Goal: Task Accomplishment & Management: Complete application form

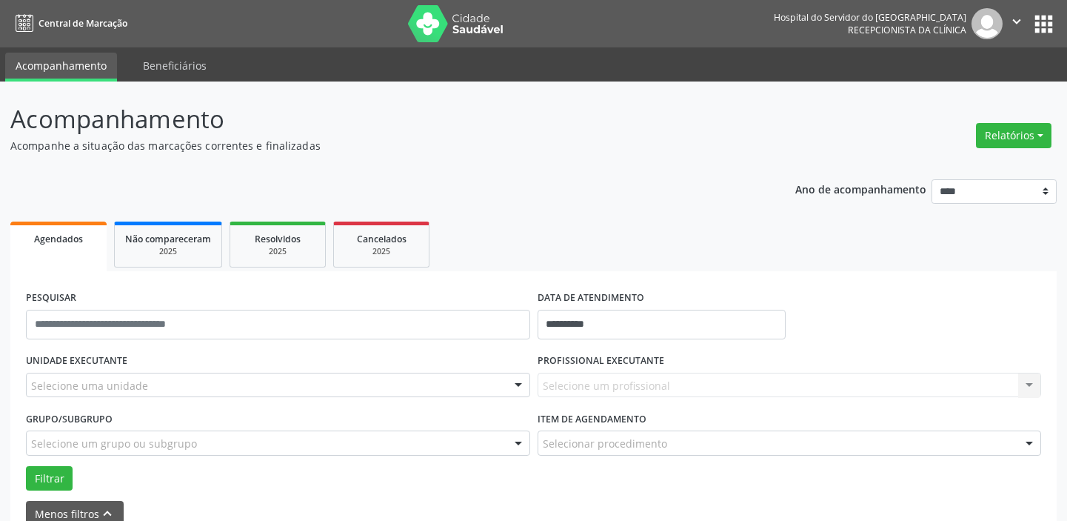
select select "*"
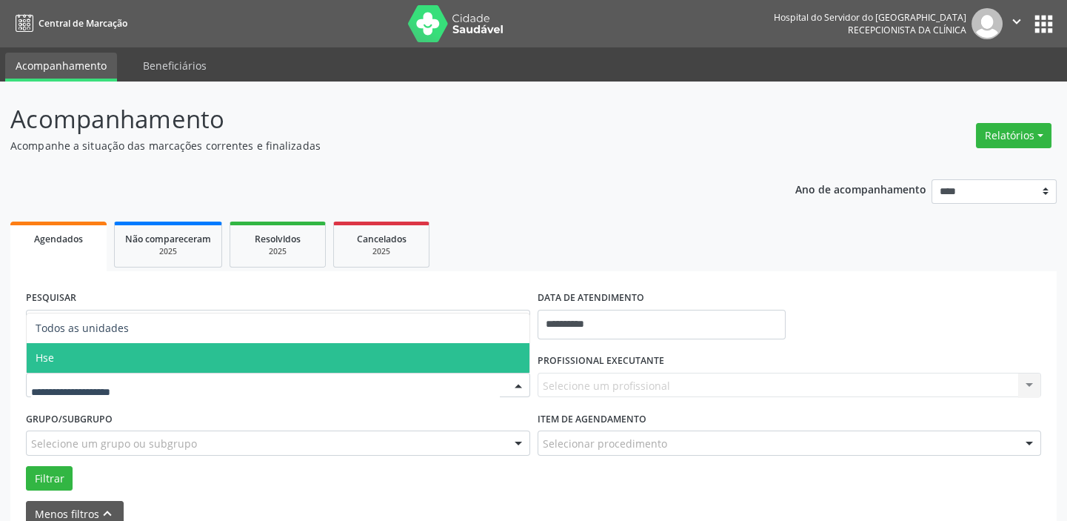
click at [83, 361] on span "Hse" at bounding box center [278, 358] width 503 height 30
click at [83, 361] on div "UNIDADE EXECUTANTE Todos as unidades Hse Nenhum resultado encontrado para: " " …" at bounding box center [278, 379] width 512 height 58
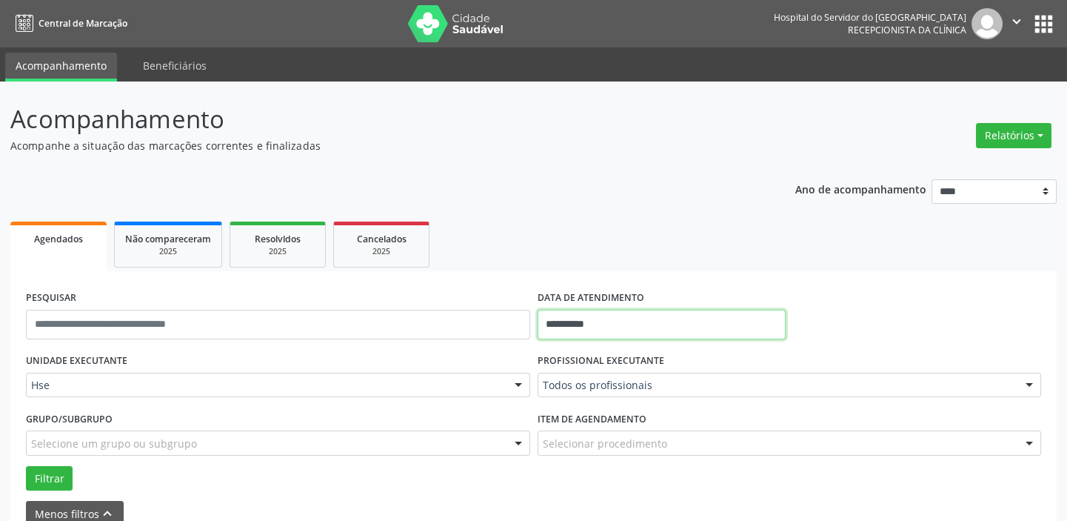
click at [594, 322] on input "**********" at bounding box center [662, 325] width 248 height 30
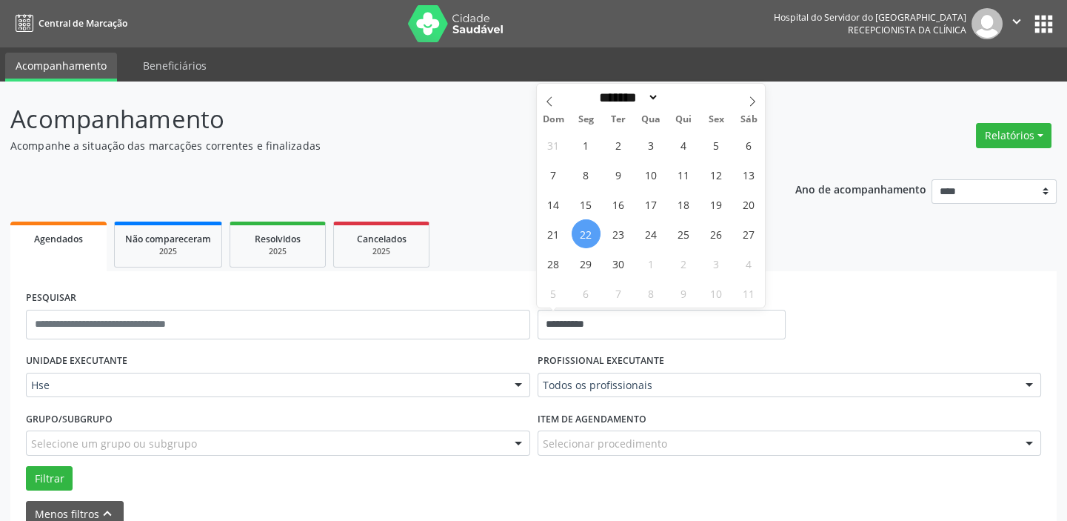
click at [587, 227] on span "22" at bounding box center [586, 233] width 29 height 29
type input "**********"
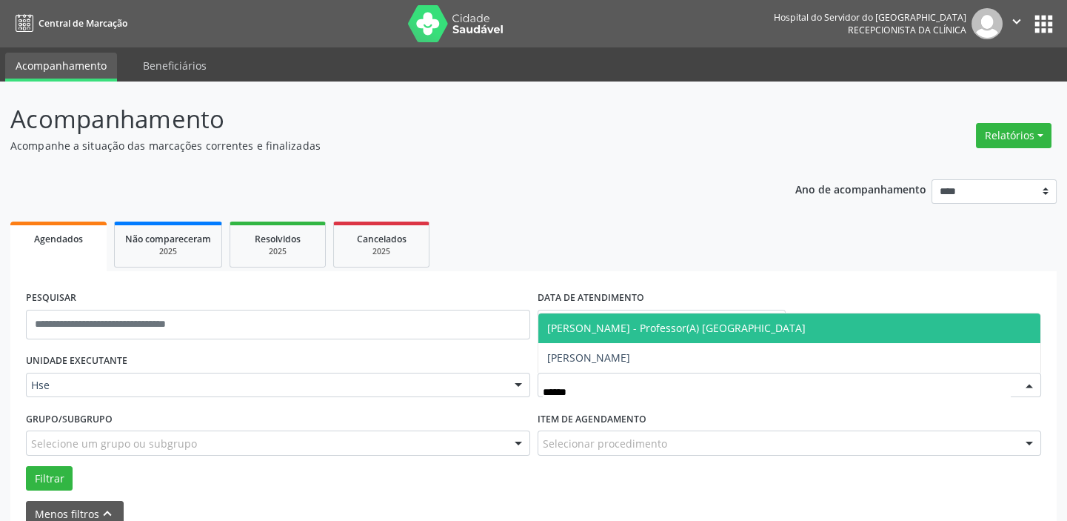
type input "*******"
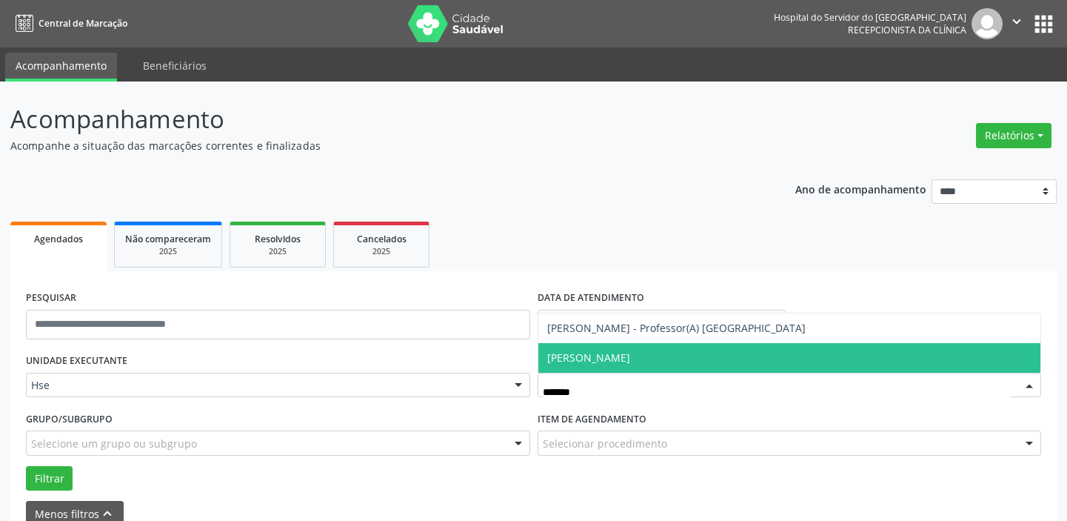
click at [627, 353] on span "[PERSON_NAME]" at bounding box center [789, 358] width 503 height 30
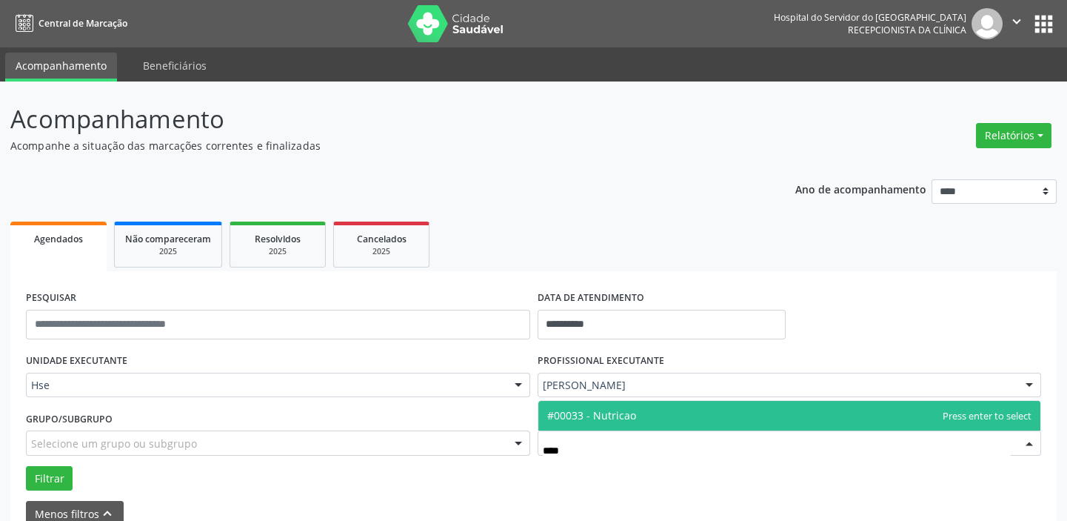
type input "*****"
click at [633, 416] on span "#00033 - Nutricao" at bounding box center [591, 415] width 89 height 14
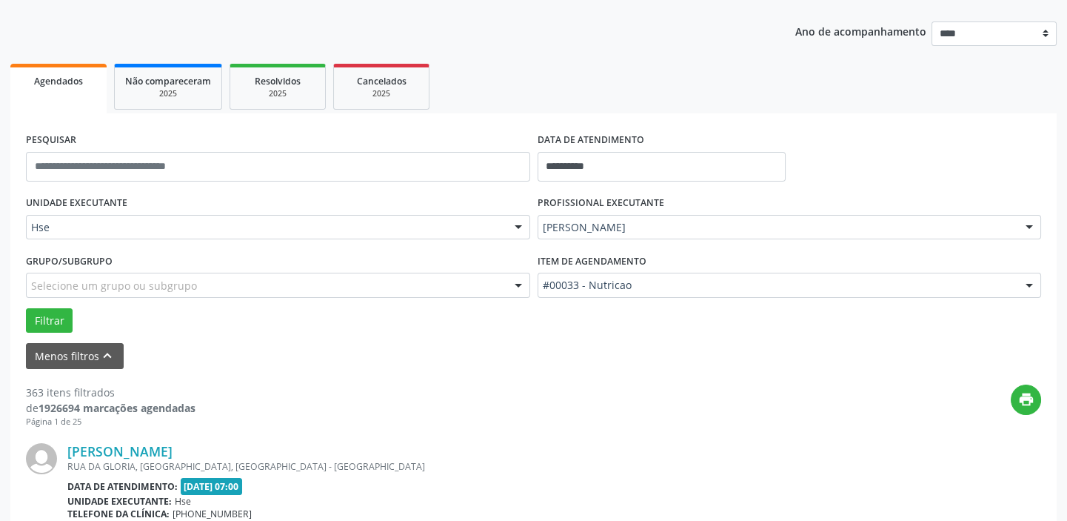
scroll to position [201, 0]
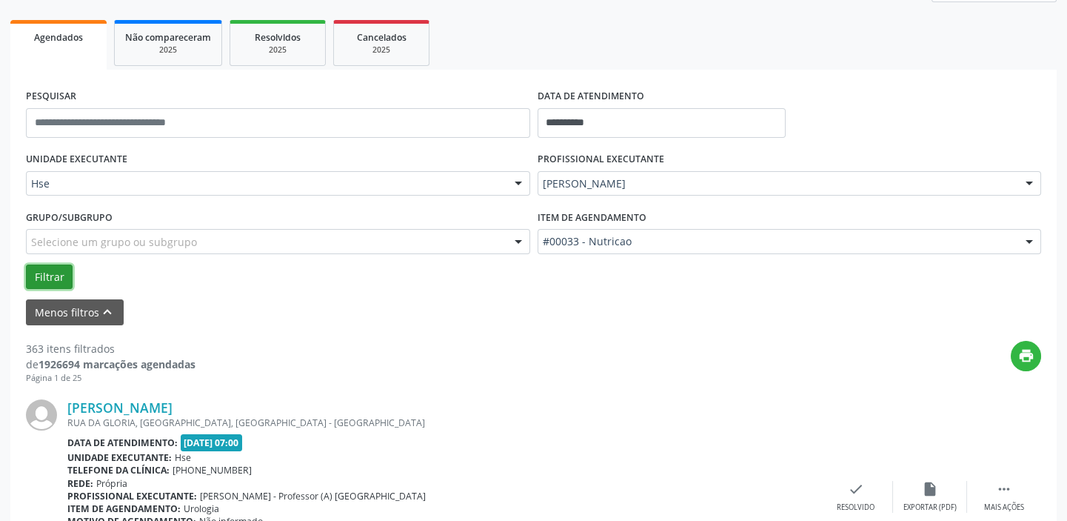
click at [31, 278] on button "Filtrar" at bounding box center [49, 276] width 47 height 25
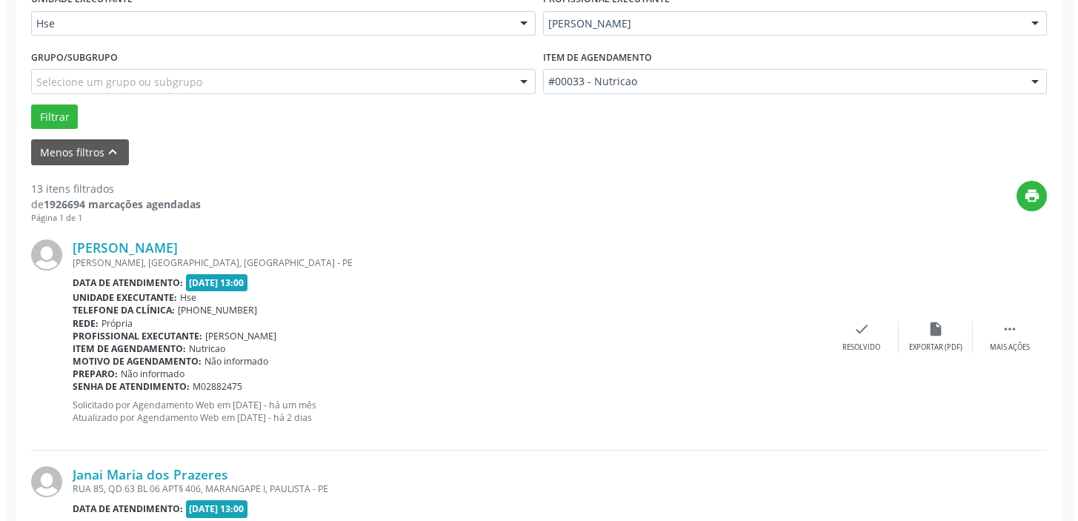
scroll to position [404, 0]
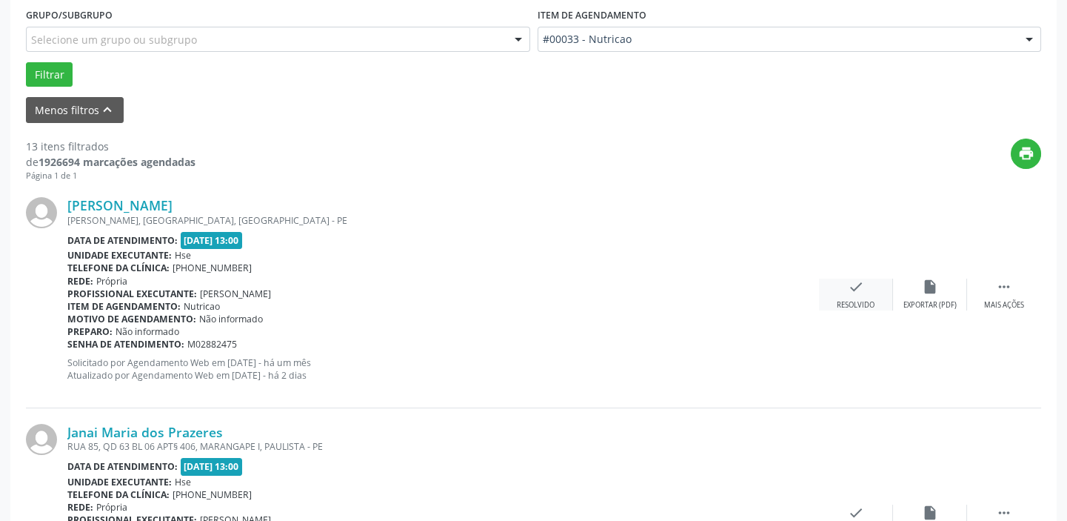
click at [870, 300] on div "Resolvido" at bounding box center [856, 305] width 38 height 10
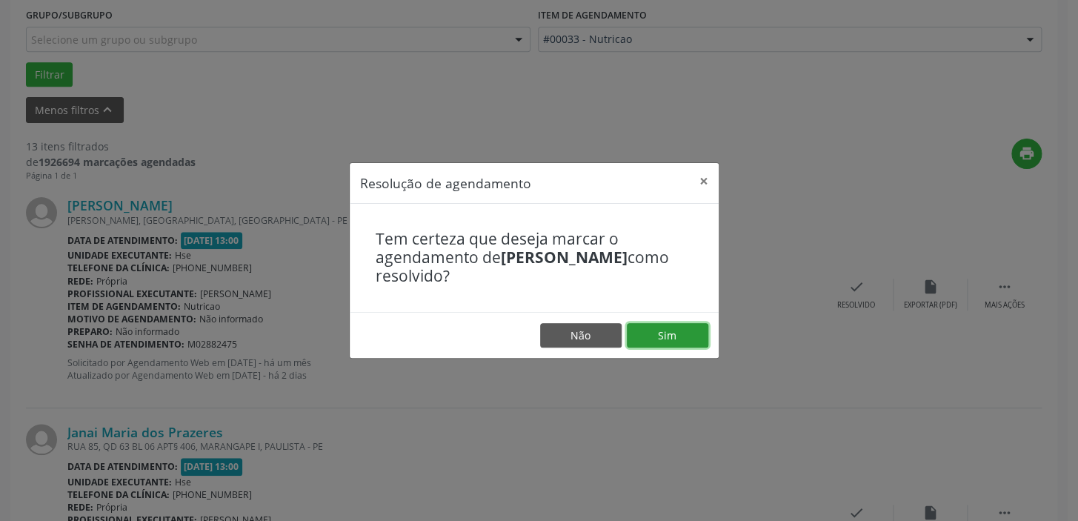
click at [691, 332] on button "Sim" at bounding box center [667, 335] width 81 height 25
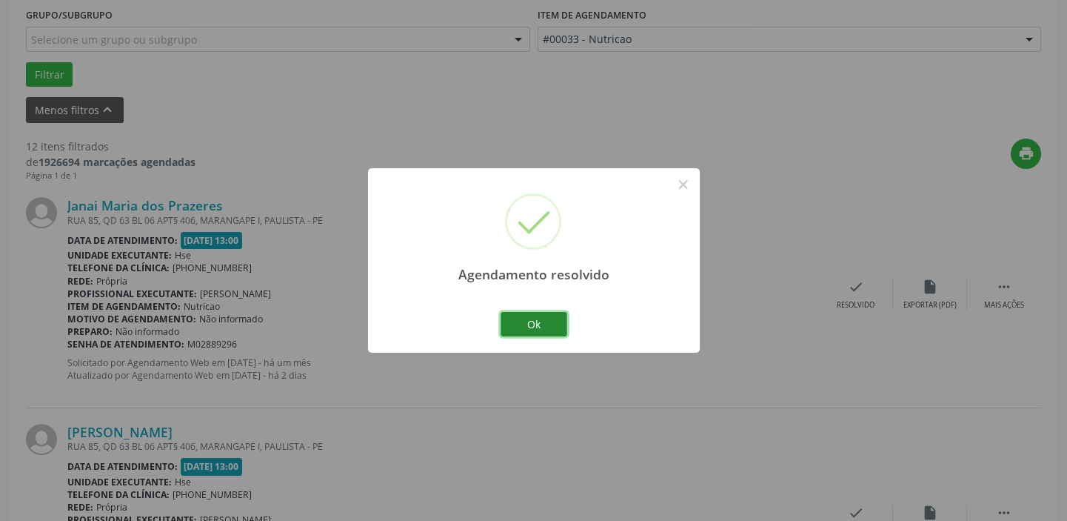
click at [548, 330] on button "Ok" at bounding box center [534, 324] width 67 height 25
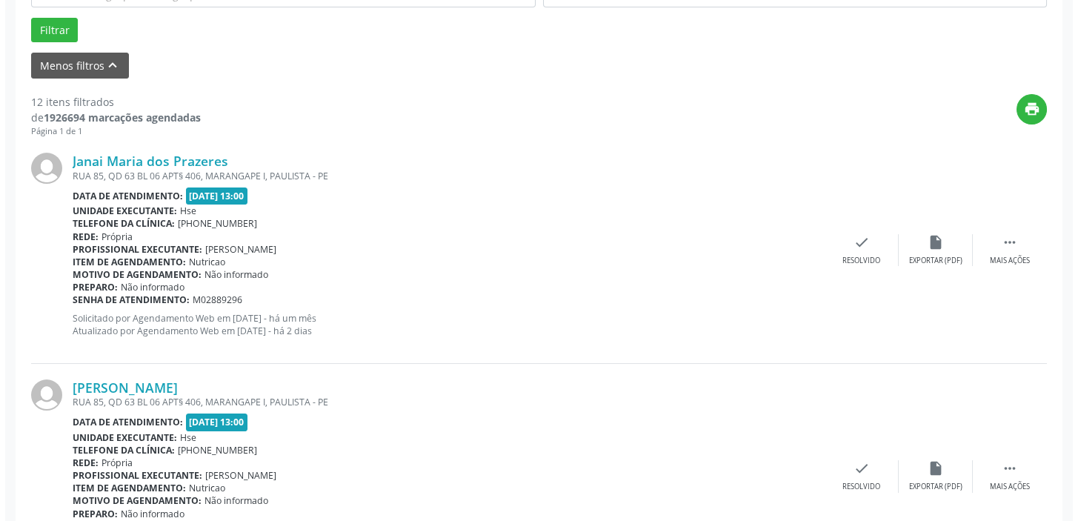
scroll to position [606, 0]
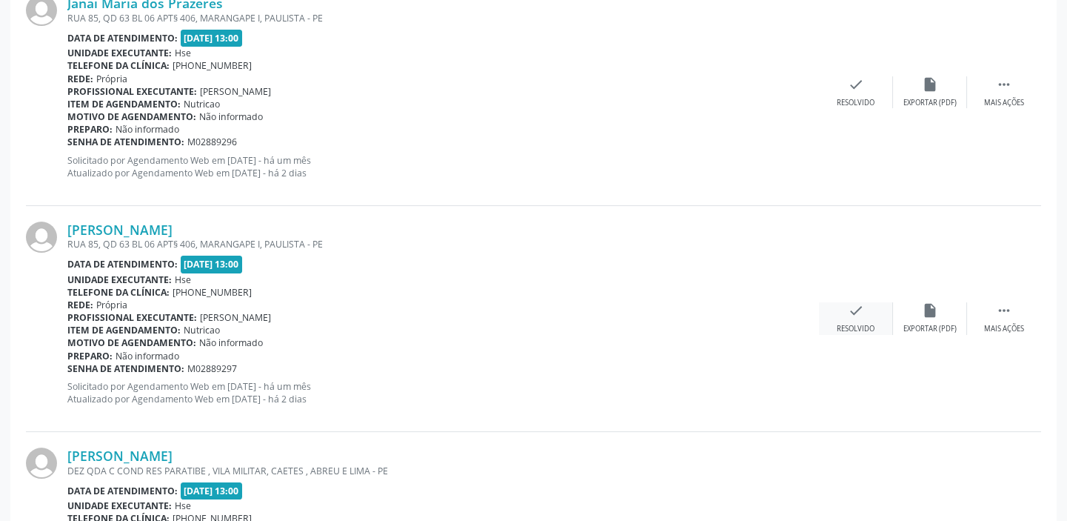
click at [861, 311] on icon "check" at bounding box center [856, 310] width 16 height 16
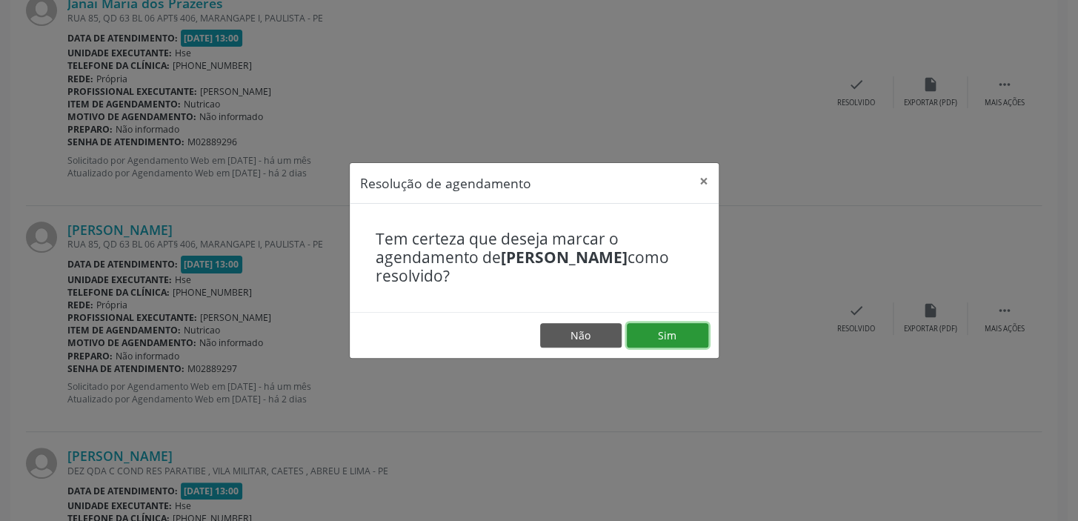
click at [662, 336] on button "Sim" at bounding box center [667, 335] width 81 height 25
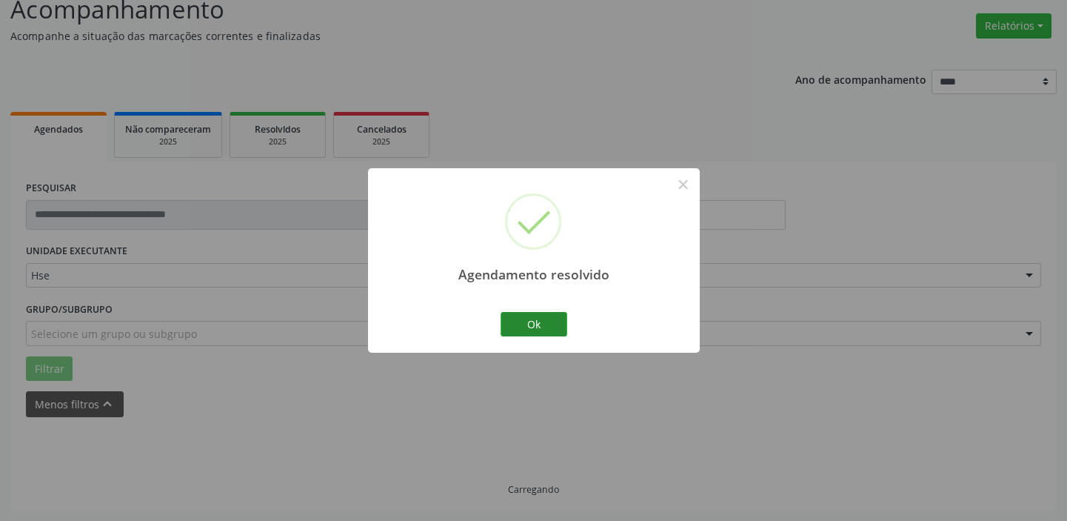
scroll to position [125, 0]
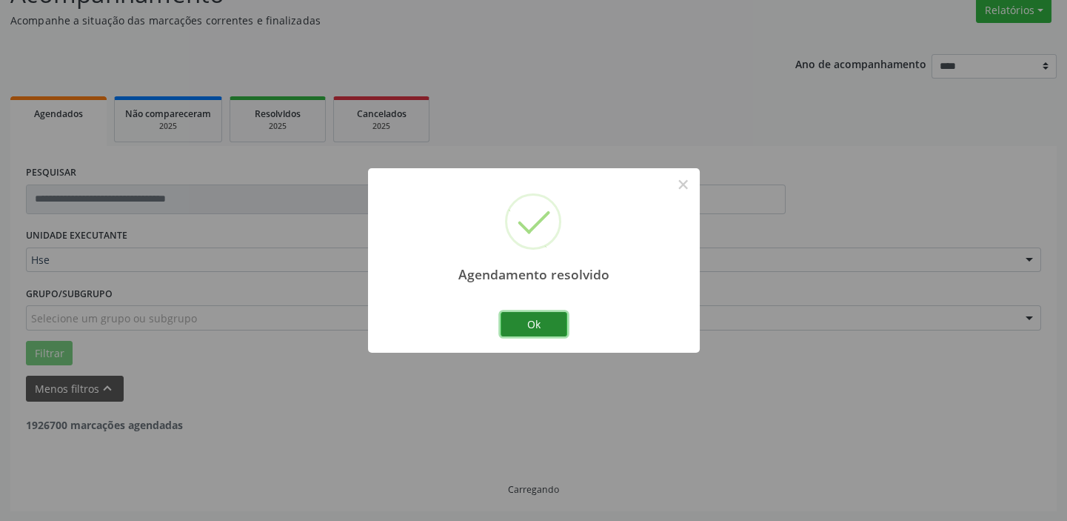
click at [547, 327] on button "Ok" at bounding box center [534, 324] width 67 height 25
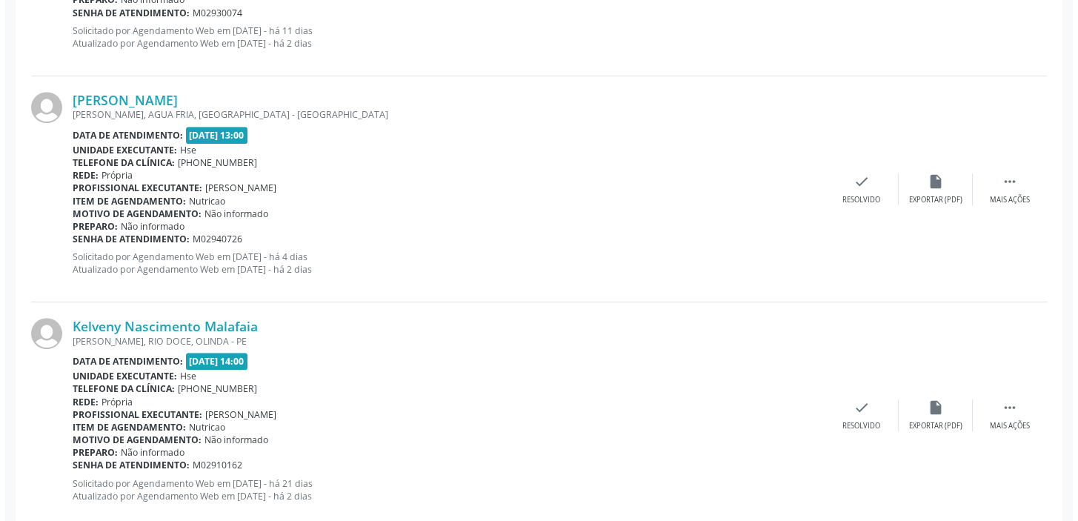
scroll to position [1481, 0]
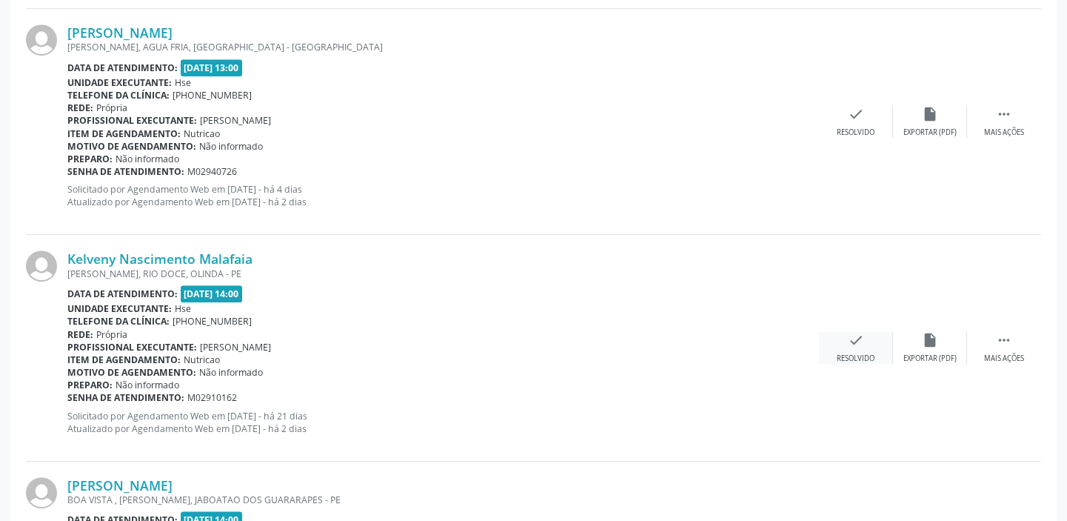
click at [858, 341] on icon "check" at bounding box center [856, 340] width 16 height 16
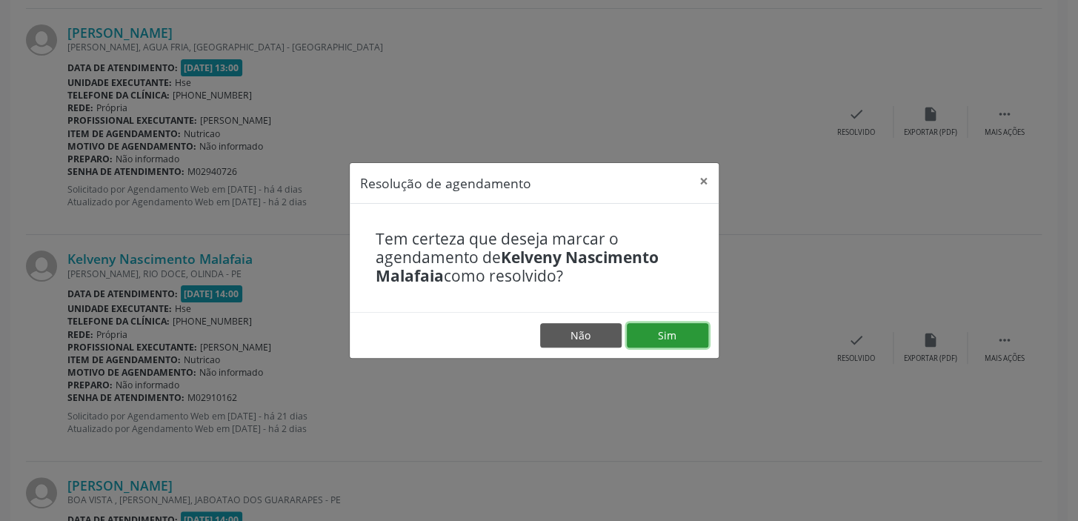
click at [662, 340] on button "Sim" at bounding box center [667, 335] width 81 height 25
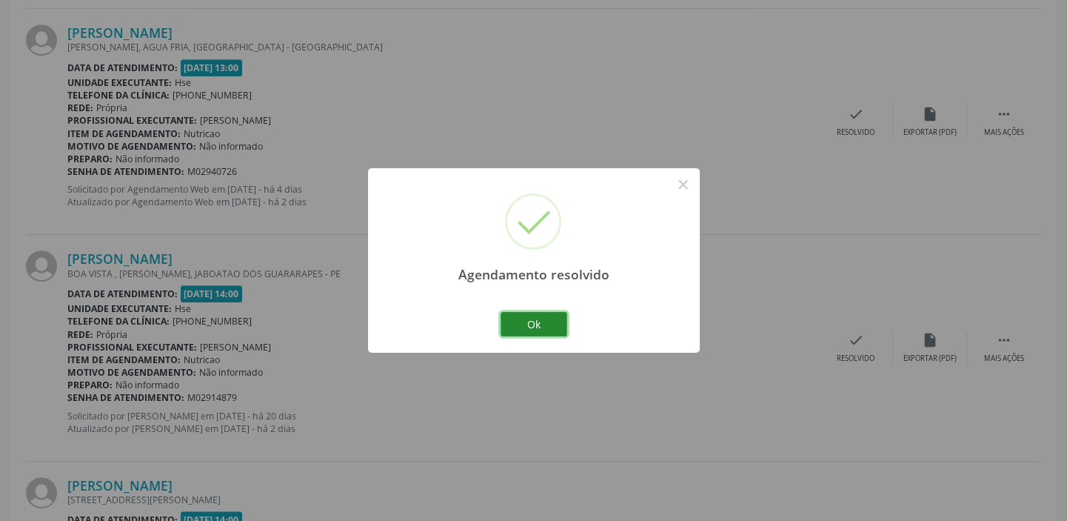
click at [541, 330] on button "Ok" at bounding box center [534, 324] width 67 height 25
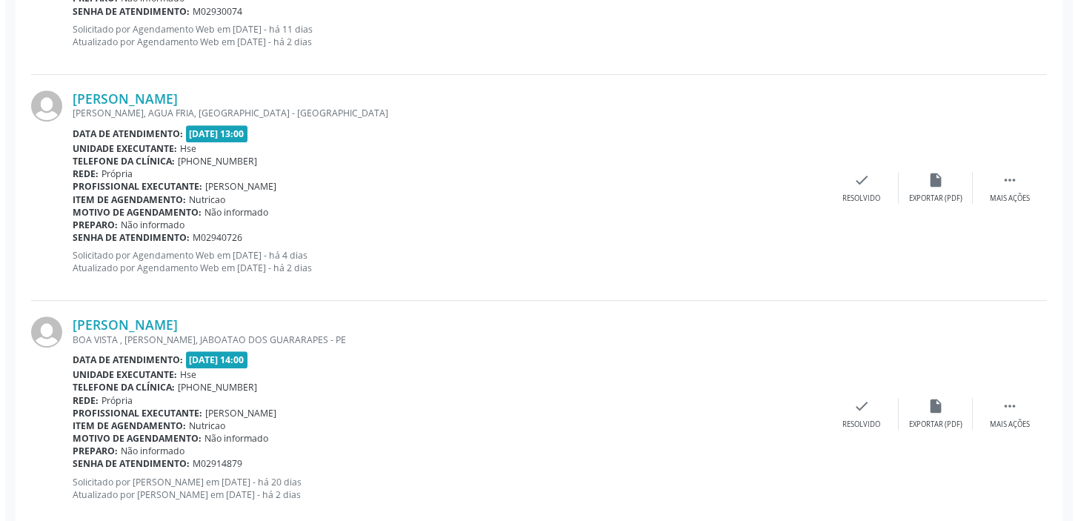
scroll to position [1279, 0]
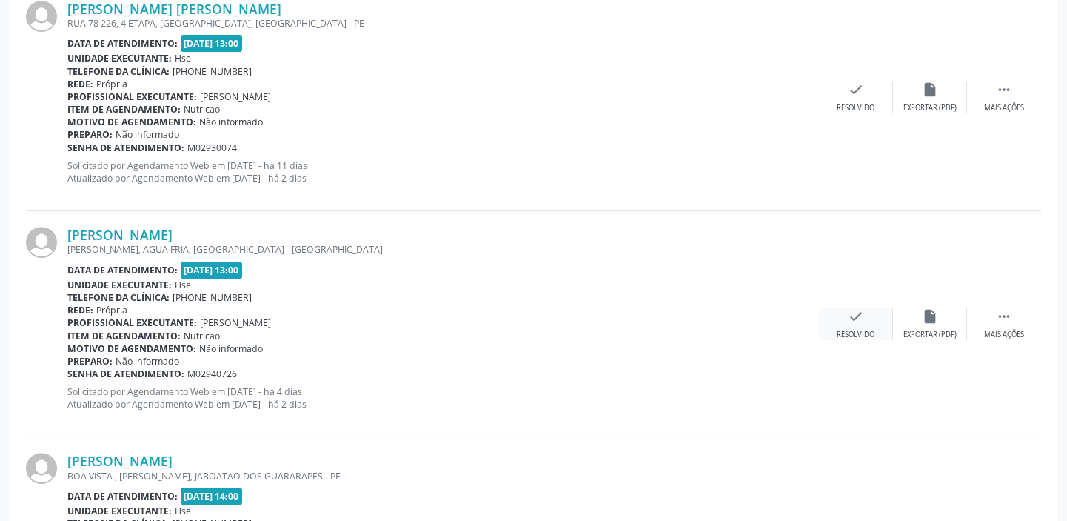
click at [855, 331] on div "Resolvido" at bounding box center [856, 335] width 38 height 10
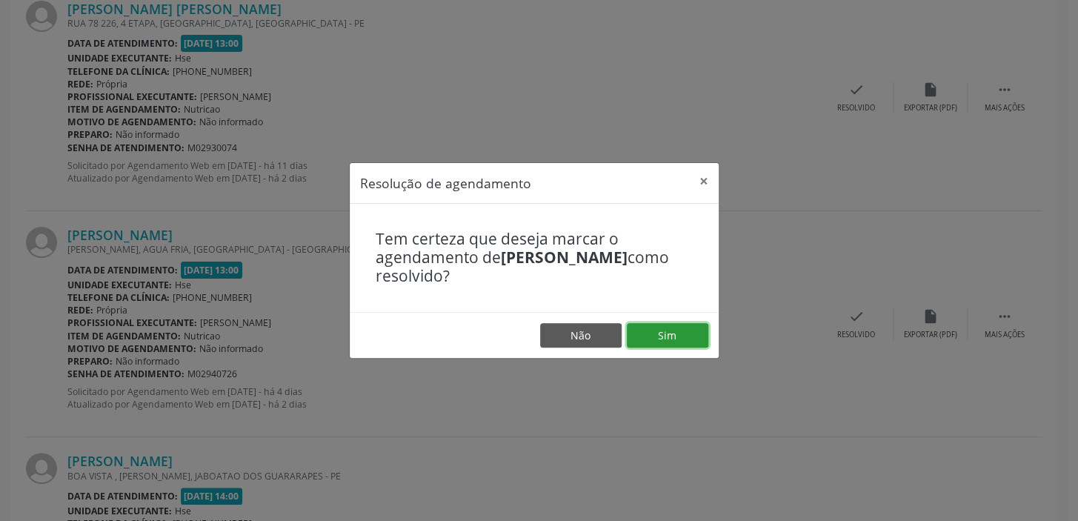
click at [661, 337] on button "Sim" at bounding box center [667, 335] width 81 height 25
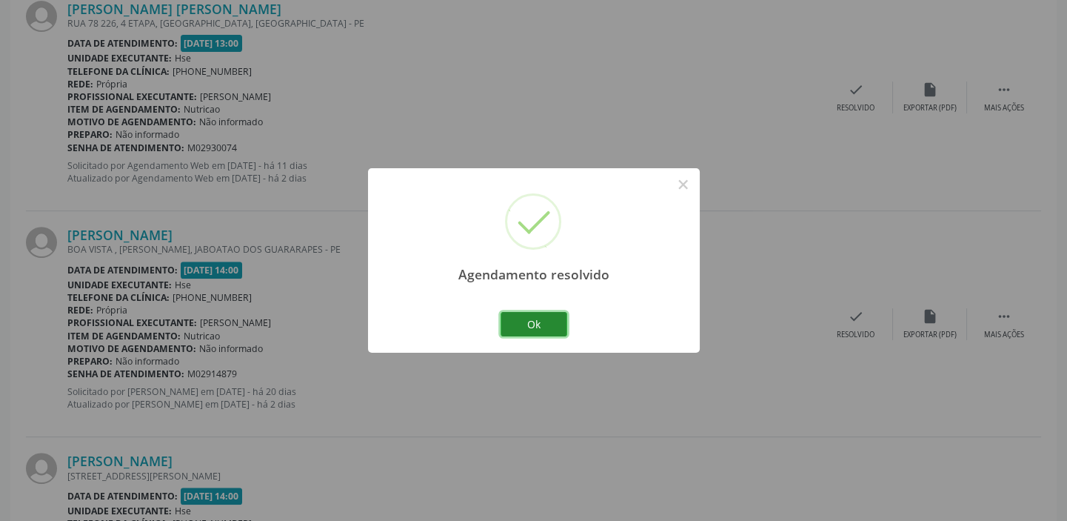
click at [526, 330] on button "Ok" at bounding box center [534, 324] width 67 height 25
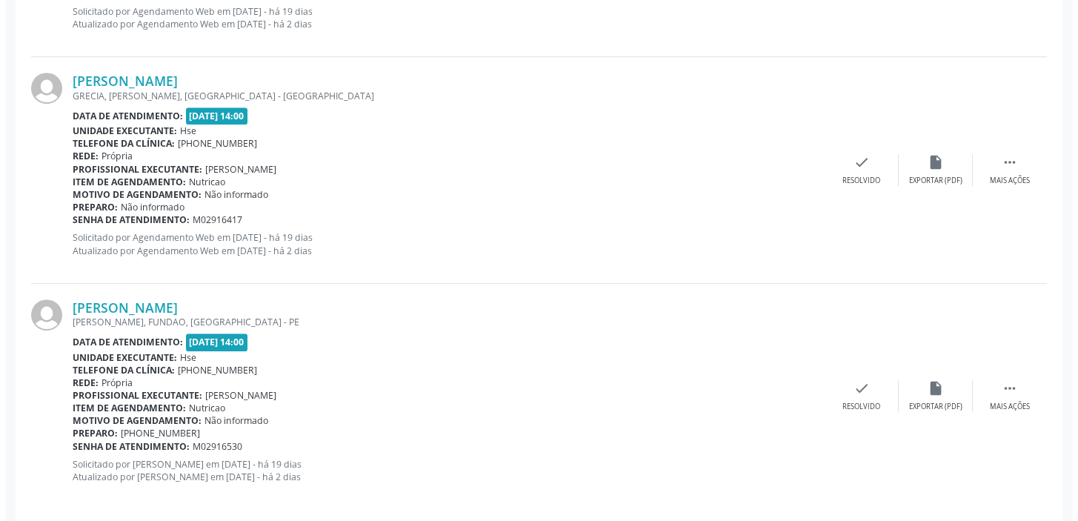
scroll to position [2123, 0]
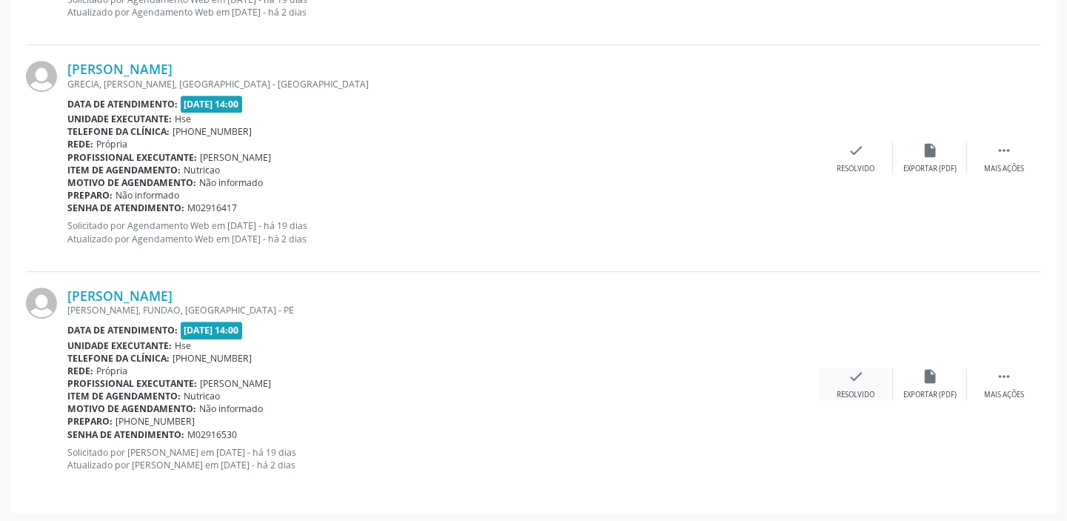
click at [864, 371] on div "check Resolvido" at bounding box center [856, 384] width 74 height 32
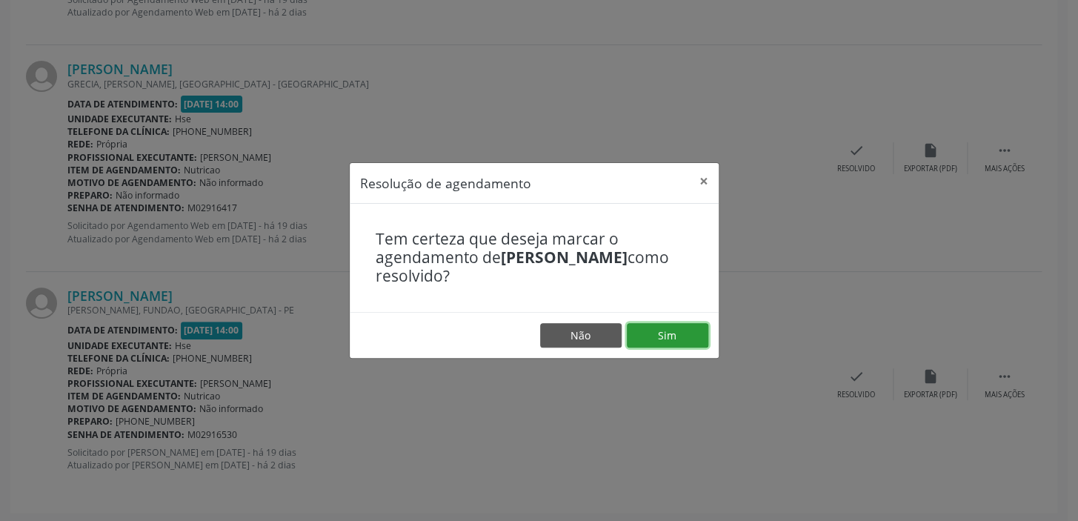
click at [673, 341] on button "Sim" at bounding box center [667, 335] width 81 height 25
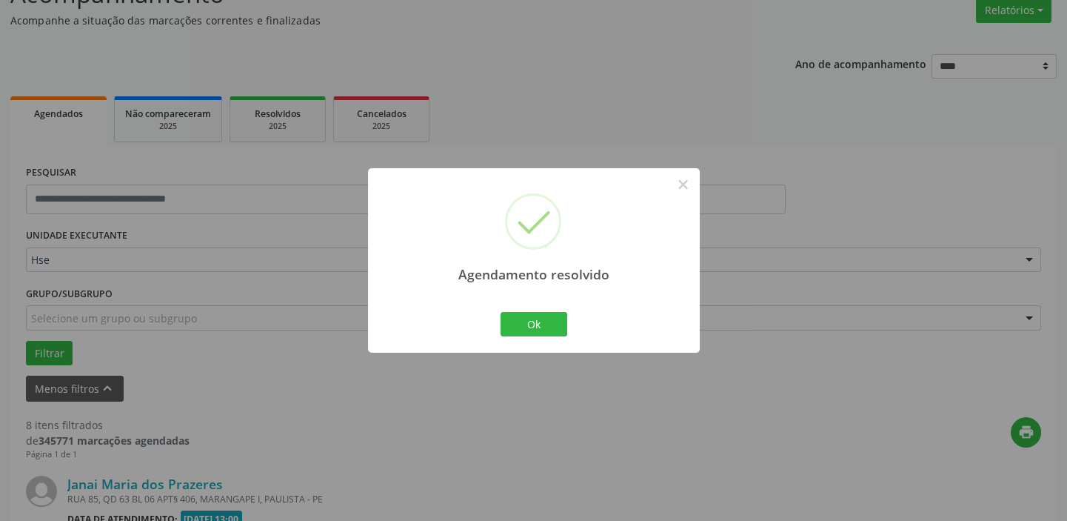
scroll to position [1897, 0]
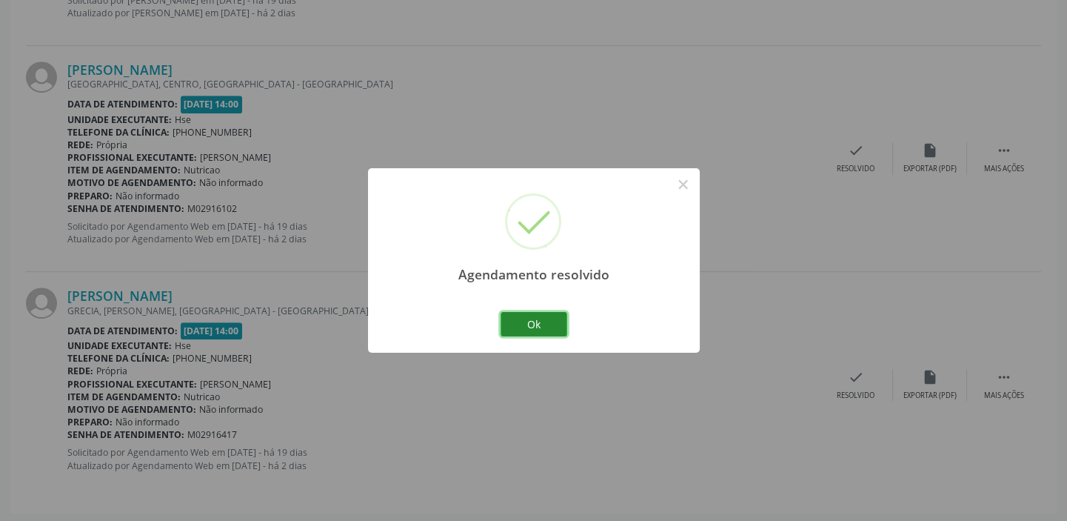
click at [531, 333] on button "Ok" at bounding box center [534, 324] width 67 height 25
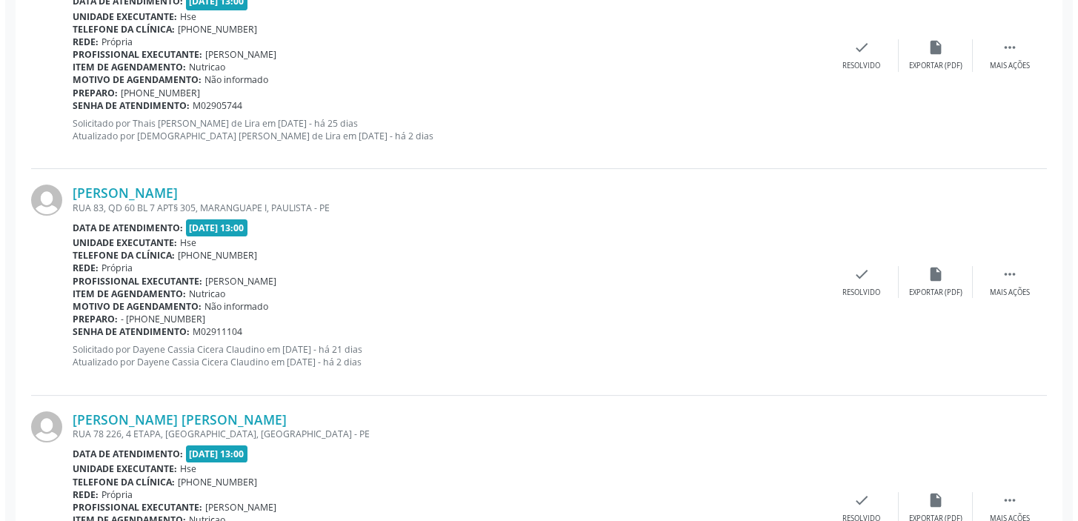
scroll to position [955, 0]
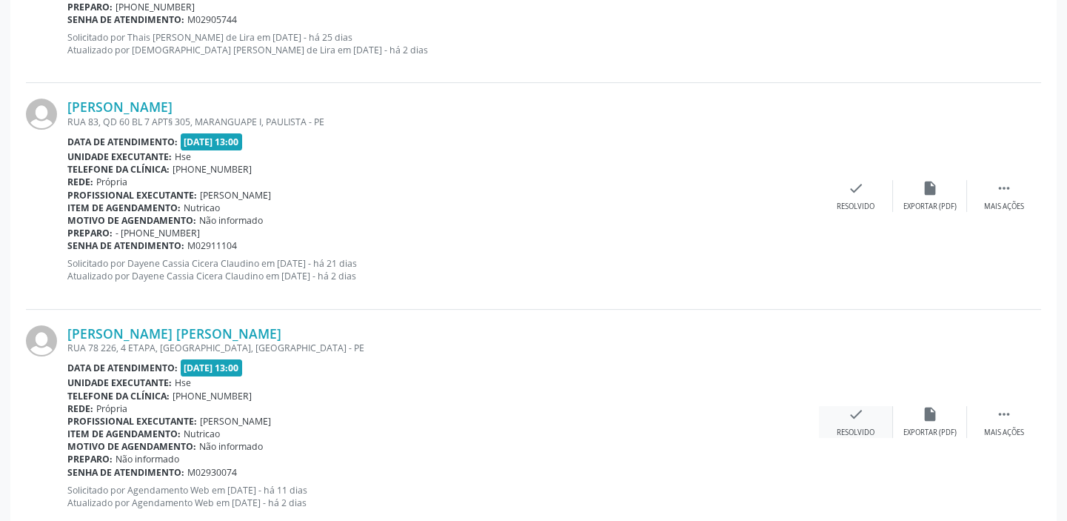
click at [849, 415] on icon "check" at bounding box center [856, 414] width 16 height 16
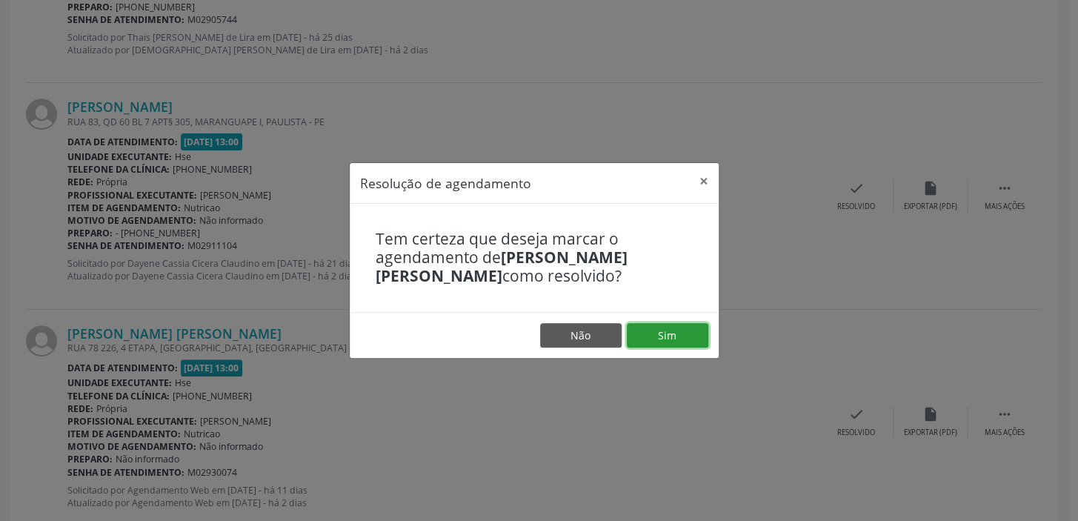
click at [668, 334] on button "Sim" at bounding box center [667, 335] width 81 height 25
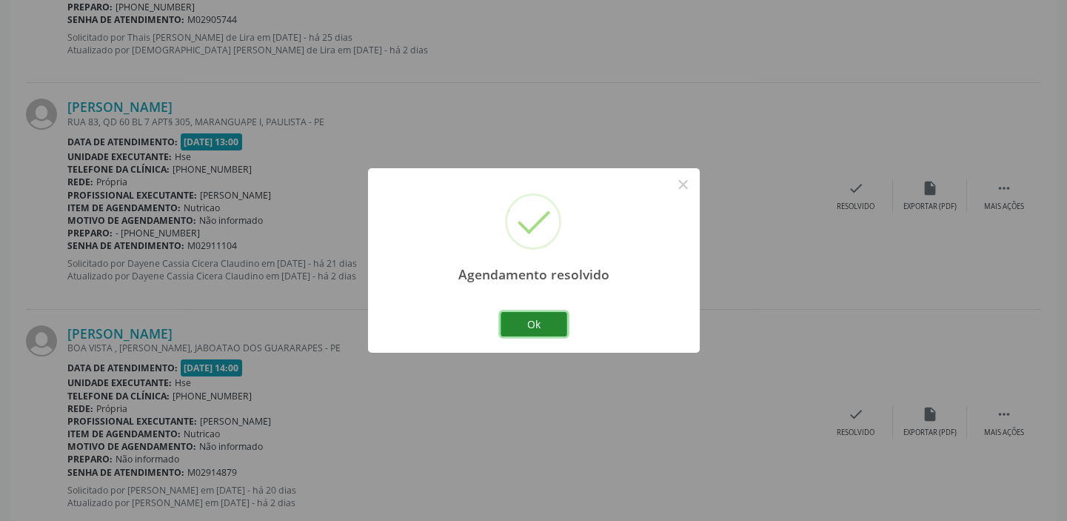
click at [548, 327] on button "Ok" at bounding box center [534, 324] width 67 height 25
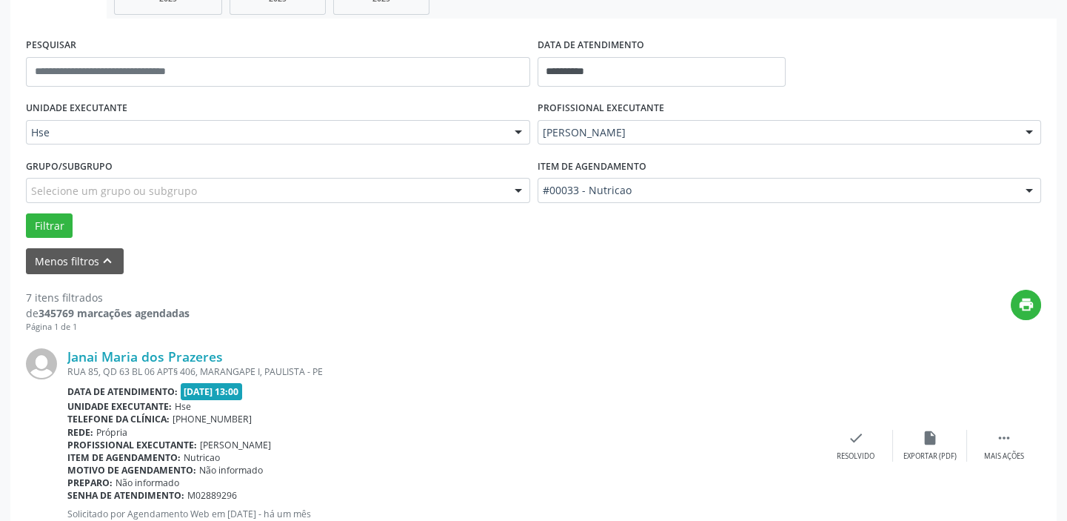
scroll to position [122, 0]
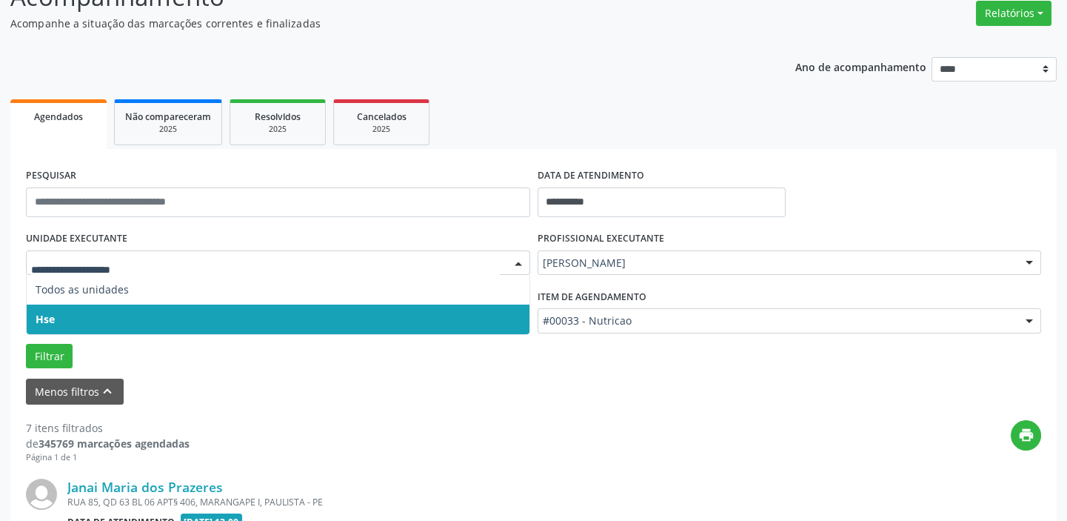
click at [489, 319] on span "Hse" at bounding box center [278, 319] width 503 height 30
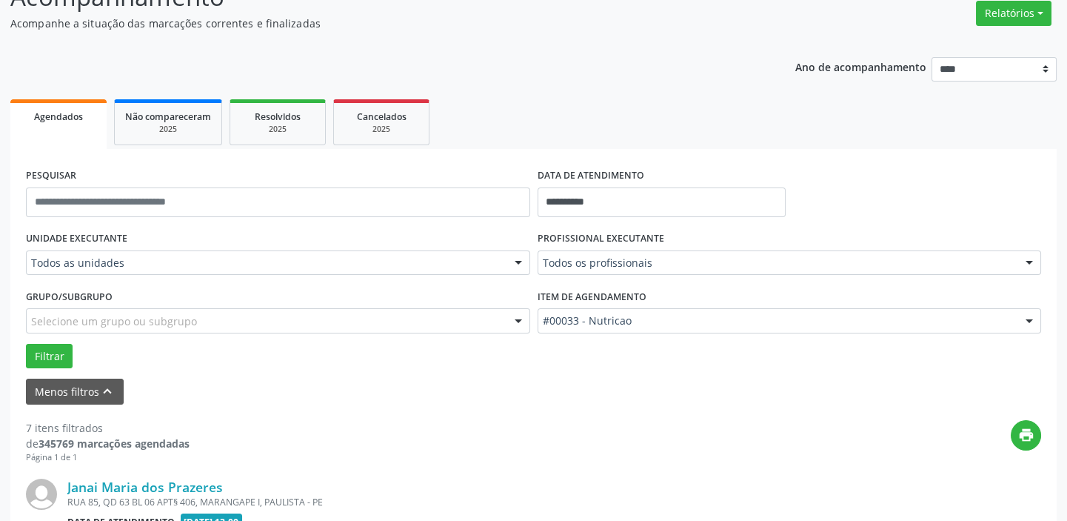
click at [509, 260] on div at bounding box center [518, 263] width 22 height 25
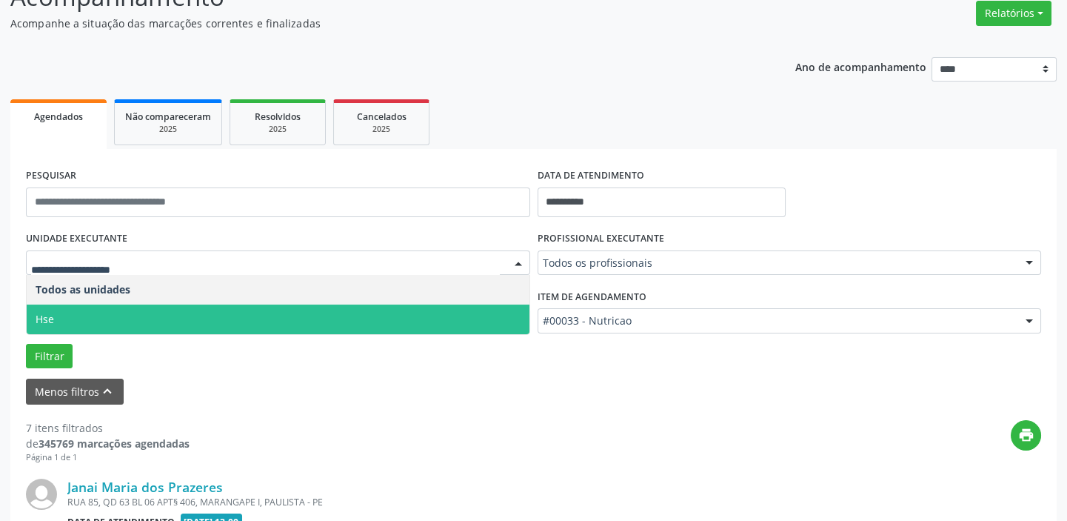
click at [494, 315] on span "Hse" at bounding box center [278, 319] width 503 height 30
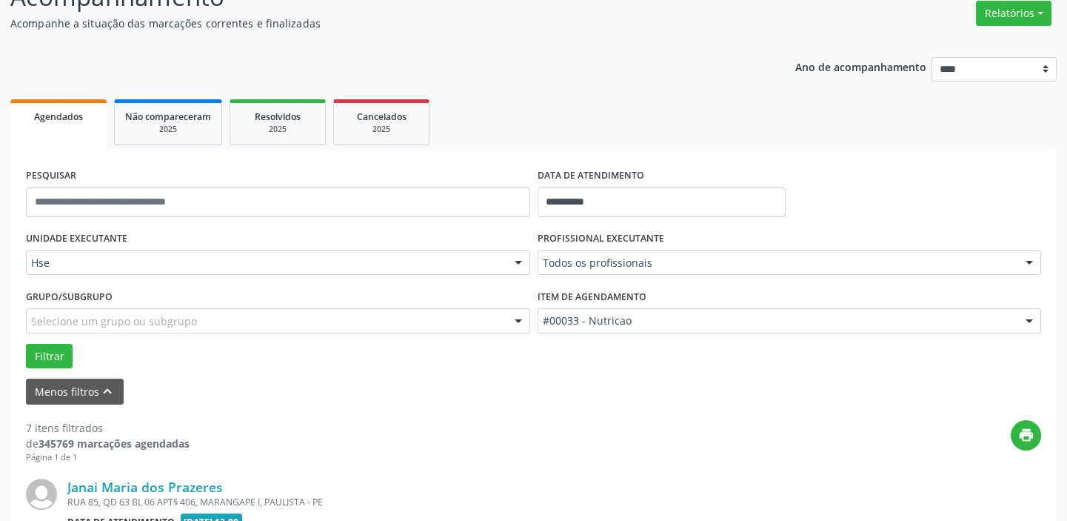
click at [494, 315] on div "UNIDADE EXECUTANTE Hse Todos as unidades Hse Nenhum resultado encontrado para: …" at bounding box center [533, 297] width 1023 height 141
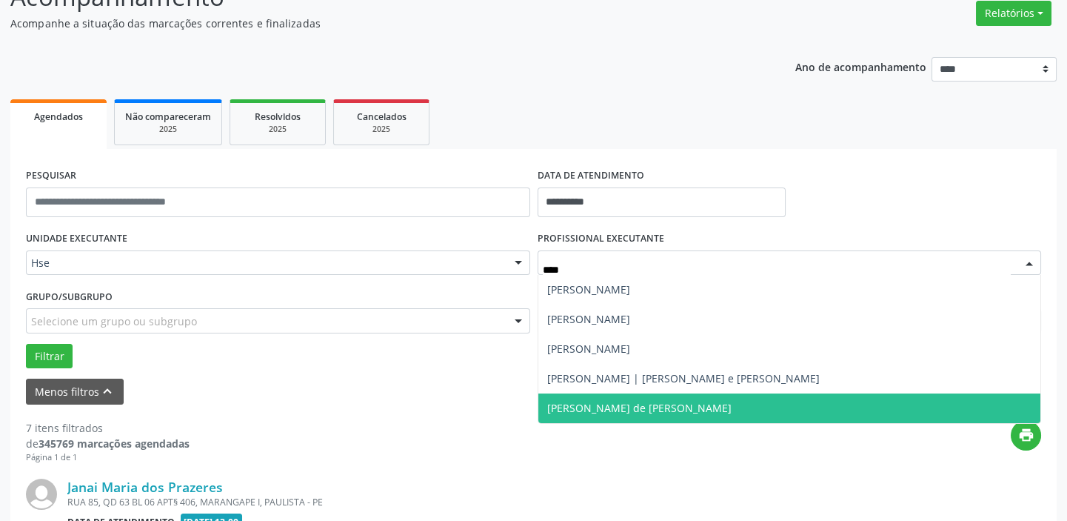
type input "*****"
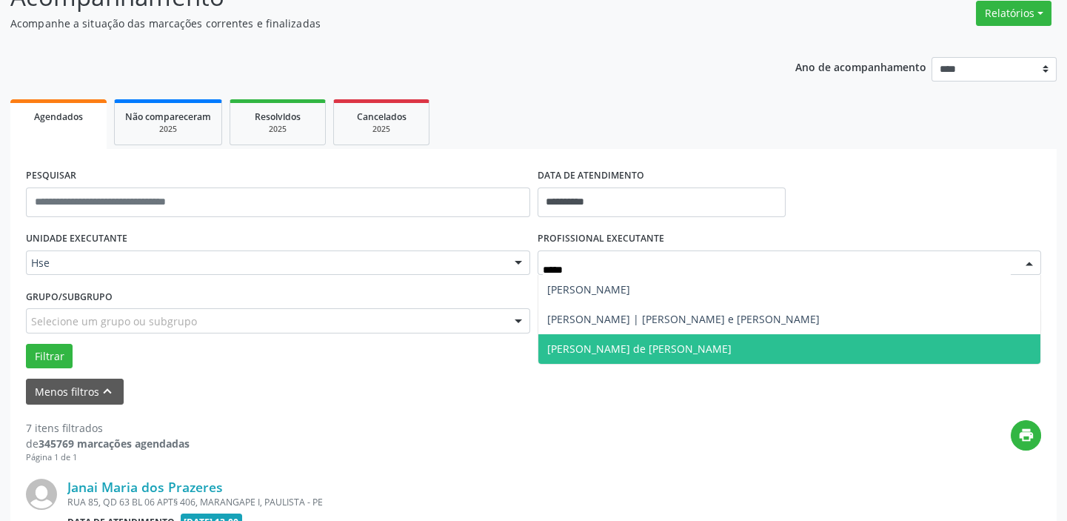
click at [710, 344] on span "[PERSON_NAME] de [PERSON_NAME]" at bounding box center [789, 349] width 503 height 30
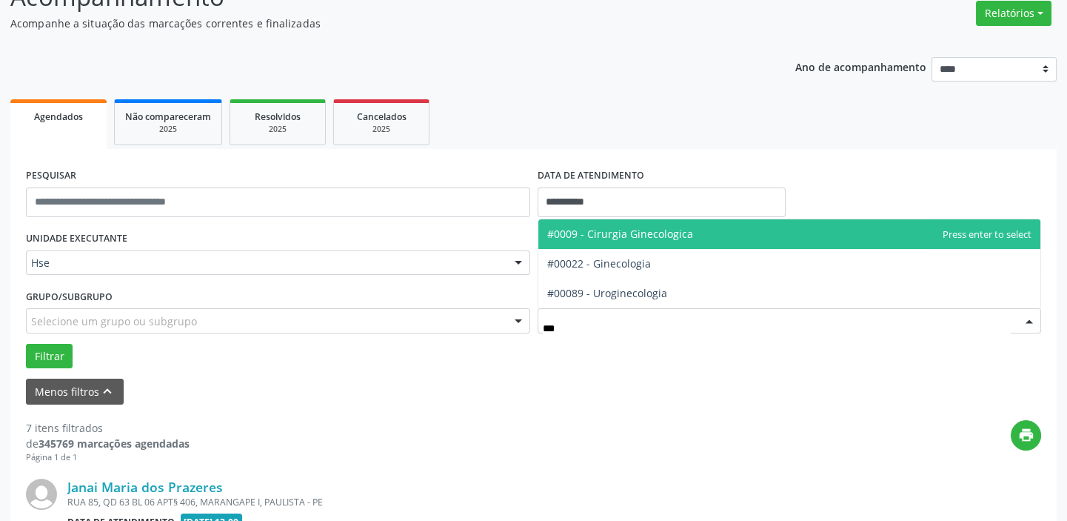
click at [710, 236] on span "#0009 - Cirurgia Ginecologica" at bounding box center [789, 234] width 503 height 30
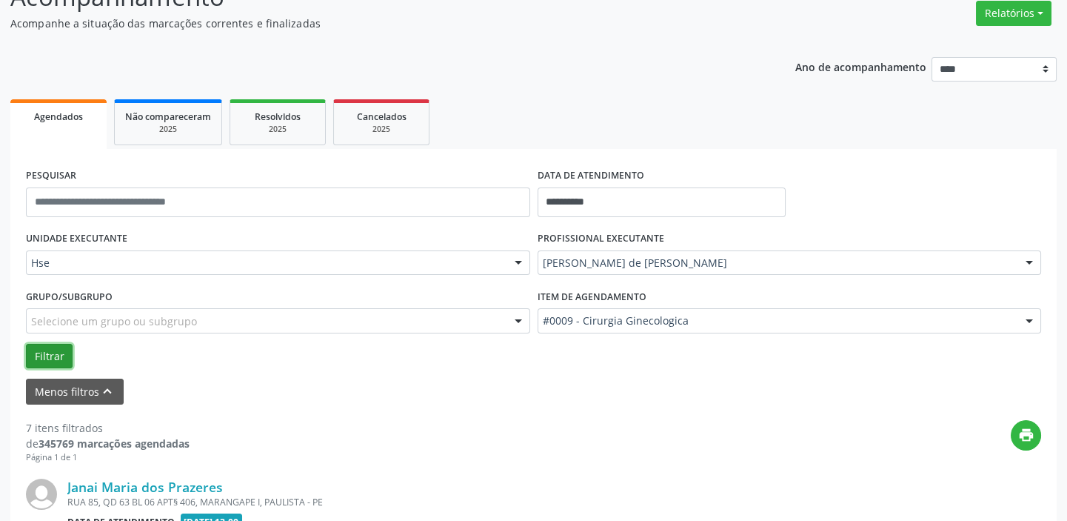
click at [56, 351] on button "Filtrar" at bounding box center [49, 356] width 47 height 25
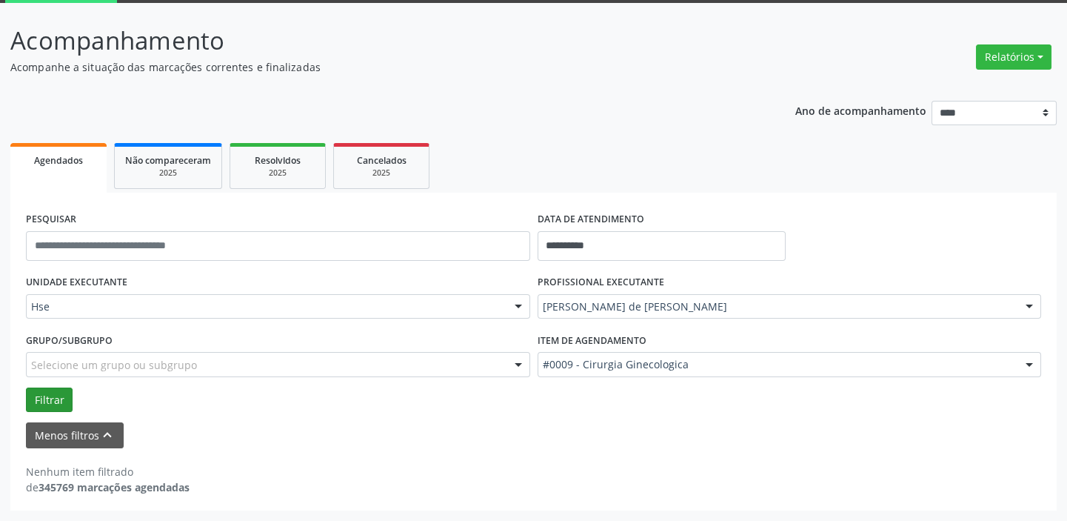
scroll to position [77, 0]
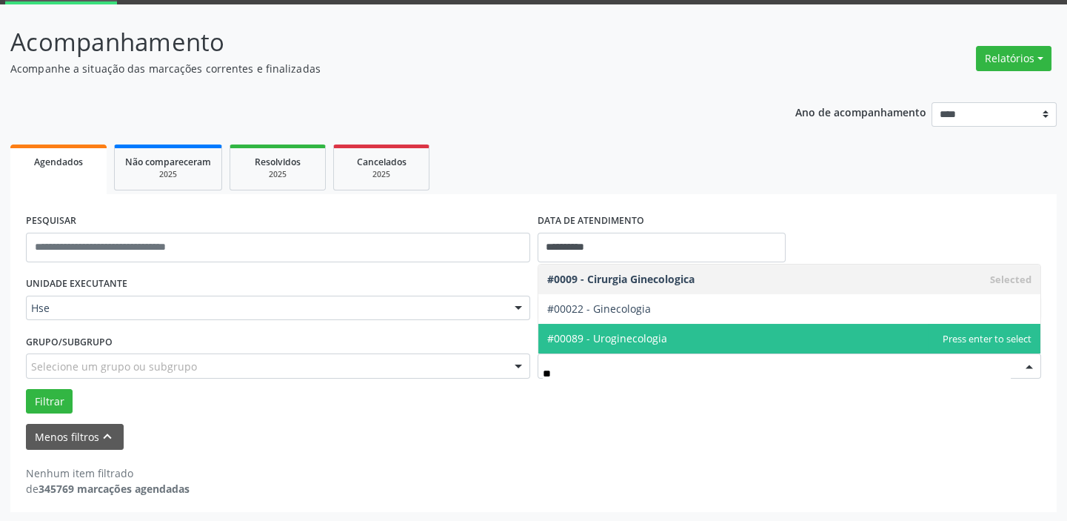
type input "***"
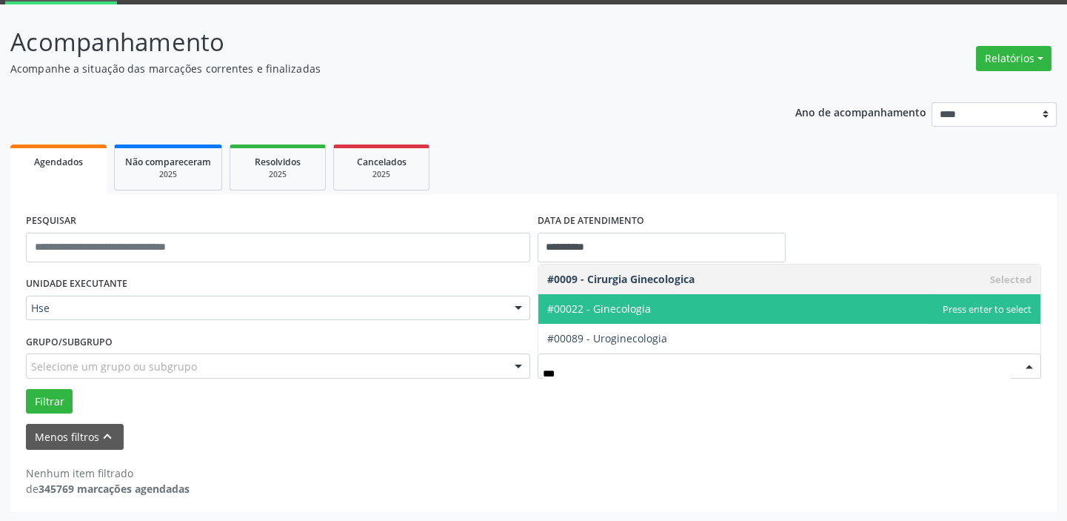
click at [777, 308] on span "#00022 - Ginecologia" at bounding box center [789, 309] width 503 height 30
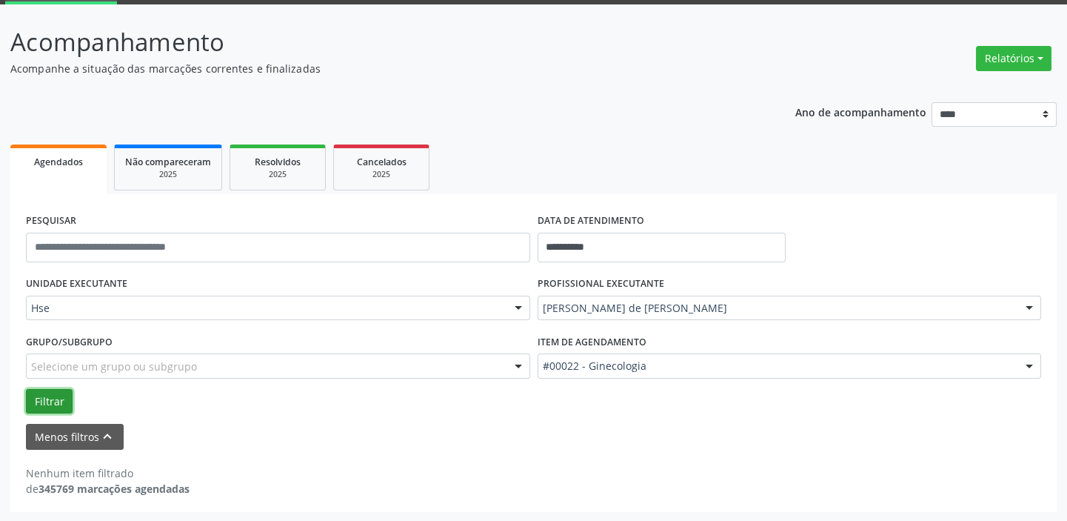
click at [44, 401] on button "Filtrar" at bounding box center [49, 401] width 47 height 25
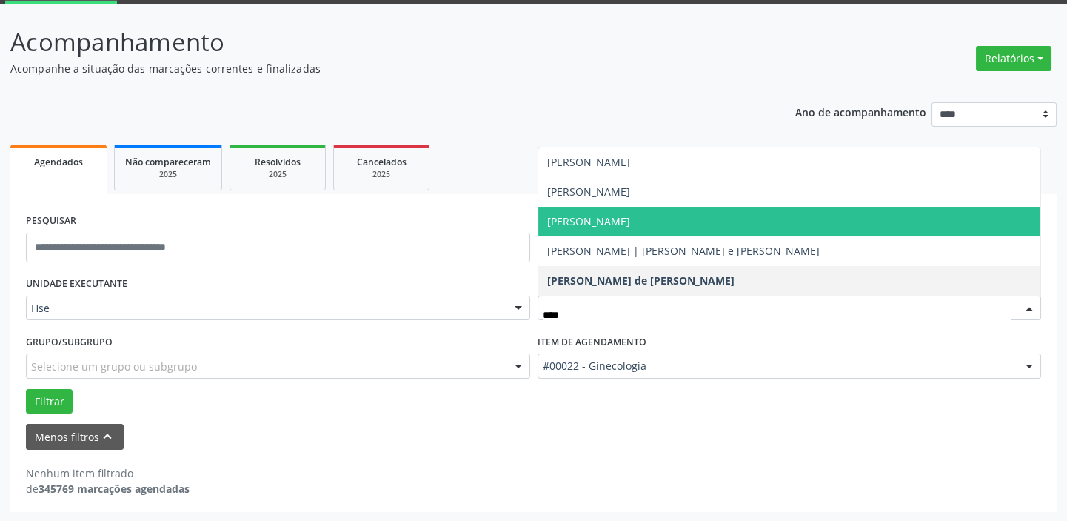
type input "*****"
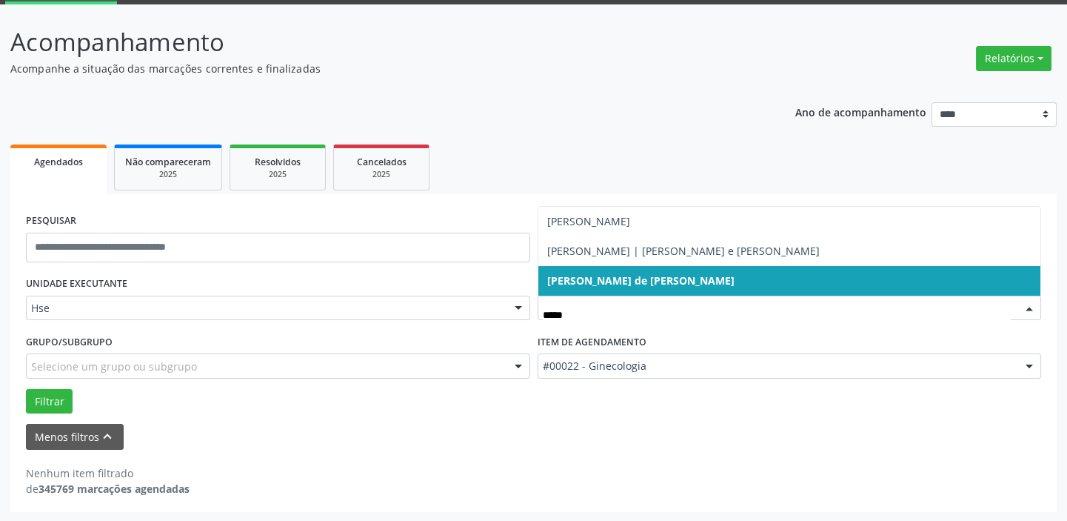
click at [701, 278] on span "[PERSON_NAME] de [PERSON_NAME]" at bounding box center [640, 280] width 187 height 14
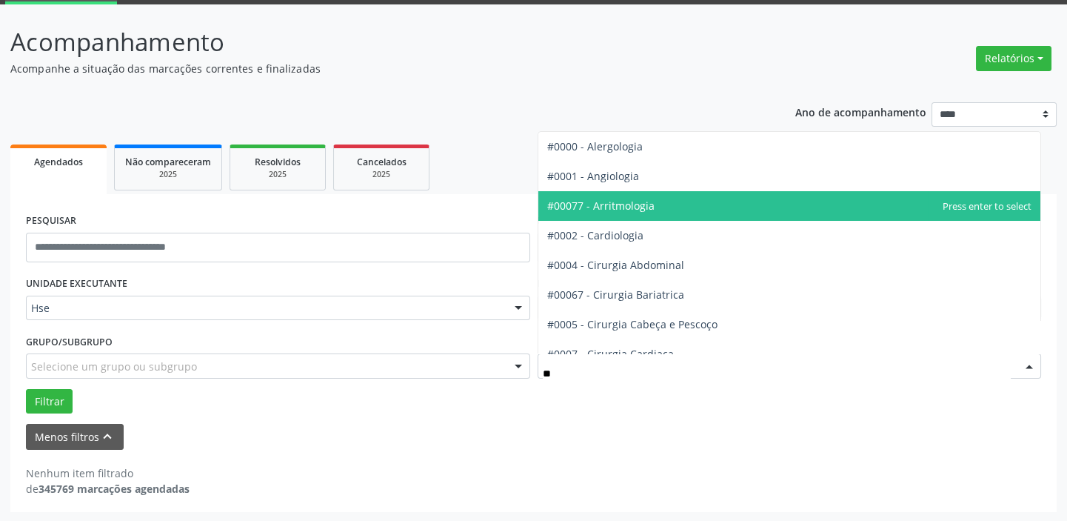
type input "*"
type input "****"
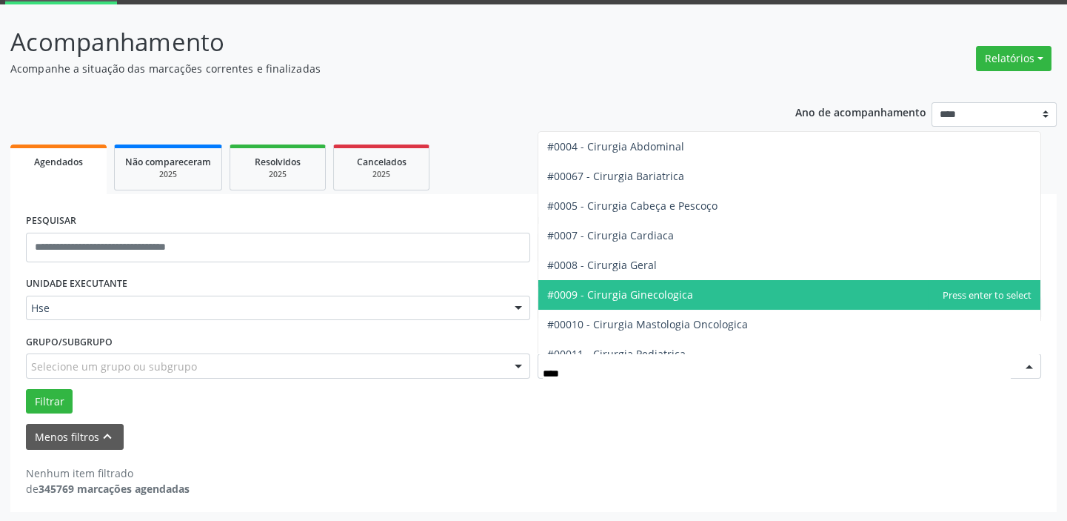
click at [703, 286] on span "#0009 - Cirurgia Ginecologica" at bounding box center [789, 295] width 503 height 30
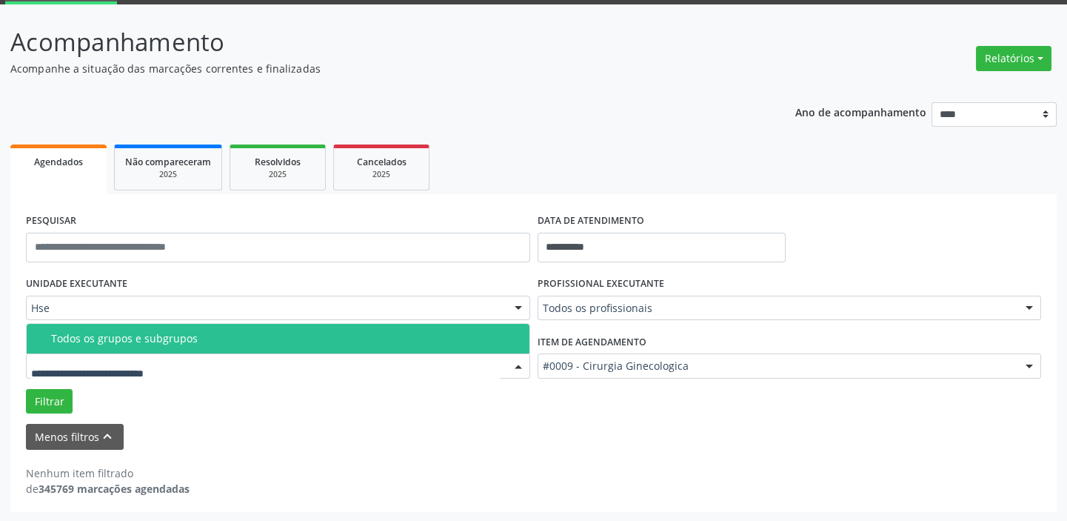
click at [481, 370] on div at bounding box center [278, 365] width 504 height 25
click at [438, 410] on div "Filtrar" at bounding box center [533, 401] width 1023 height 25
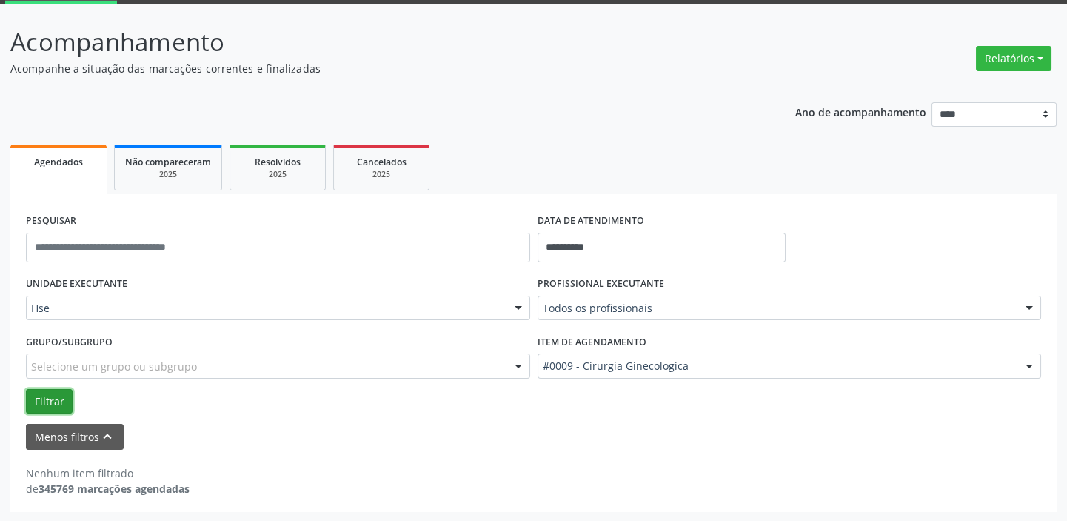
click at [44, 394] on button "Filtrar" at bounding box center [49, 401] width 47 height 25
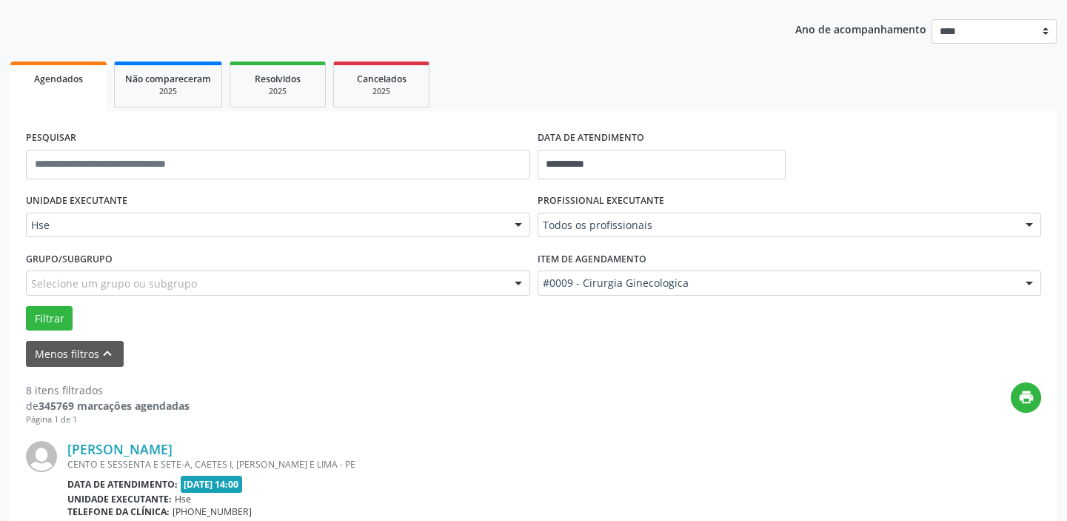
scroll to position [79, 0]
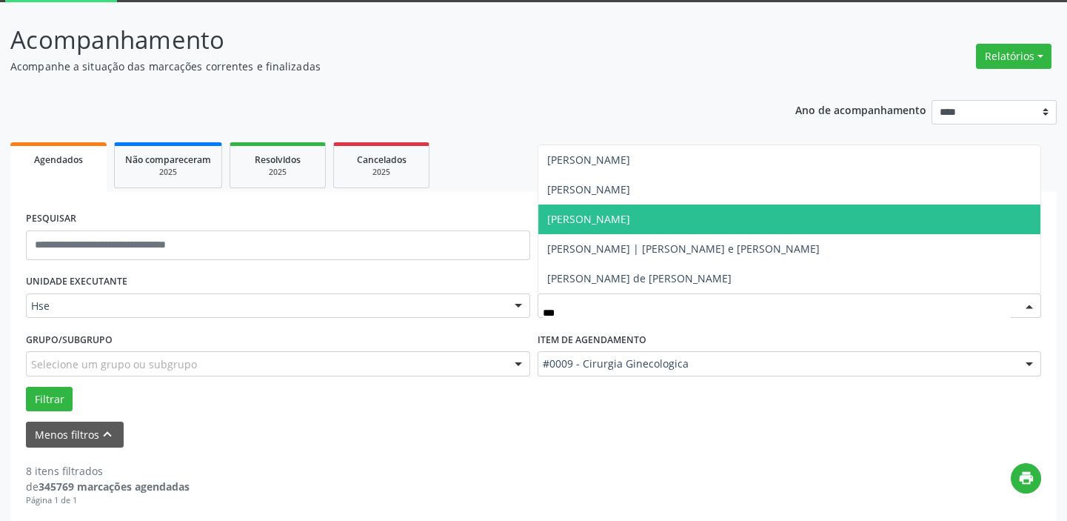
type input "****"
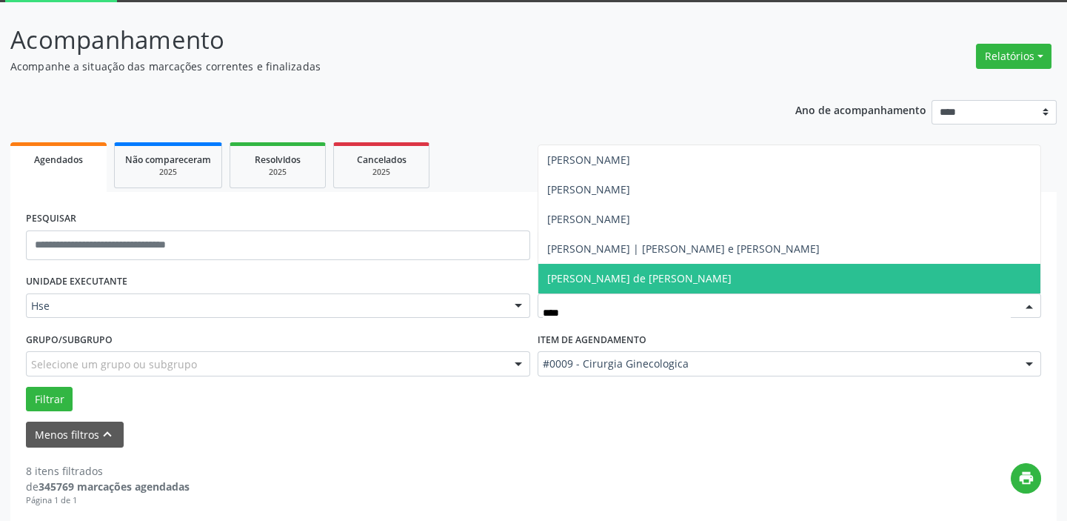
click at [717, 278] on span "[PERSON_NAME] de [PERSON_NAME]" at bounding box center [789, 279] width 503 height 30
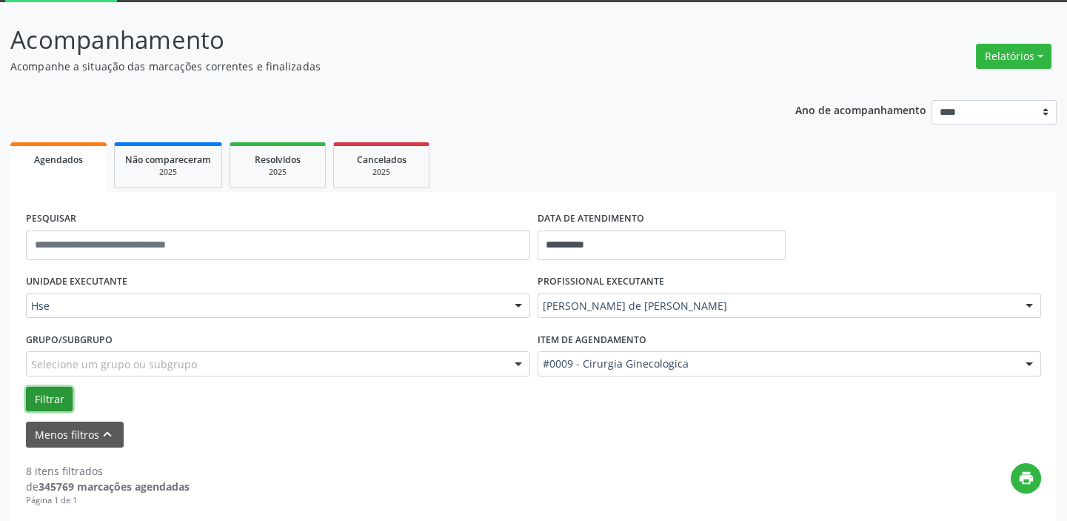
click at [48, 398] on button "Filtrar" at bounding box center [49, 399] width 47 height 25
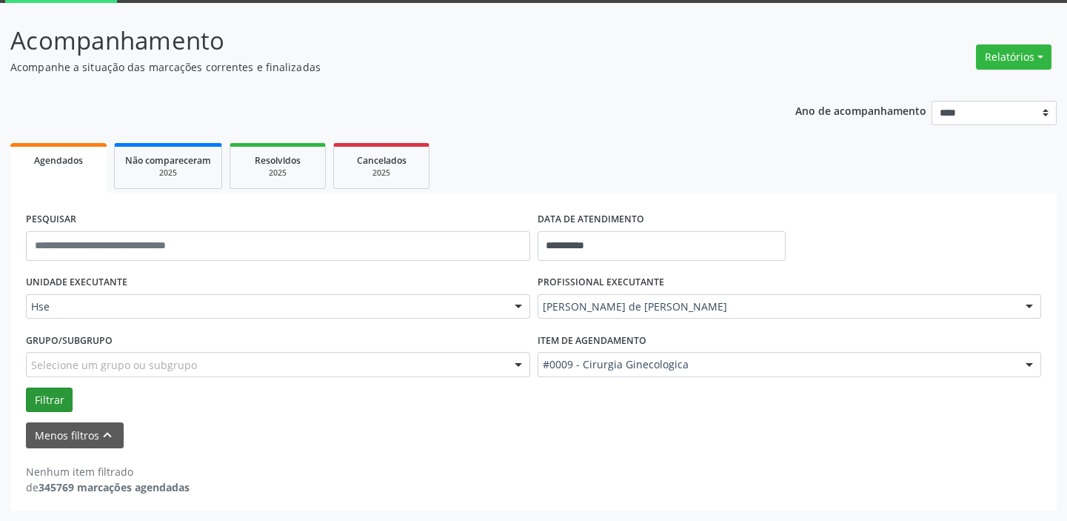
scroll to position [77, 0]
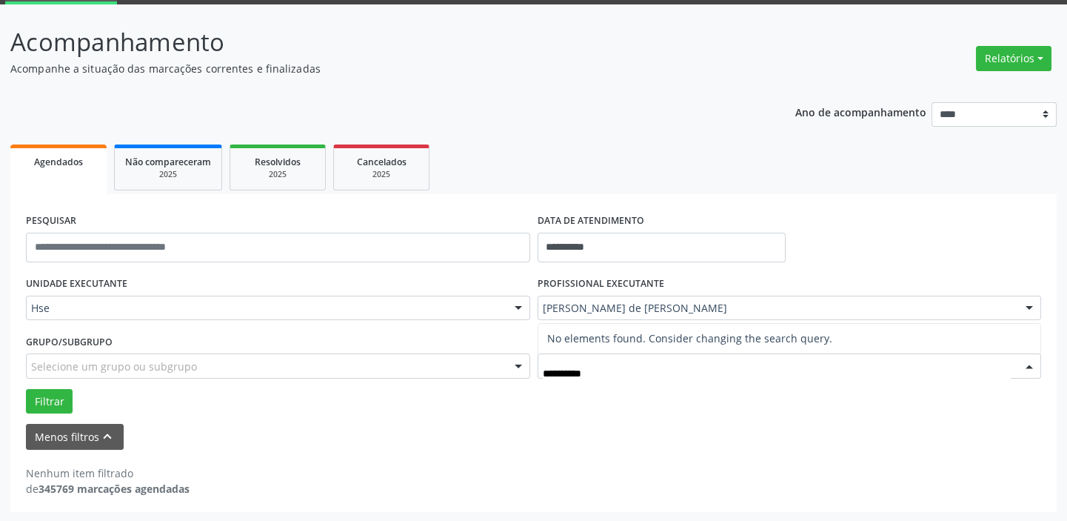
type input "**********"
drag, startPoint x: 652, startPoint y: 453, endPoint x: 626, endPoint y: 447, distance: 27.2
click at [651, 453] on div "Nenhum item filtrado de 345769 marcações agendadas" at bounding box center [533, 473] width 1015 height 47
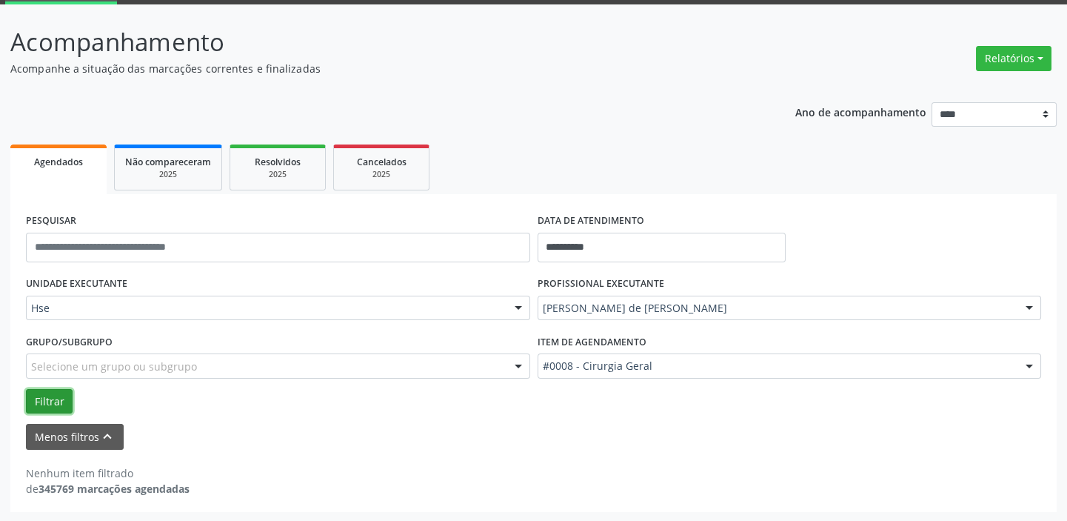
click at [57, 403] on button "Filtrar" at bounding box center [49, 401] width 47 height 25
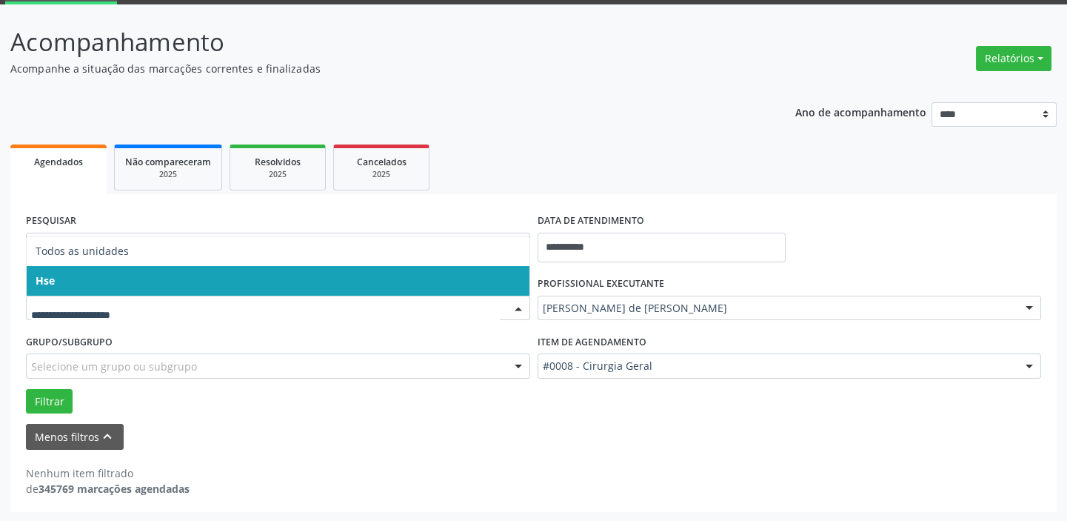
click at [304, 281] on span "Hse" at bounding box center [278, 281] width 503 height 30
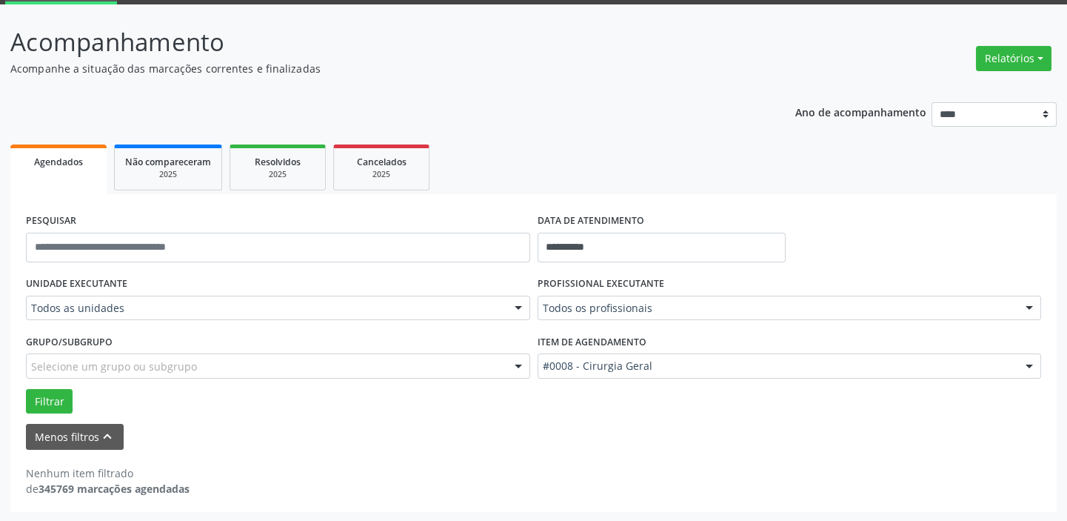
click at [304, 281] on div "UNIDADE EXECUTANTE Todos as unidades Todos as unidades Hse Nenhum resultado enc…" at bounding box center [278, 302] width 512 height 58
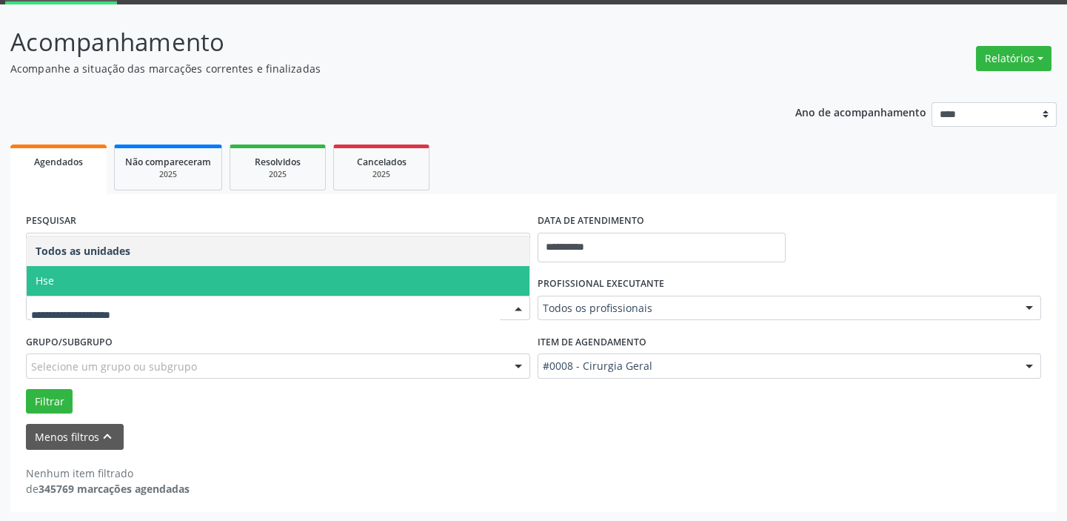
click at [270, 273] on span "Hse" at bounding box center [278, 281] width 503 height 30
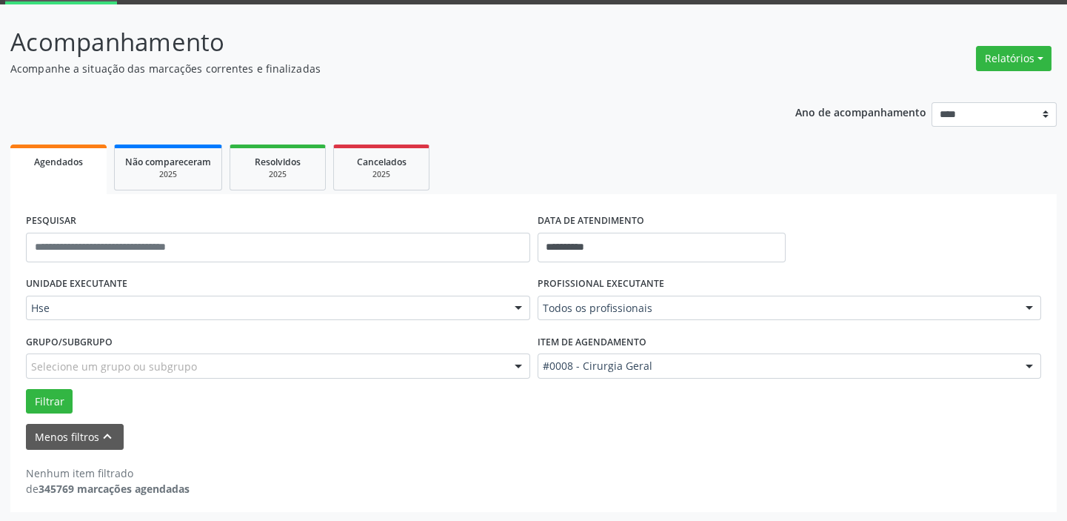
click at [270, 273] on div "UNIDADE EXECUTANTE Hse Todos as unidades Hse Nenhum resultado encontrado para: …" at bounding box center [278, 302] width 512 height 58
click at [56, 406] on button "Filtrar" at bounding box center [49, 401] width 47 height 25
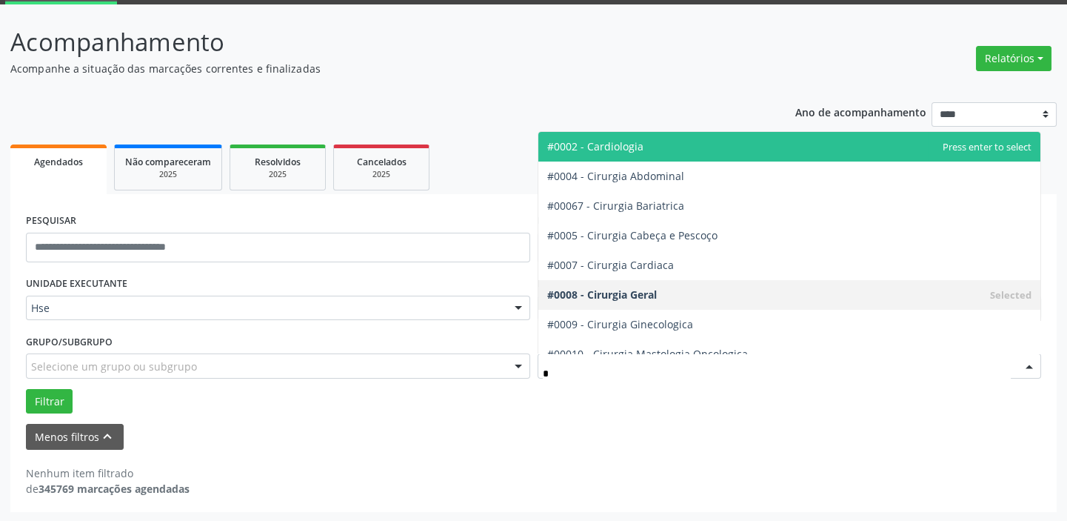
type input "**"
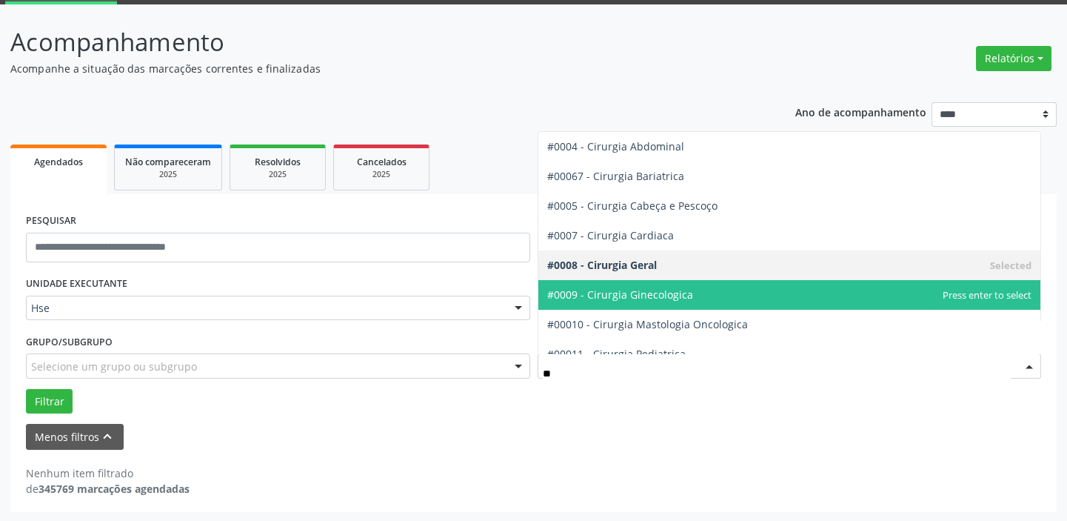
click at [744, 298] on span "#0009 - Cirurgia Ginecologica" at bounding box center [789, 295] width 503 height 30
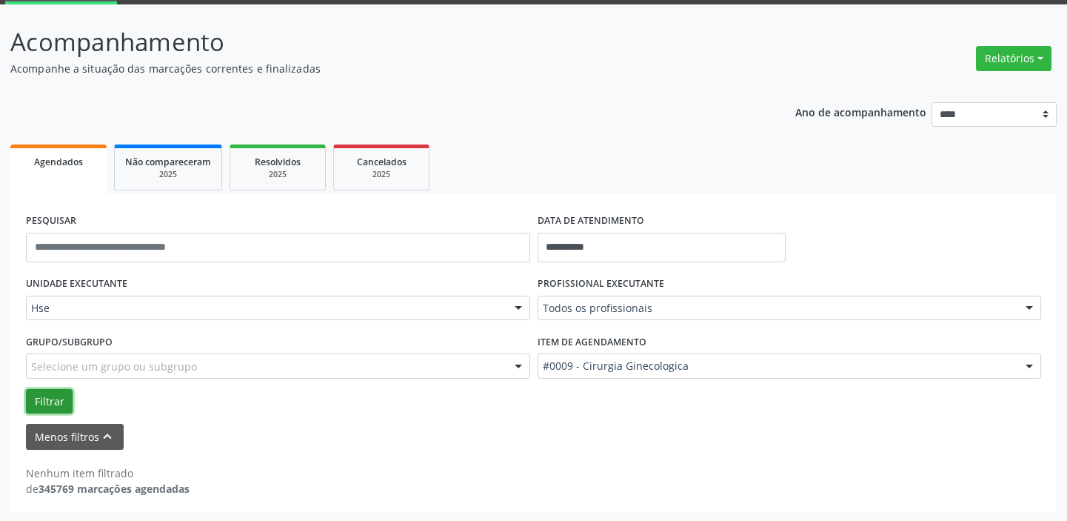
click at [44, 402] on button "Filtrar" at bounding box center [49, 401] width 47 height 25
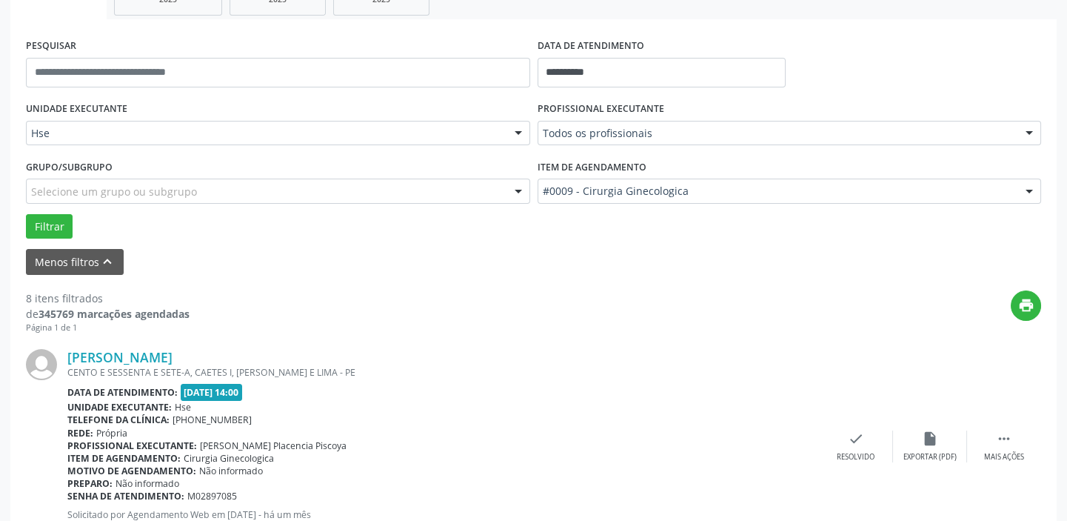
scroll to position [214, 0]
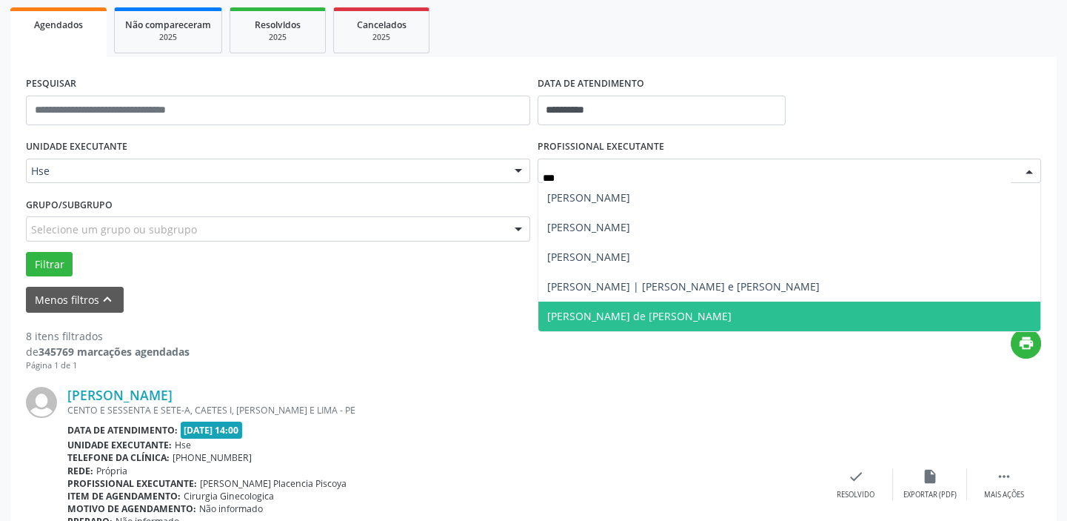
click at [712, 311] on span "[PERSON_NAME] de [PERSON_NAME]" at bounding box center [789, 316] width 503 height 30
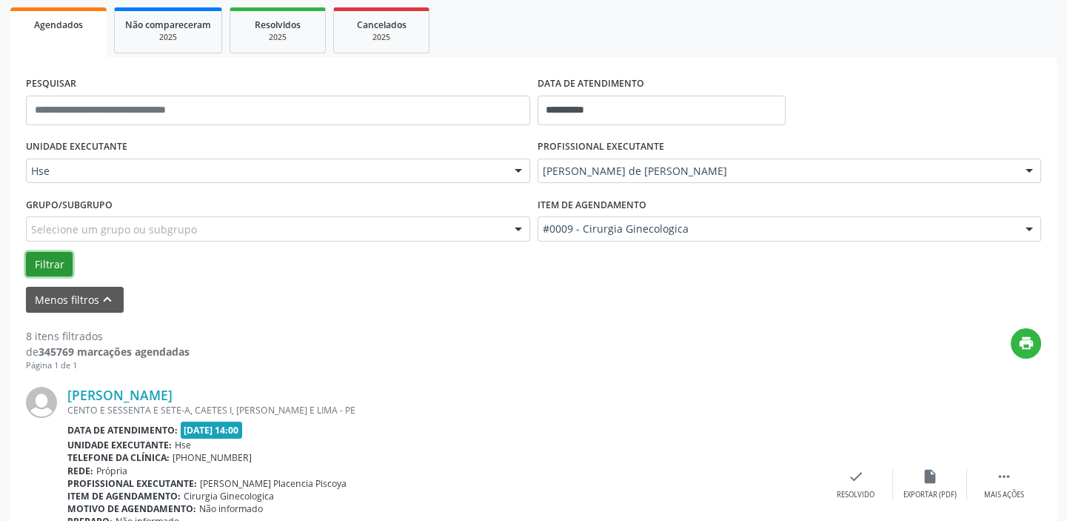
click at [33, 263] on button "Filtrar" at bounding box center [49, 264] width 47 height 25
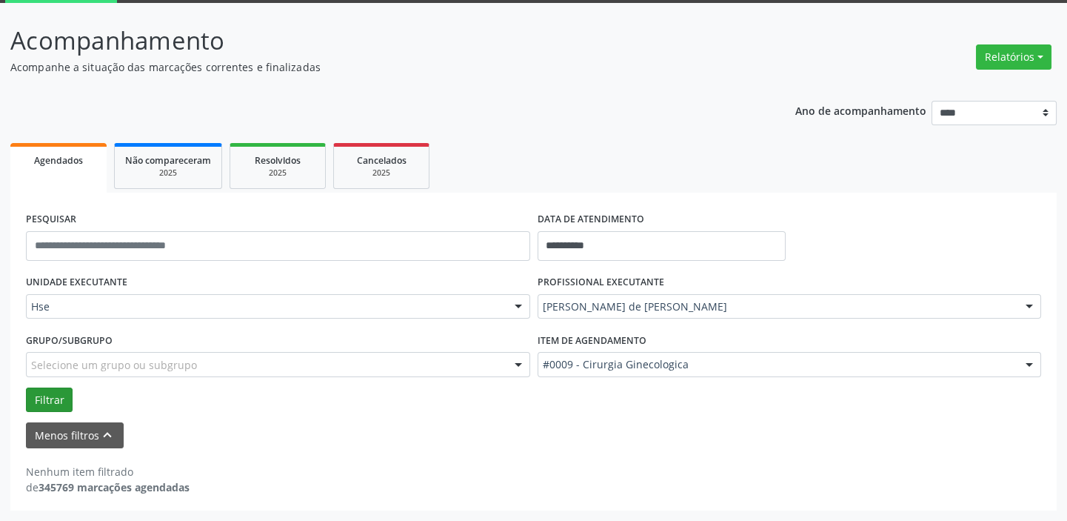
scroll to position [77, 0]
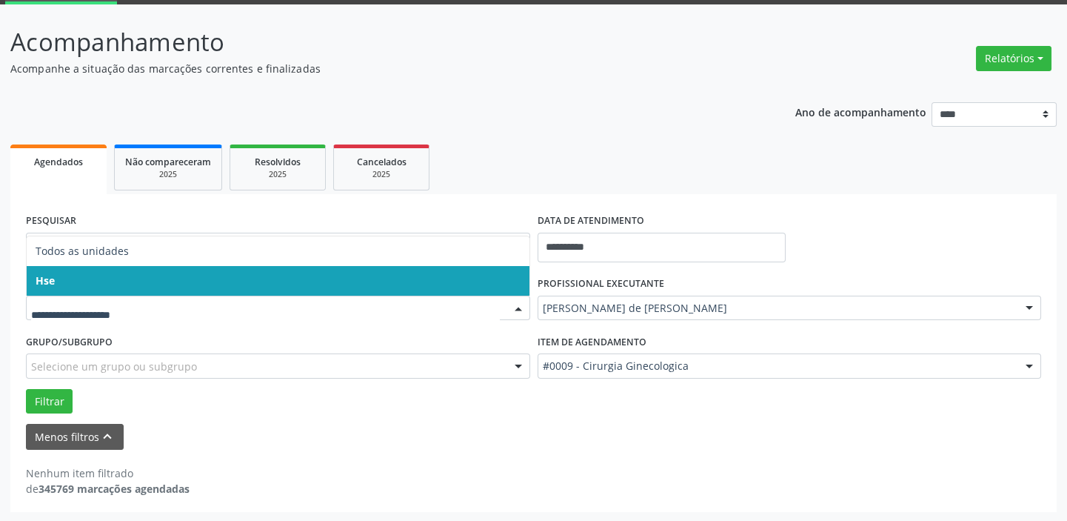
click at [154, 285] on span "Hse" at bounding box center [278, 281] width 503 height 30
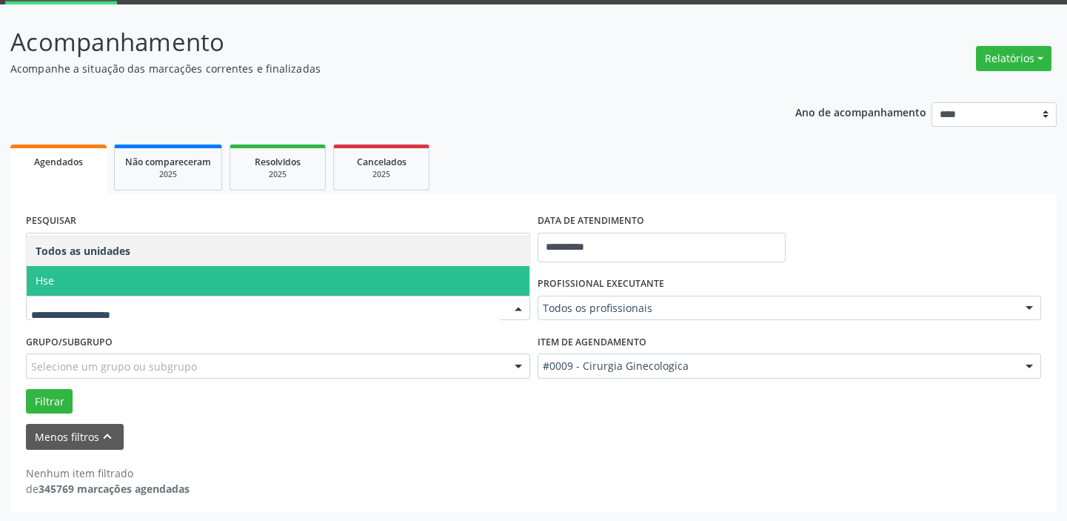
click at [128, 267] on span "Hse" at bounding box center [278, 281] width 503 height 30
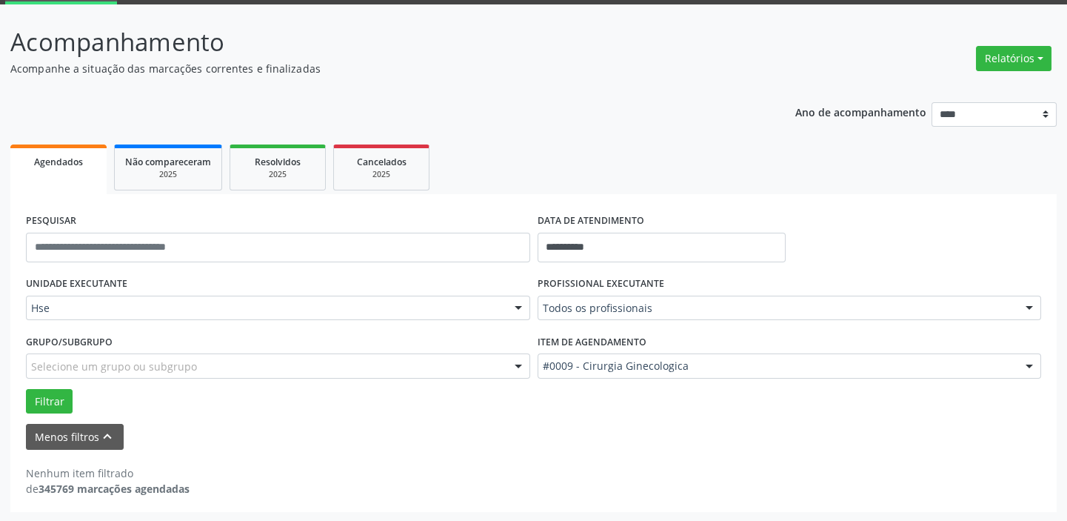
click at [128, 267] on form "**********" at bounding box center [533, 330] width 1015 height 240
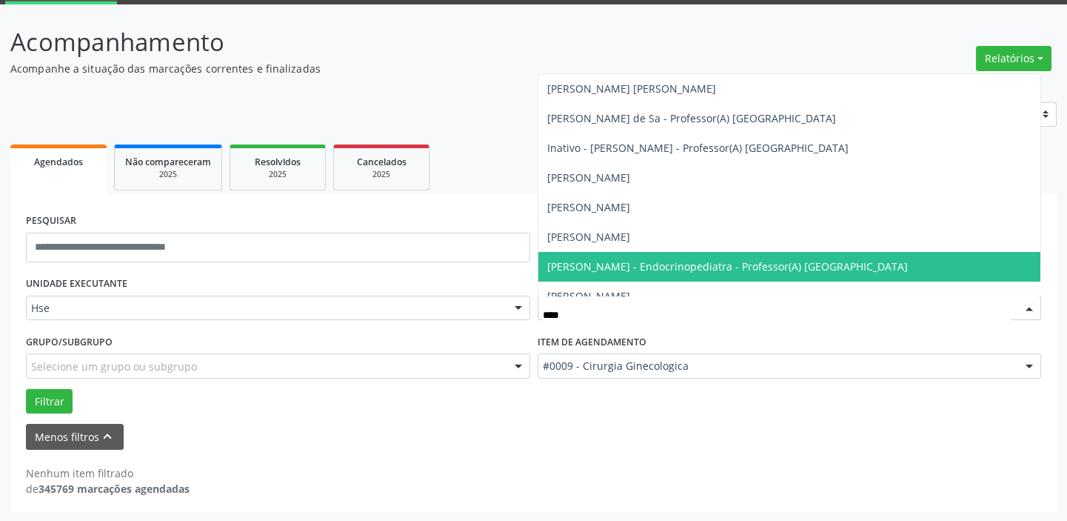
type input "*****"
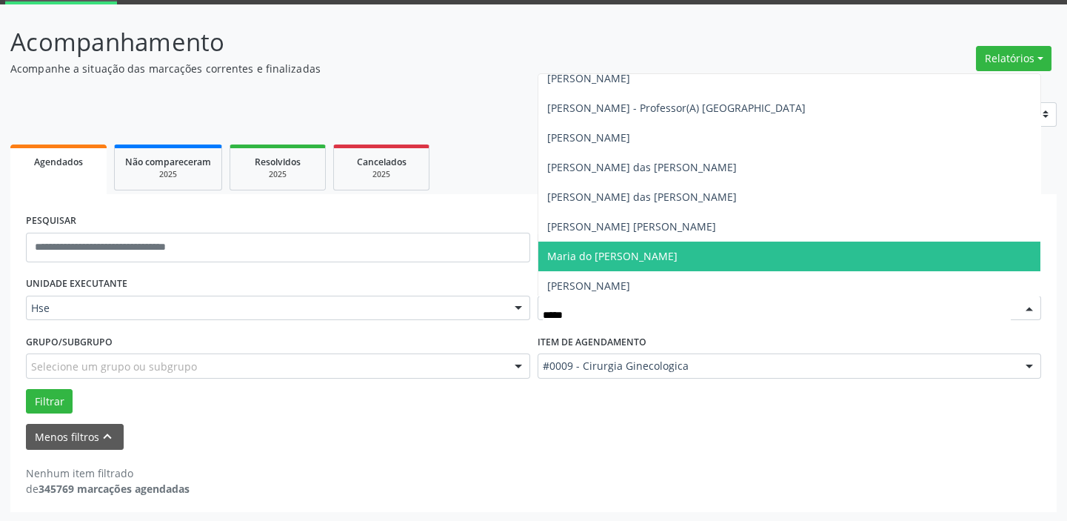
scroll to position [404, 0]
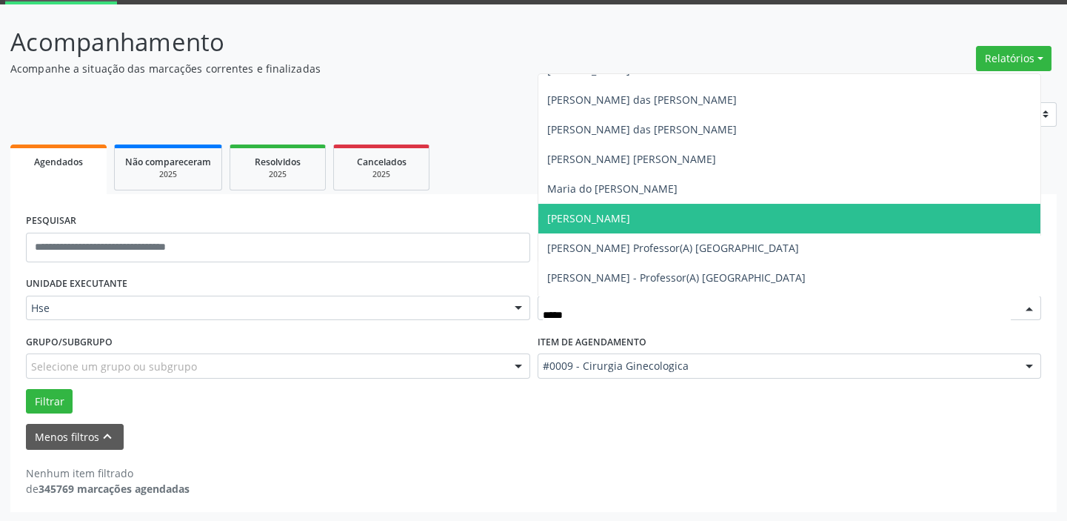
click at [674, 220] on span "[PERSON_NAME]" at bounding box center [789, 219] width 503 height 30
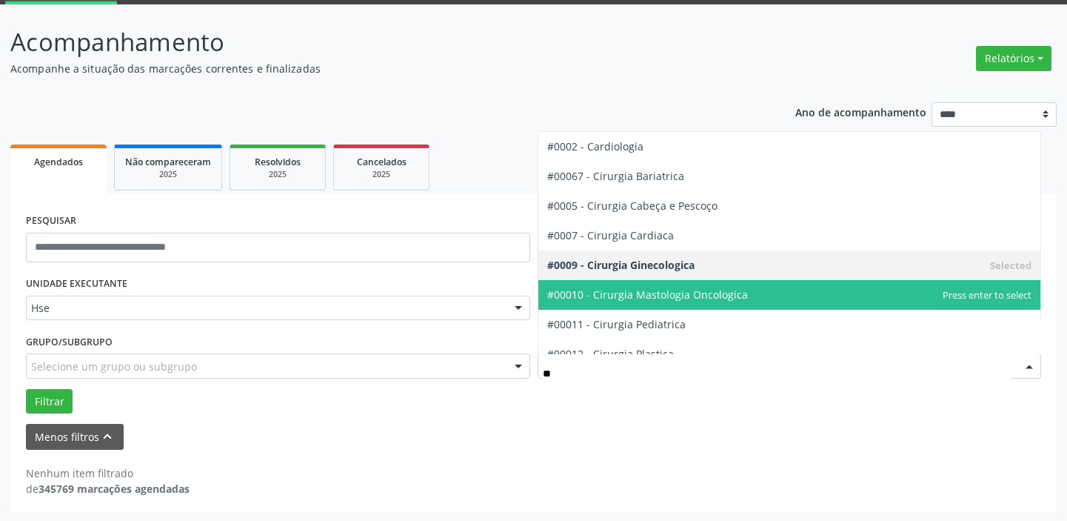
type input "***"
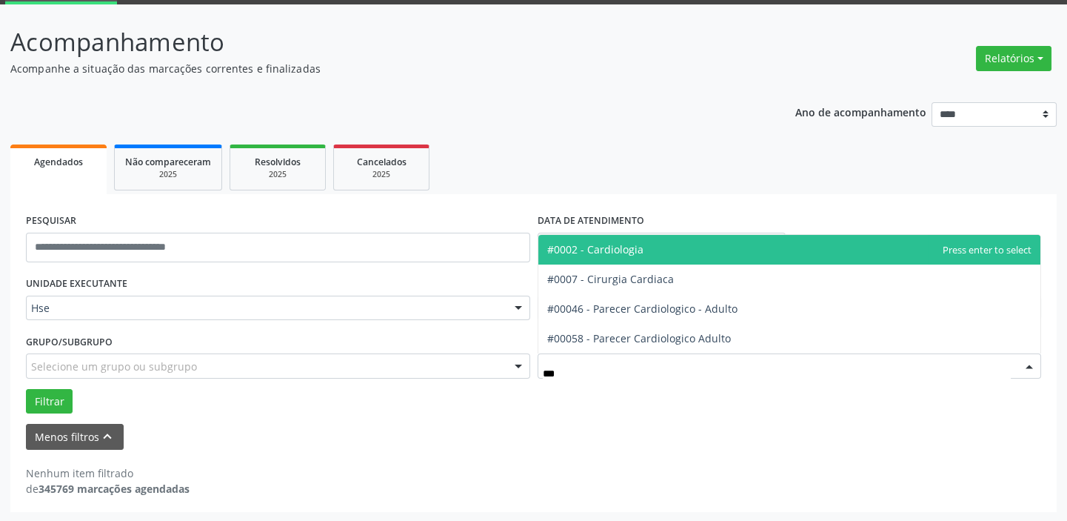
click at [637, 253] on span "#0002 - Cardiologia" at bounding box center [595, 249] width 96 height 14
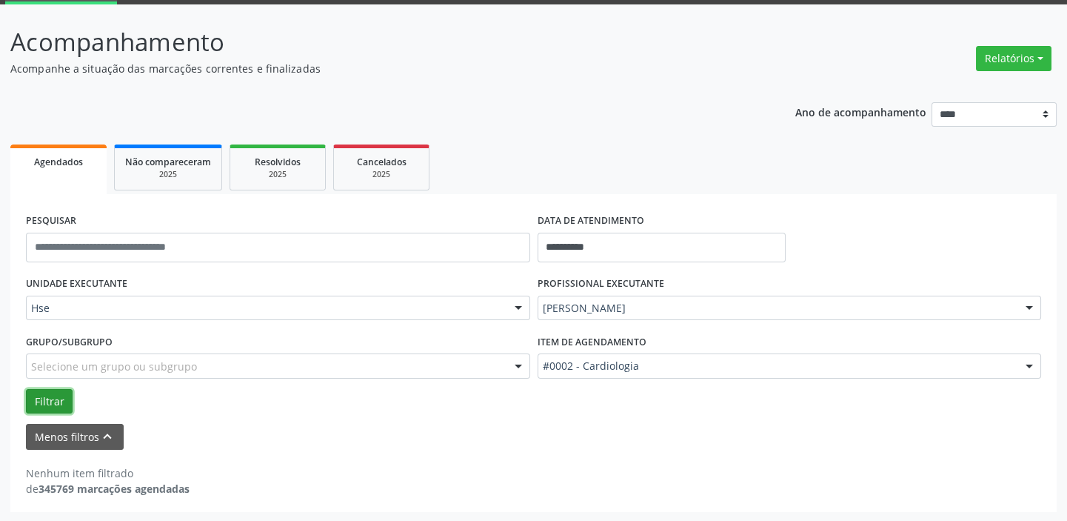
click at [61, 405] on button "Filtrar" at bounding box center [49, 401] width 47 height 25
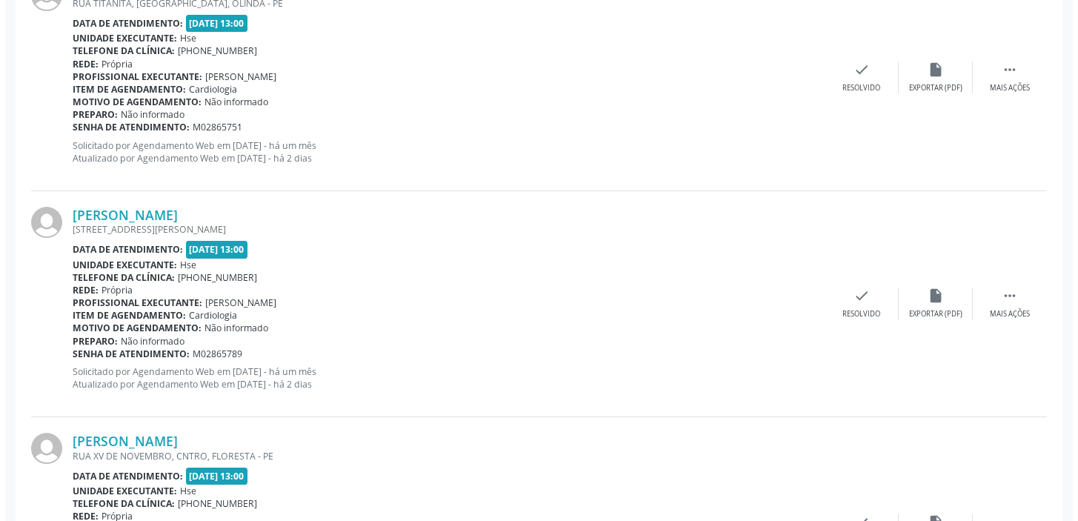
scroll to position [464, 0]
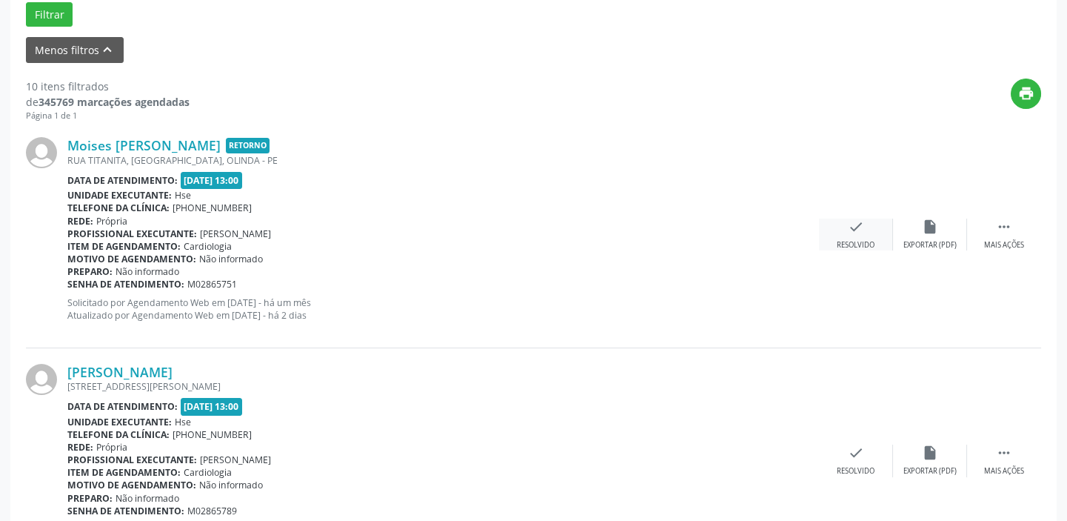
click at [851, 224] on icon "check" at bounding box center [856, 226] width 16 height 16
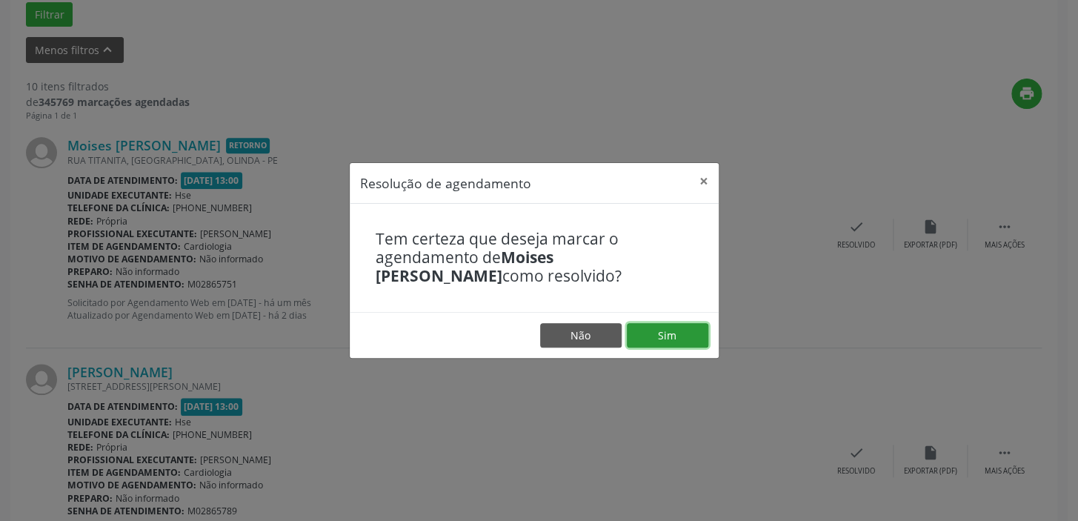
click at [664, 334] on button "Sim" at bounding box center [667, 335] width 81 height 25
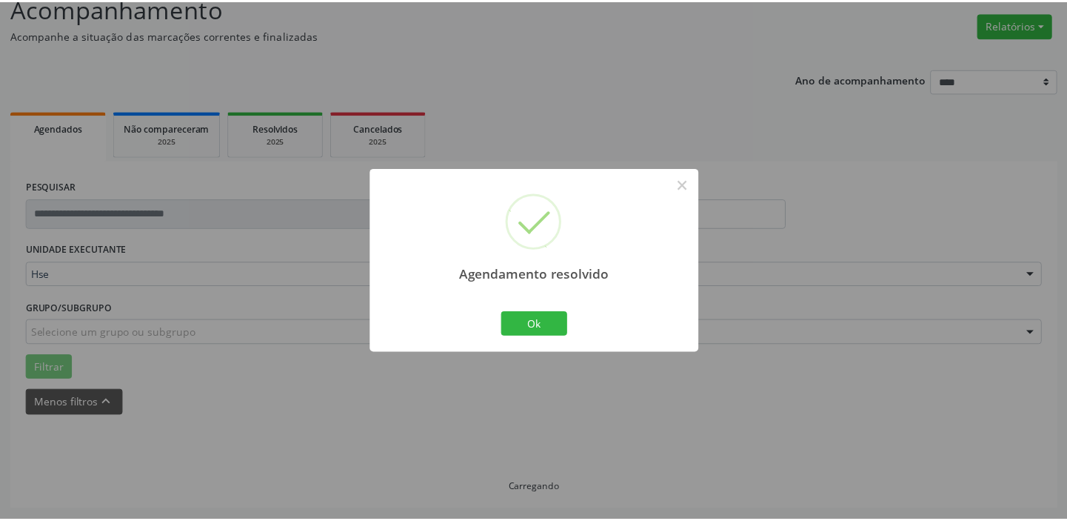
scroll to position [110, 0]
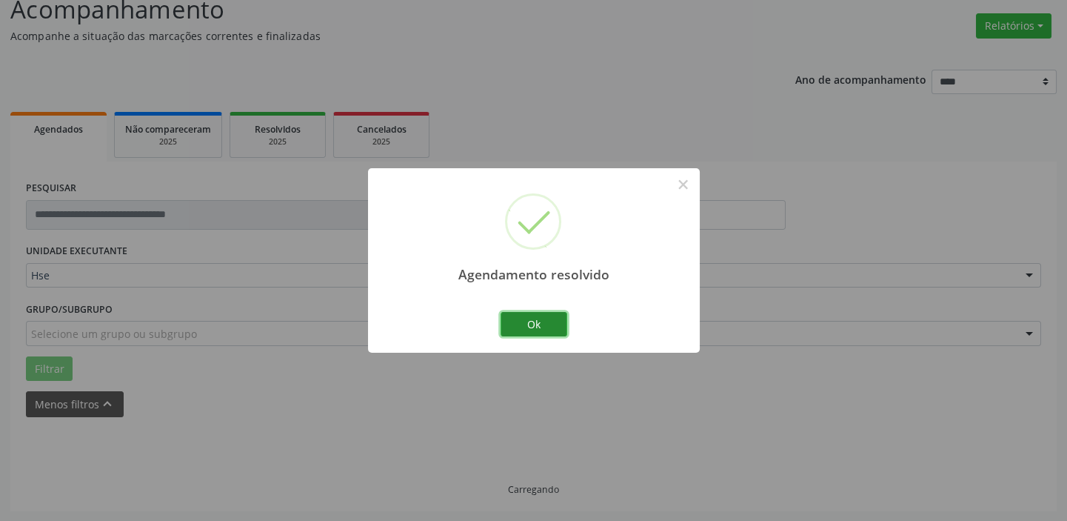
click at [555, 319] on button "Ok" at bounding box center [534, 324] width 67 height 25
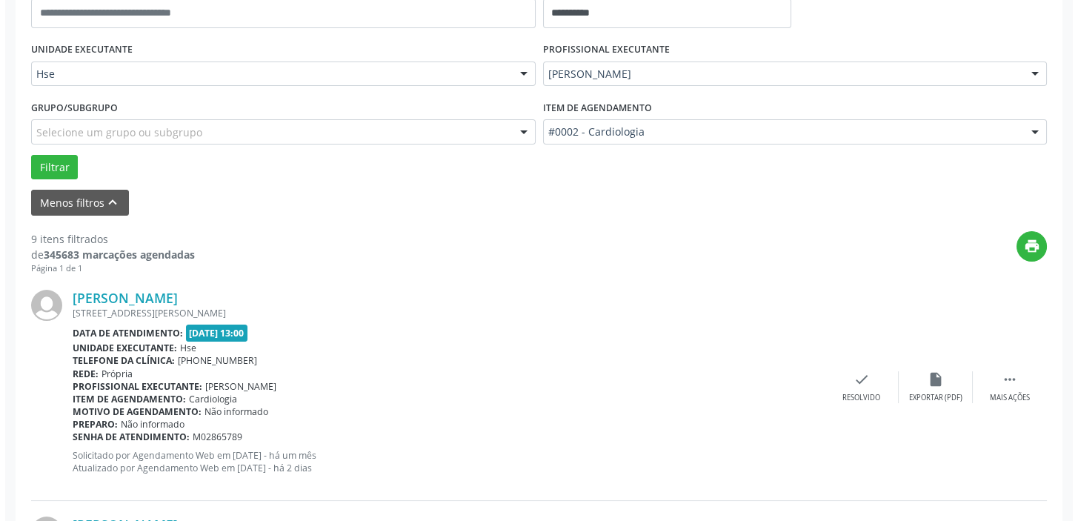
scroll to position [311, 0]
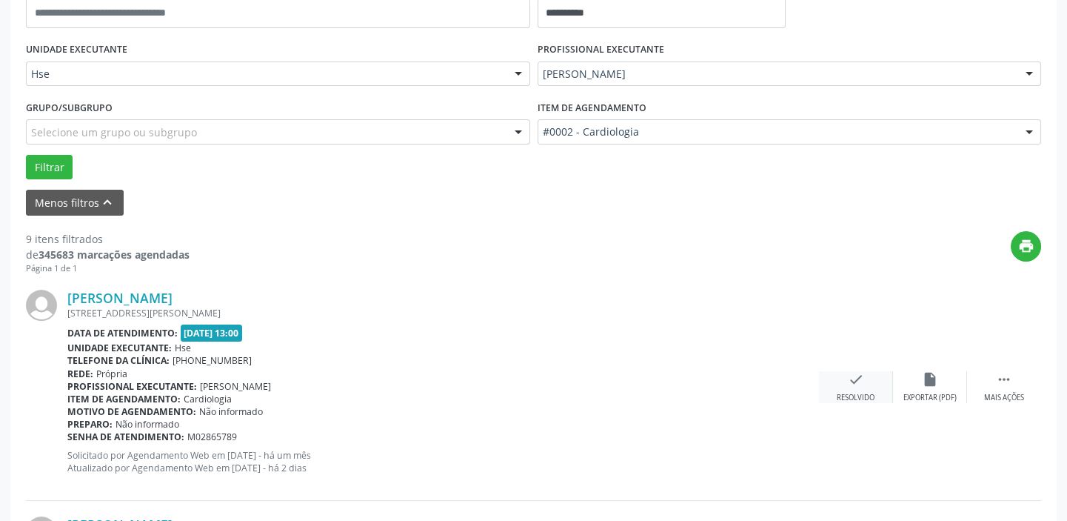
click at [849, 376] on icon "check" at bounding box center [856, 379] width 16 height 16
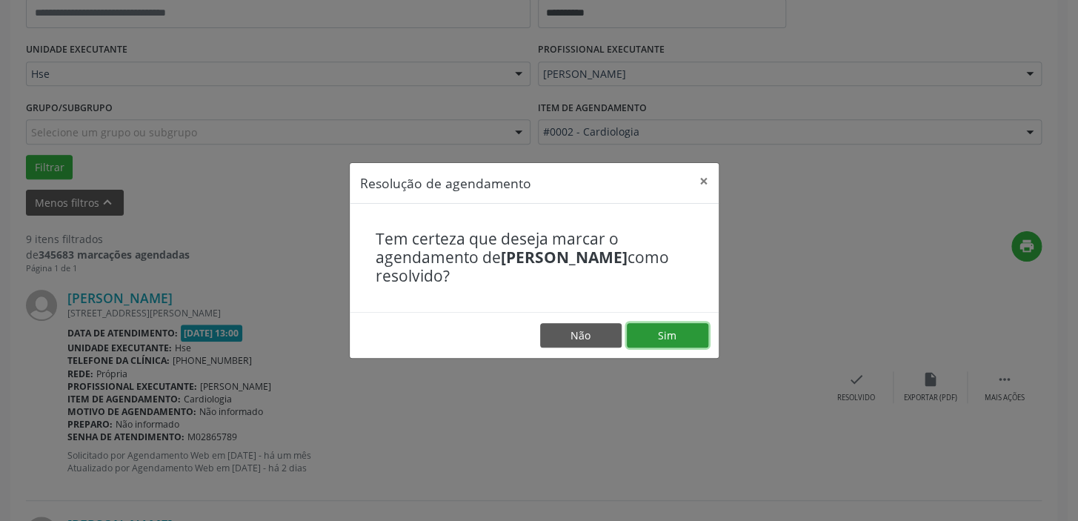
click at [658, 345] on button "Sim" at bounding box center [667, 335] width 81 height 25
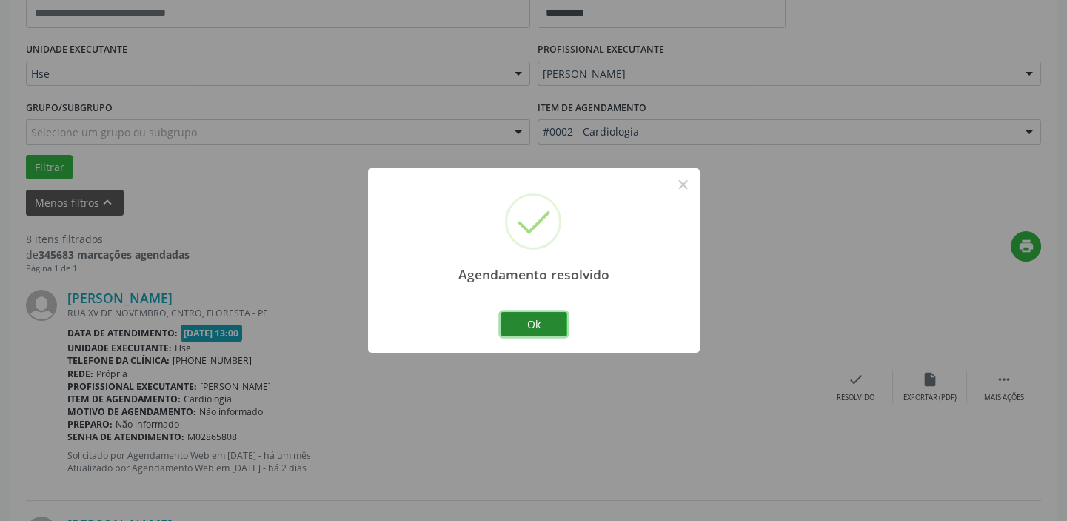
click at [544, 325] on button "Ok" at bounding box center [534, 324] width 67 height 25
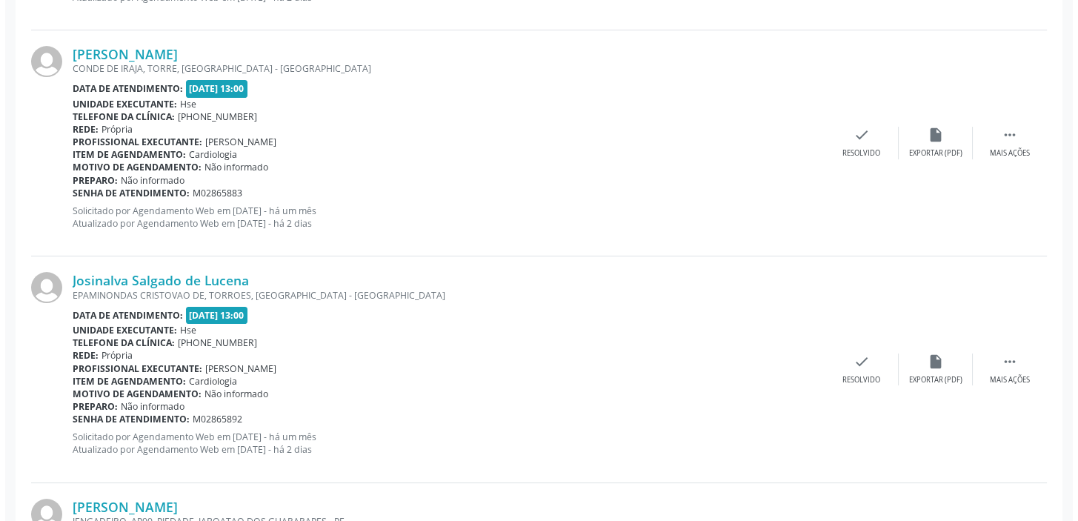
scroll to position [783, 0]
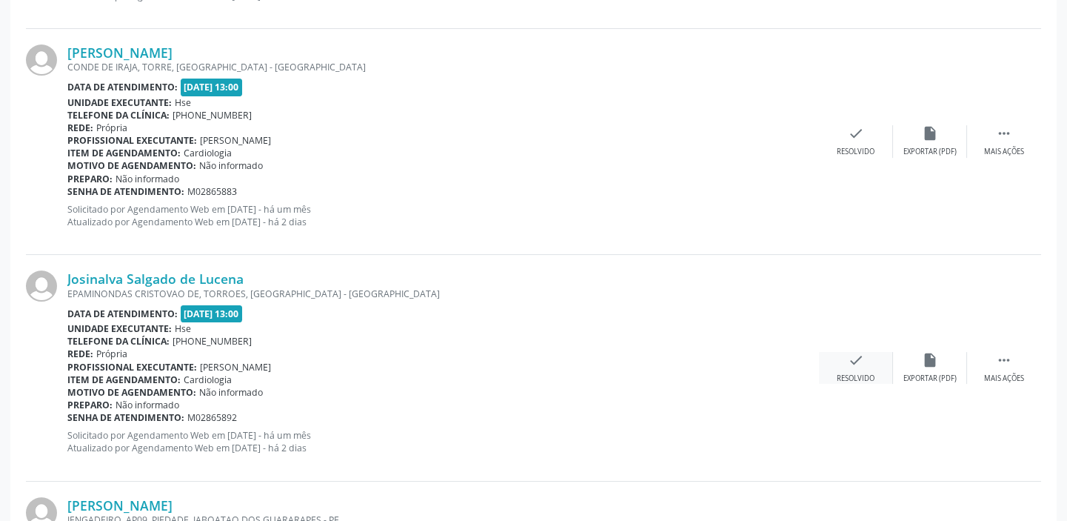
click at [848, 365] on icon "check" at bounding box center [856, 360] width 16 height 16
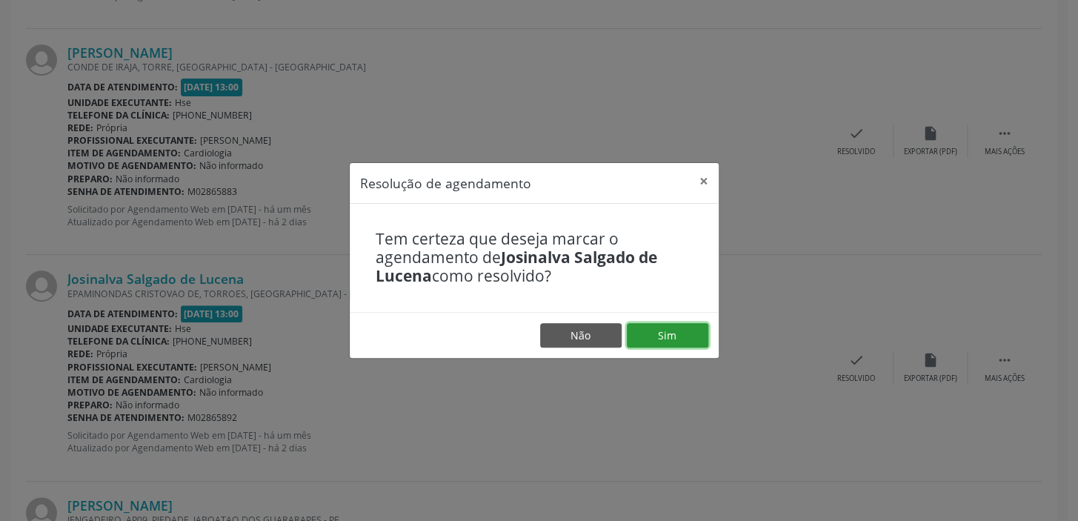
click at [681, 337] on button "Sim" at bounding box center [667, 335] width 81 height 25
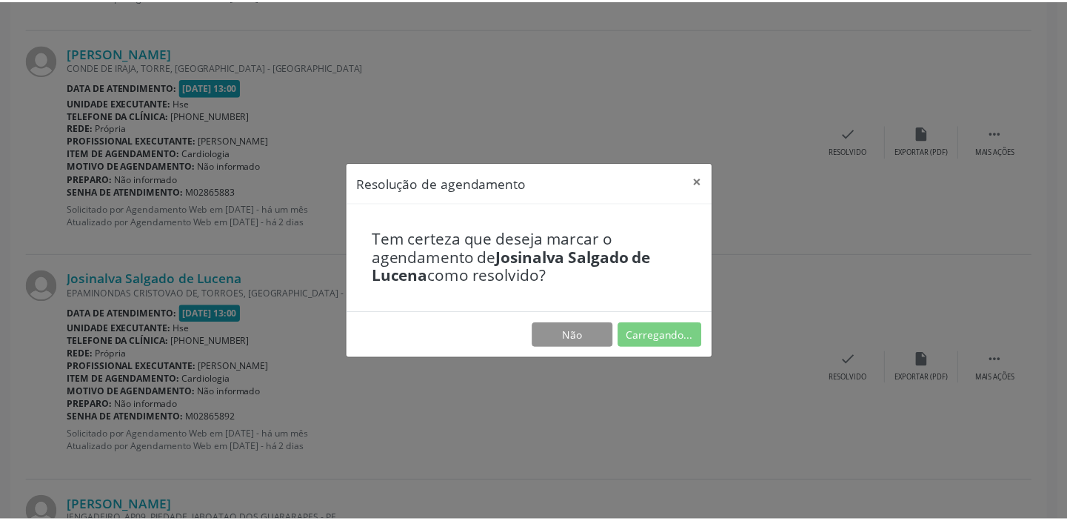
scroll to position [110, 0]
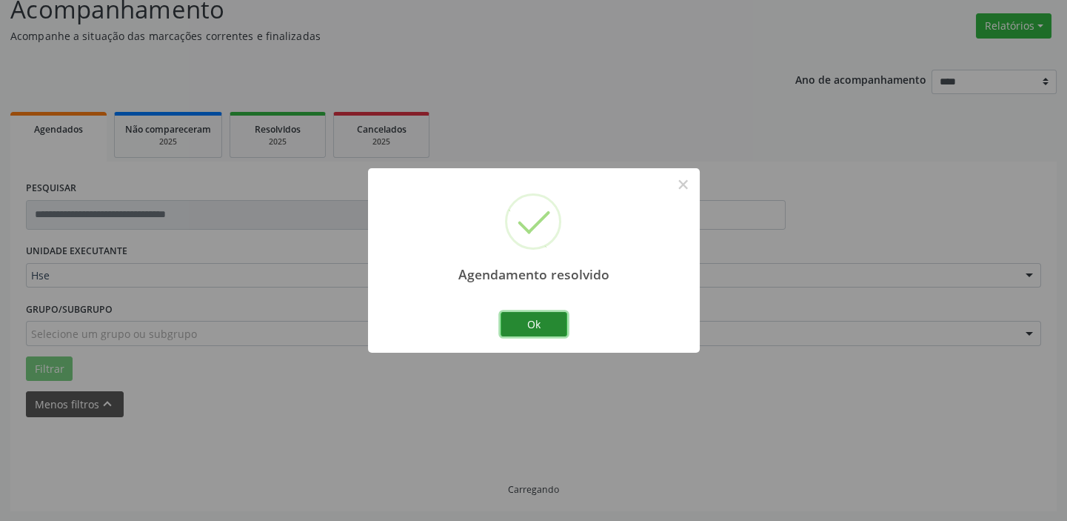
click at [526, 329] on button "Ok" at bounding box center [534, 324] width 67 height 25
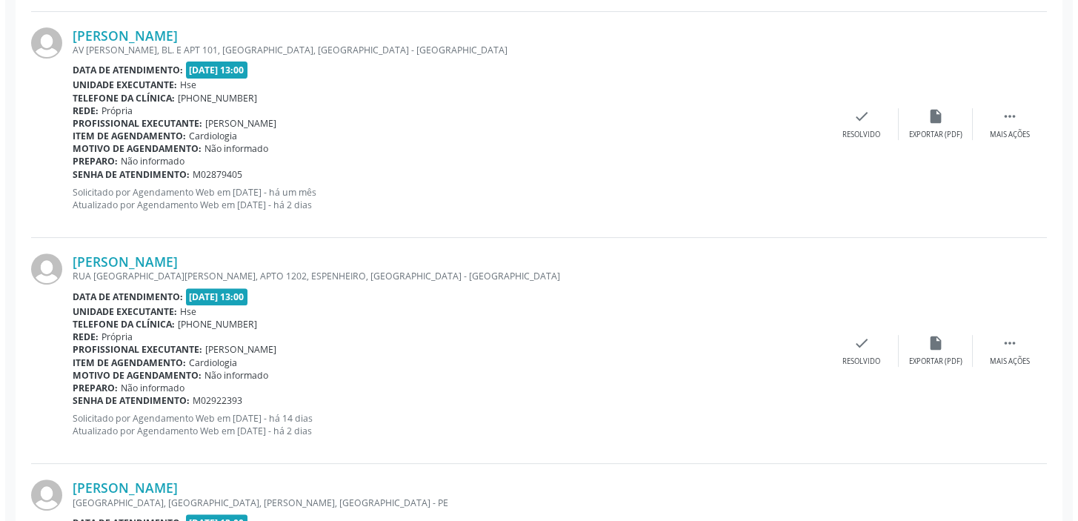
scroll to position [1254, 0]
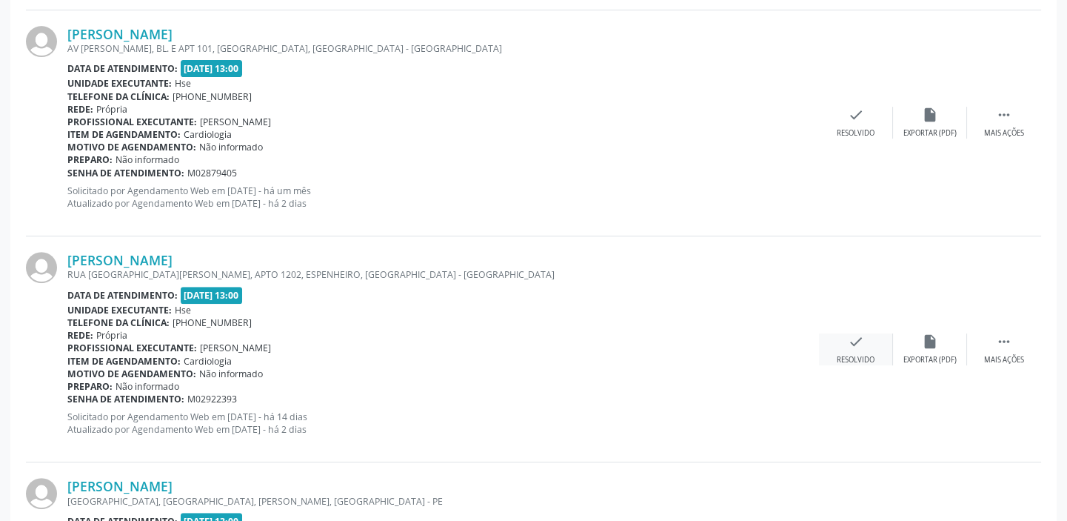
click at [852, 336] on icon "check" at bounding box center [856, 341] width 16 height 16
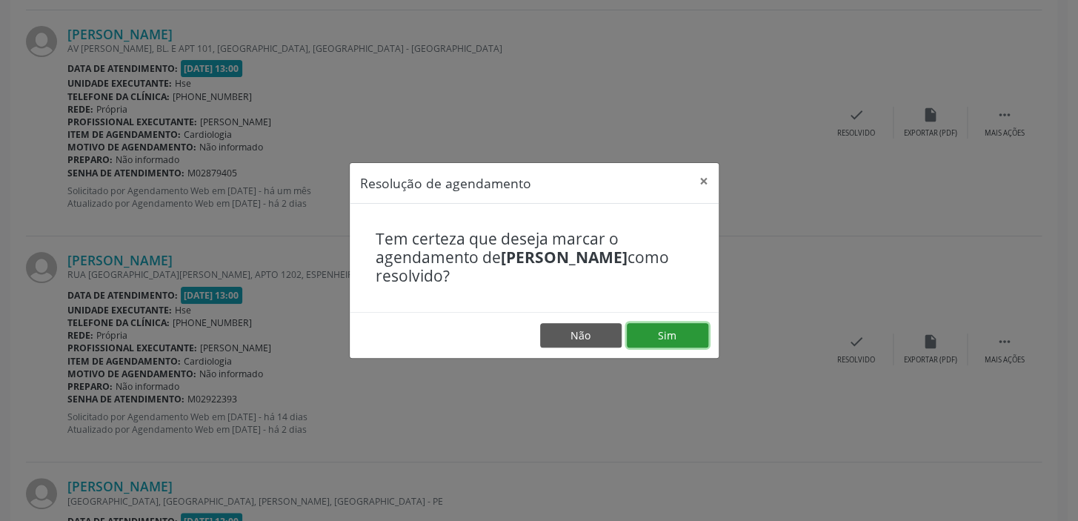
click at [665, 333] on button "Sim" at bounding box center [667, 335] width 81 height 25
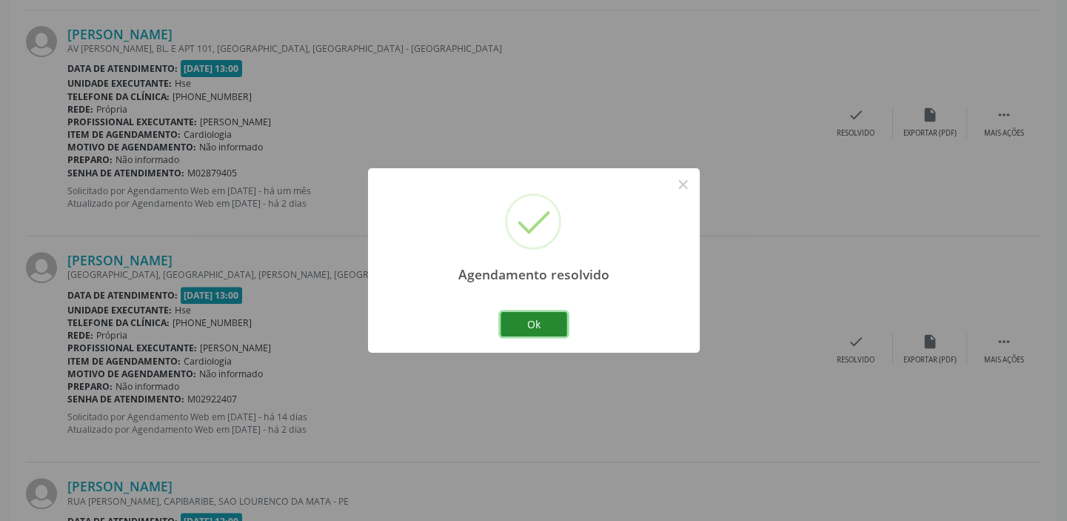
click at [553, 330] on button "Ok" at bounding box center [534, 324] width 67 height 25
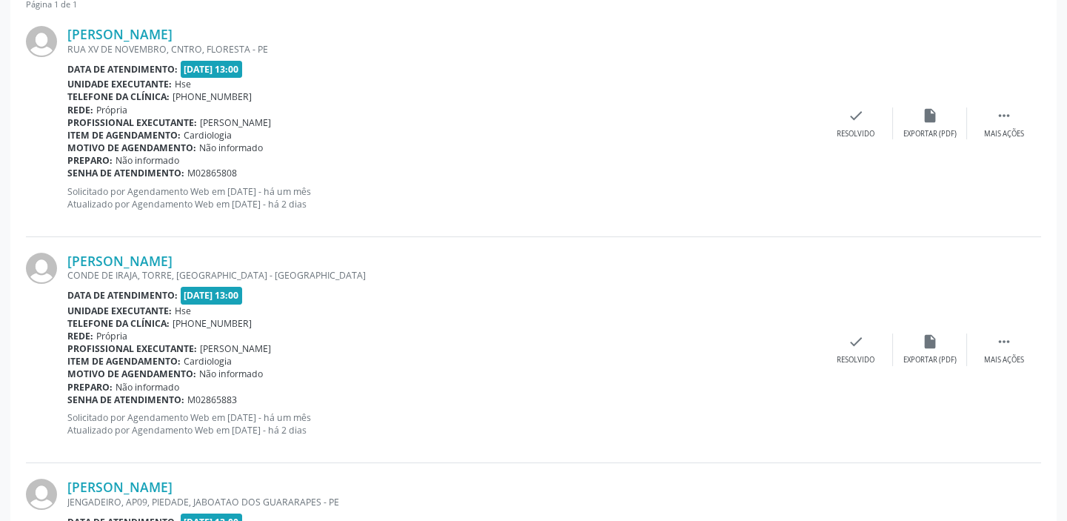
scroll to position [378, 0]
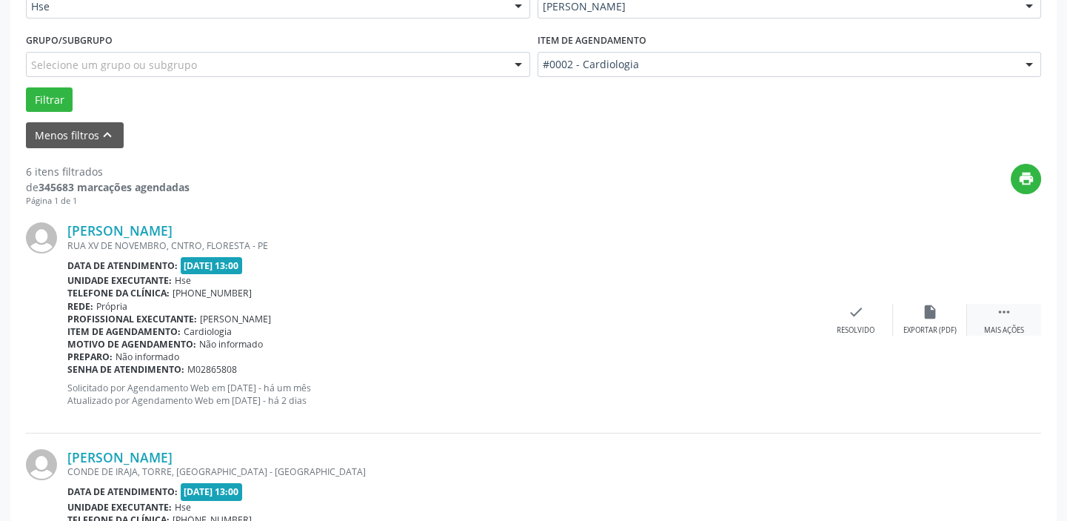
click at [1010, 318] on icon "" at bounding box center [1004, 312] width 16 height 16
click at [933, 319] on div "alarm_off Não compareceu" at bounding box center [930, 320] width 74 height 32
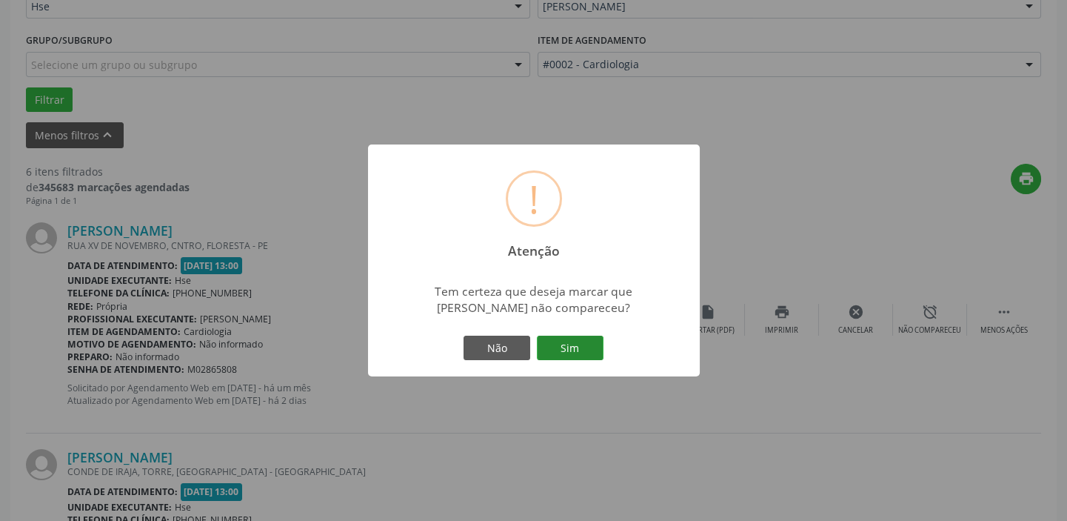
click at [584, 341] on button "Sim" at bounding box center [570, 348] width 67 height 25
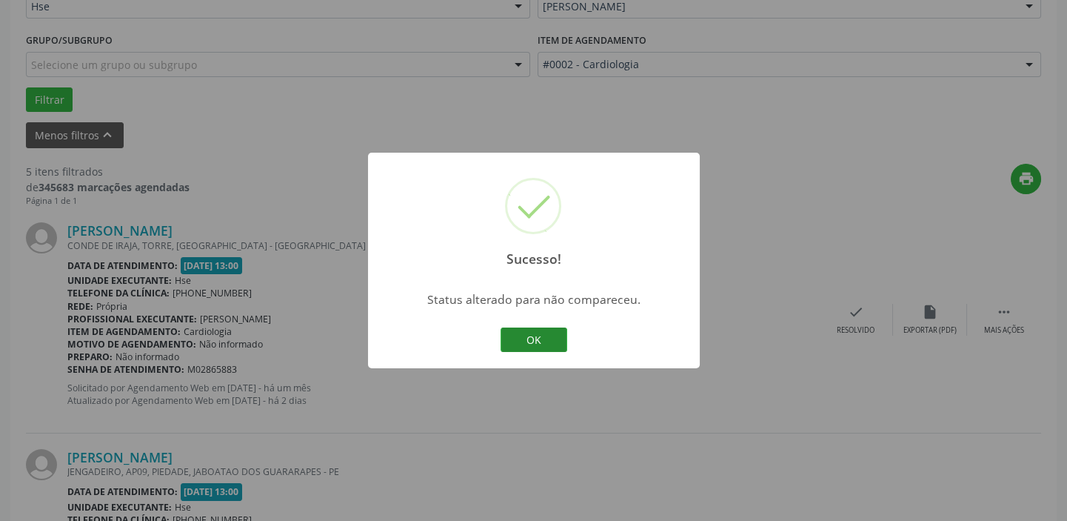
click at [547, 344] on button "OK" at bounding box center [534, 339] width 67 height 25
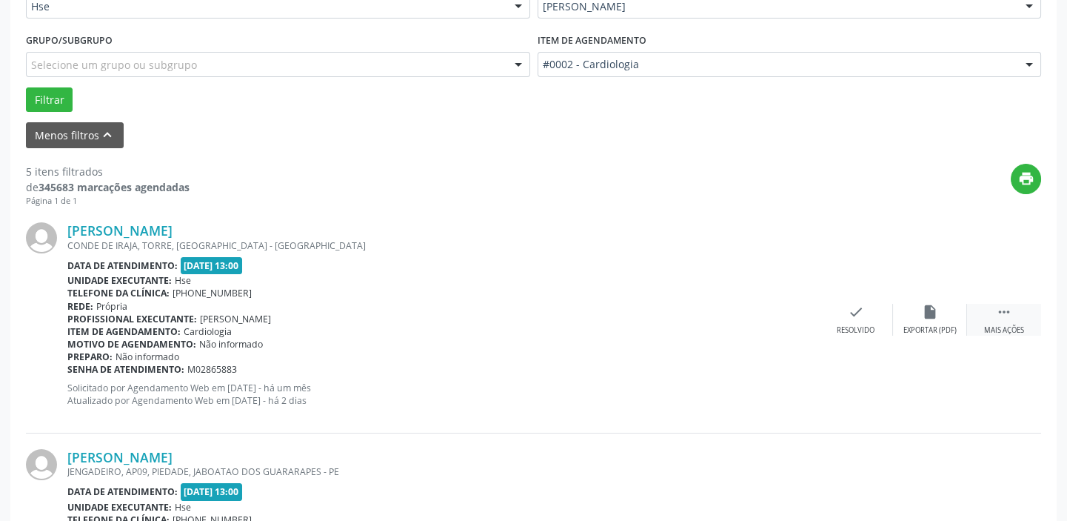
click at [1013, 317] on div " Mais ações" at bounding box center [1004, 320] width 74 height 32
click at [919, 312] on div "alarm_off Não compareceu" at bounding box center [930, 320] width 74 height 32
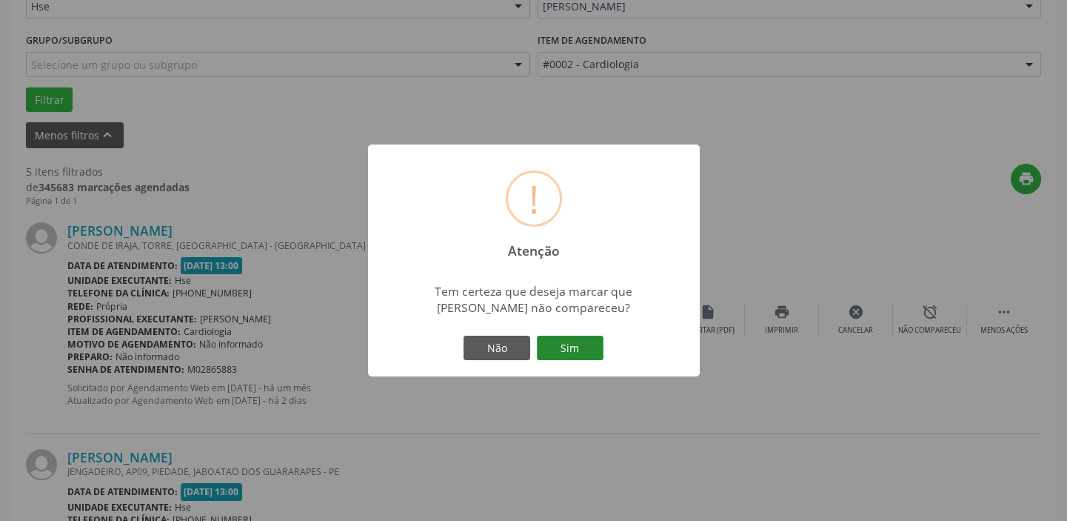
click at [594, 346] on button "Sim" at bounding box center [570, 348] width 67 height 25
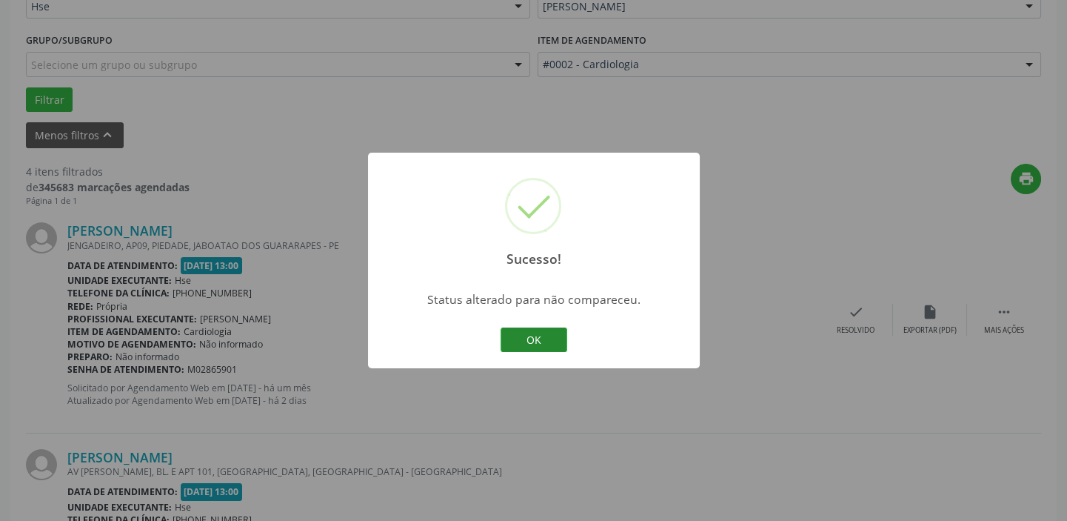
click at [533, 341] on button "OK" at bounding box center [534, 339] width 67 height 25
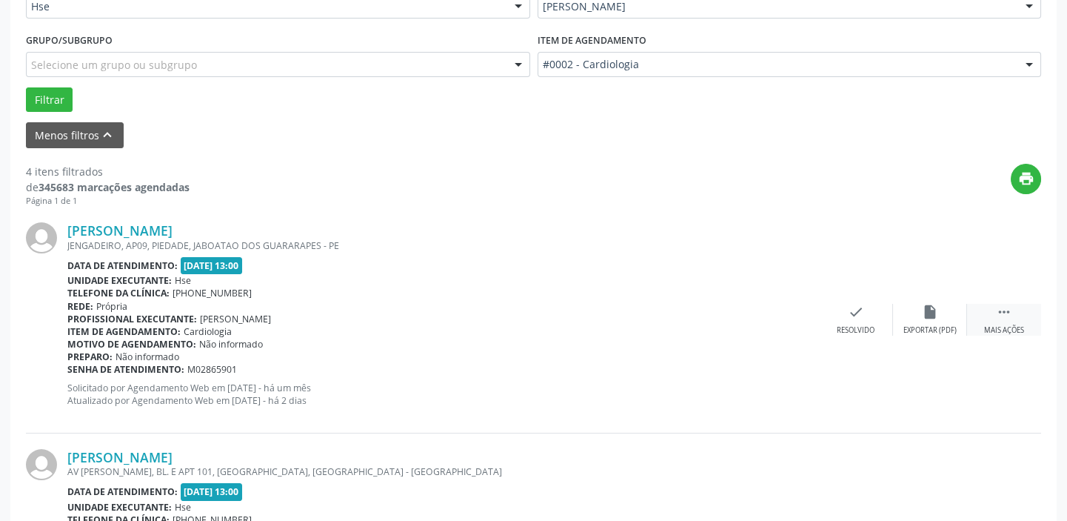
click at [1013, 325] on div "Mais ações" at bounding box center [1004, 330] width 40 height 10
click at [927, 318] on icon "alarm_off" at bounding box center [930, 312] width 16 height 16
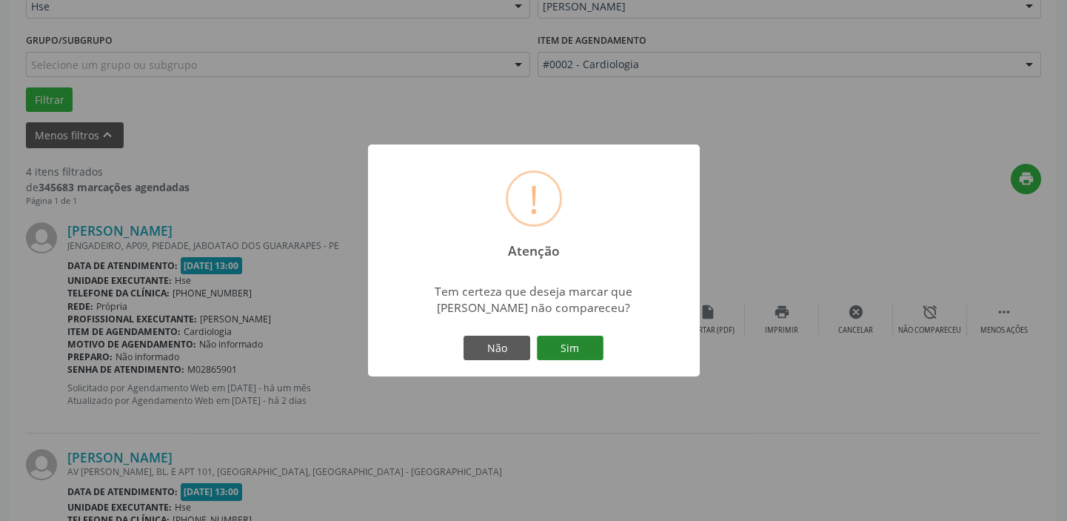
click at [556, 354] on button "Sim" at bounding box center [570, 348] width 67 height 25
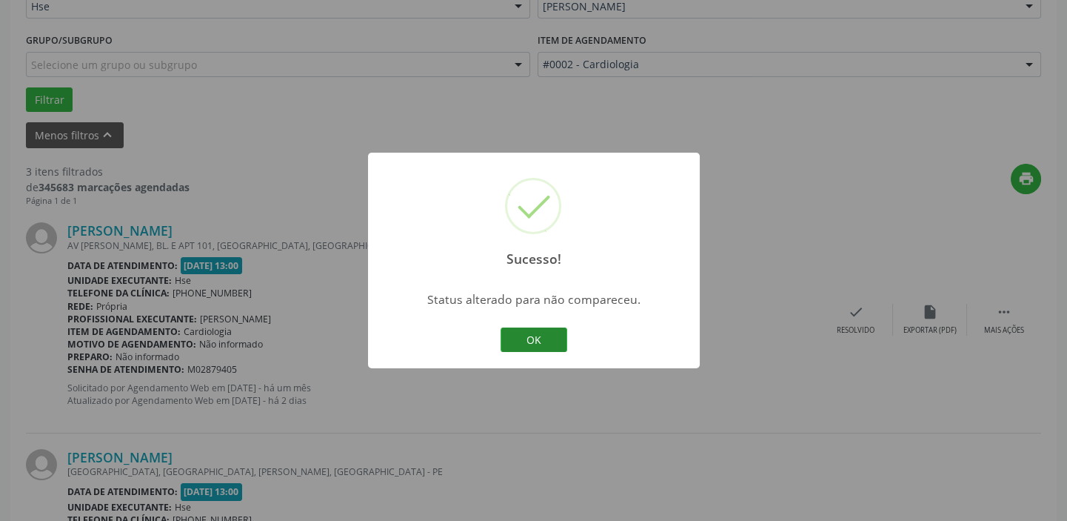
click at [545, 333] on button "OK" at bounding box center [534, 339] width 67 height 25
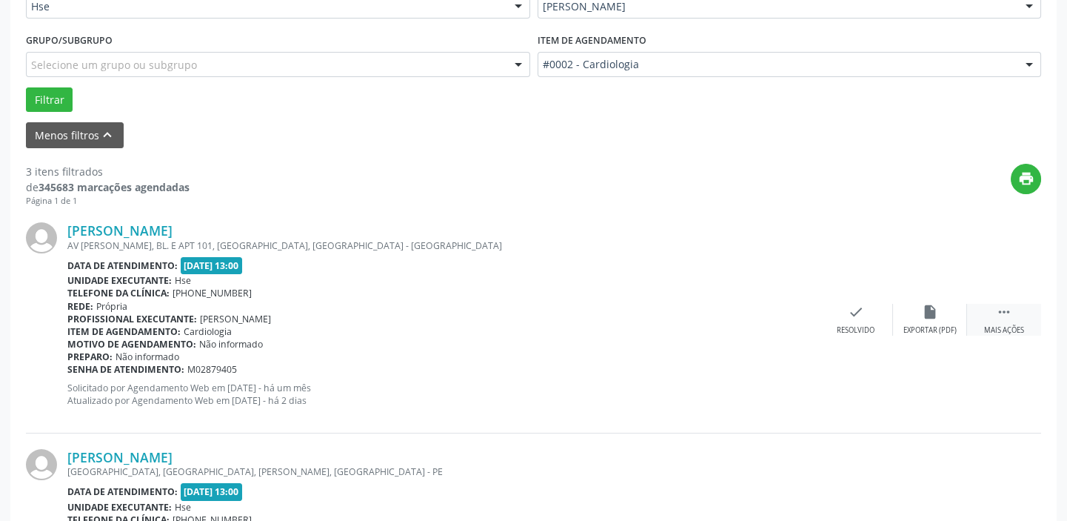
click at [1007, 325] on div "Mais ações" at bounding box center [1004, 330] width 40 height 10
click at [931, 316] on icon "alarm_off" at bounding box center [930, 312] width 16 height 16
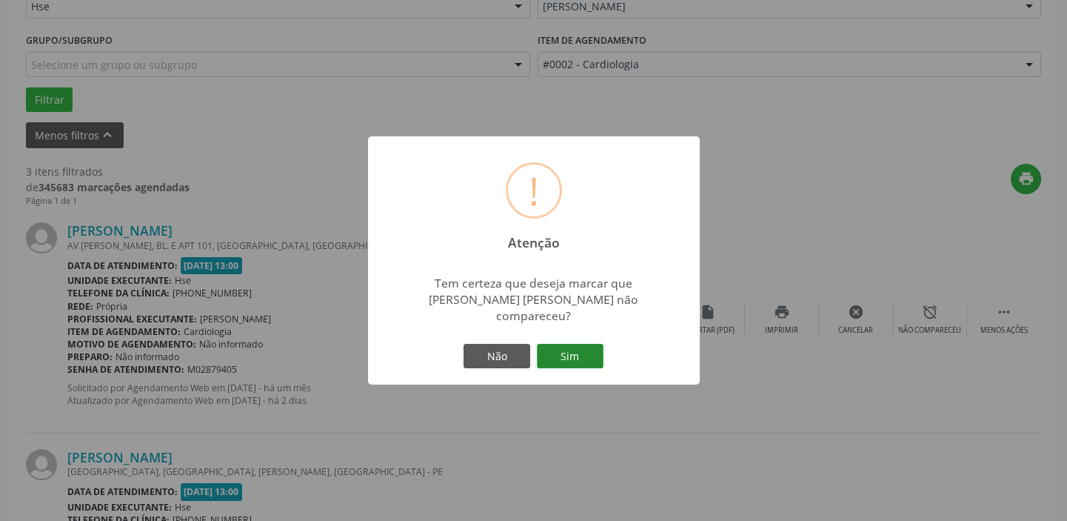
click at [578, 344] on button "Sim" at bounding box center [570, 356] width 67 height 25
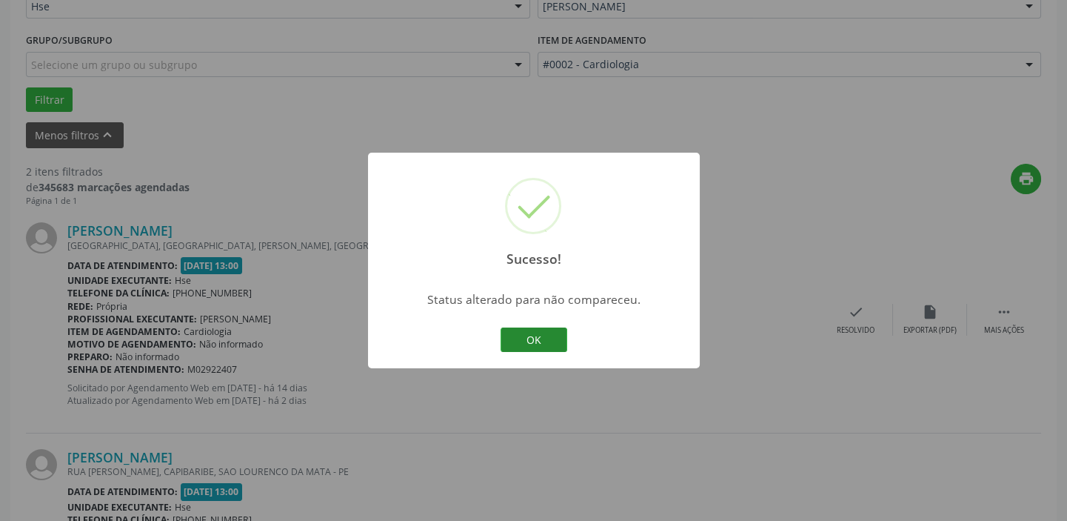
click at [554, 339] on button "OK" at bounding box center [534, 339] width 67 height 25
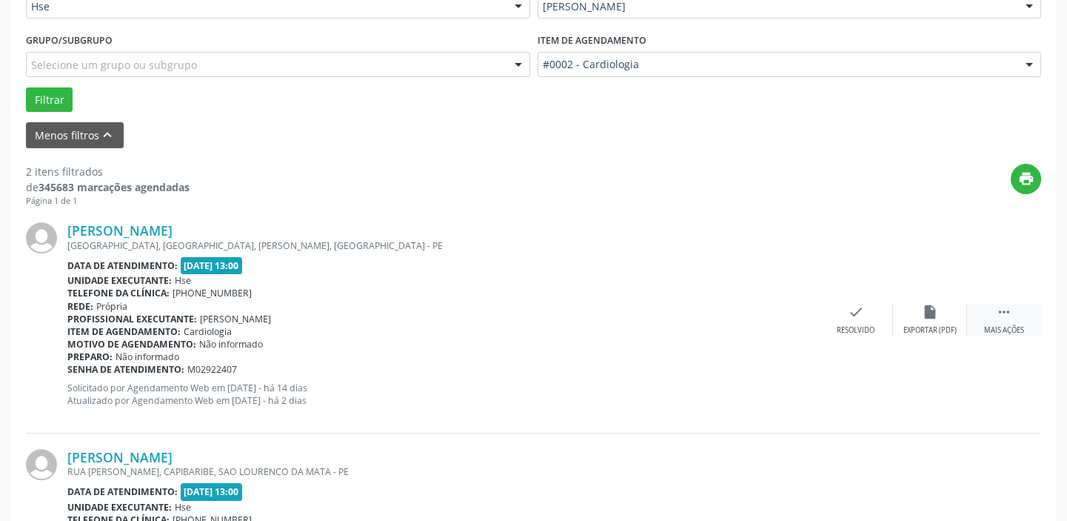
click at [1015, 317] on div " Mais ações" at bounding box center [1004, 320] width 74 height 32
click at [1007, 319] on div " Menos ações" at bounding box center [1004, 320] width 74 height 32
click at [1006, 319] on div " Mais ações" at bounding box center [1004, 320] width 74 height 32
click at [926, 315] on icon "alarm_off" at bounding box center [930, 312] width 16 height 16
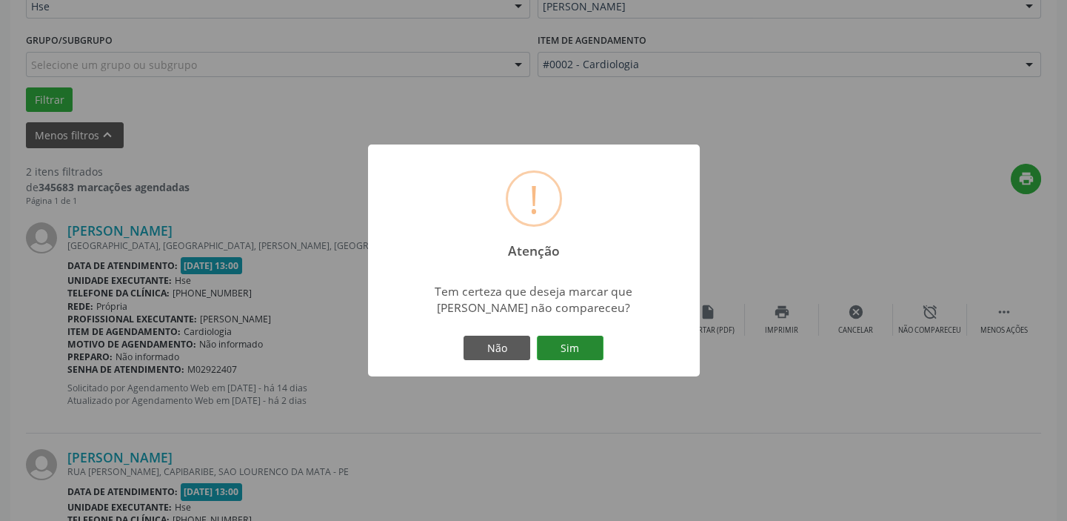
click at [586, 352] on button "Sim" at bounding box center [570, 348] width 67 height 25
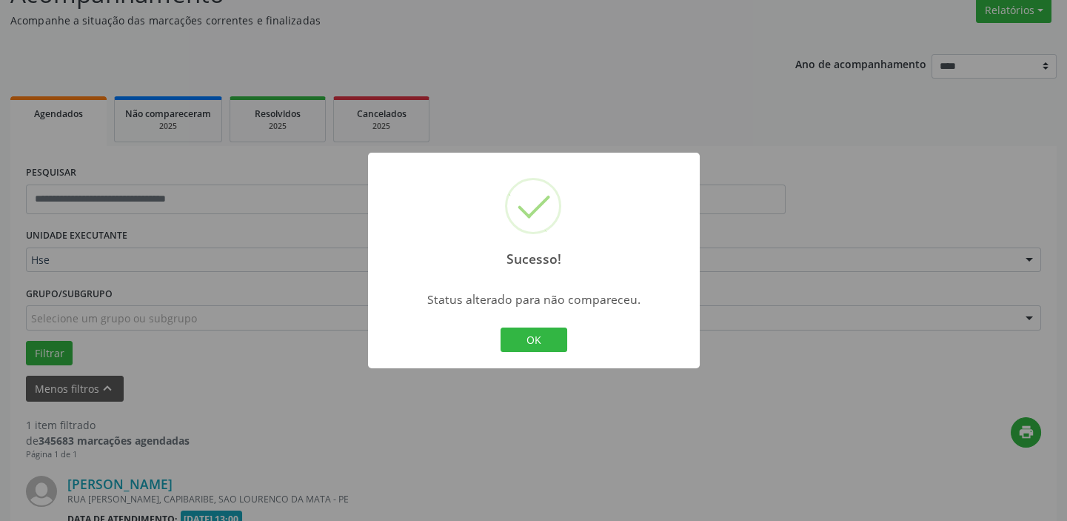
scroll to position [316, 0]
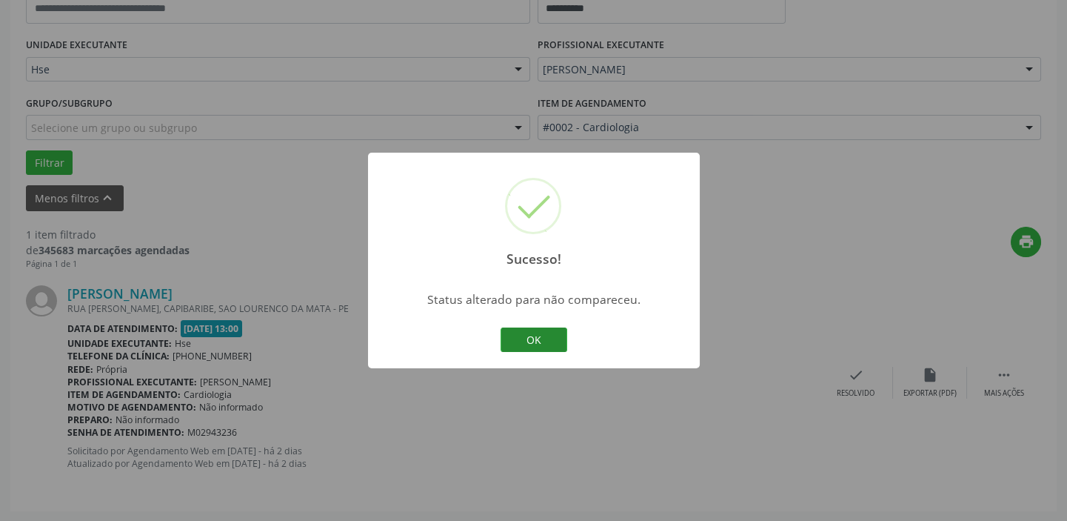
click at [565, 338] on button "OK" at bounding box center [534, 339] width 67 height 25
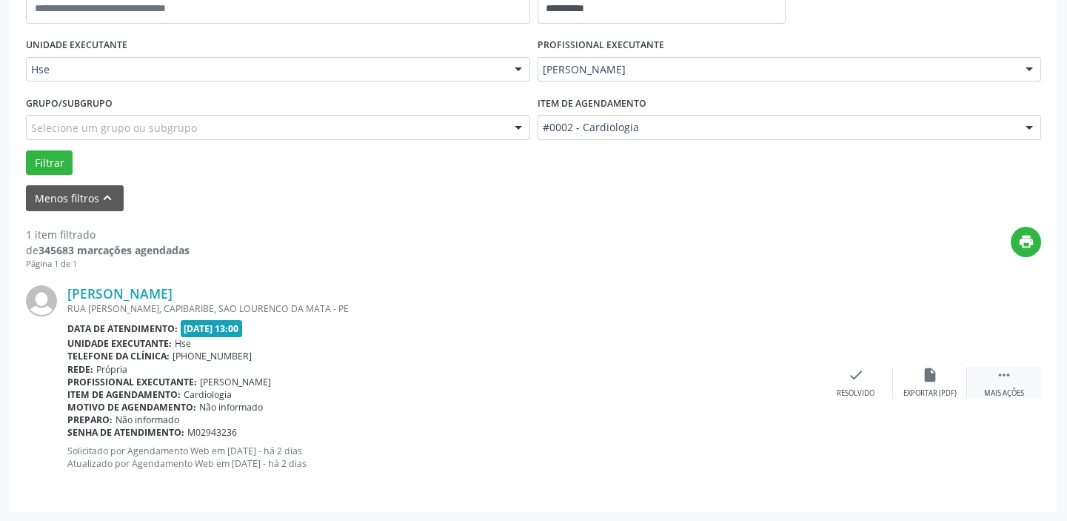
click at [995, 368] on div " Mais ações" at bounding box center [1004, 383] width 74 height 32
click at [933, 368] on icon "alarm_off" at bounding box center [930, 375] width 16 height 16
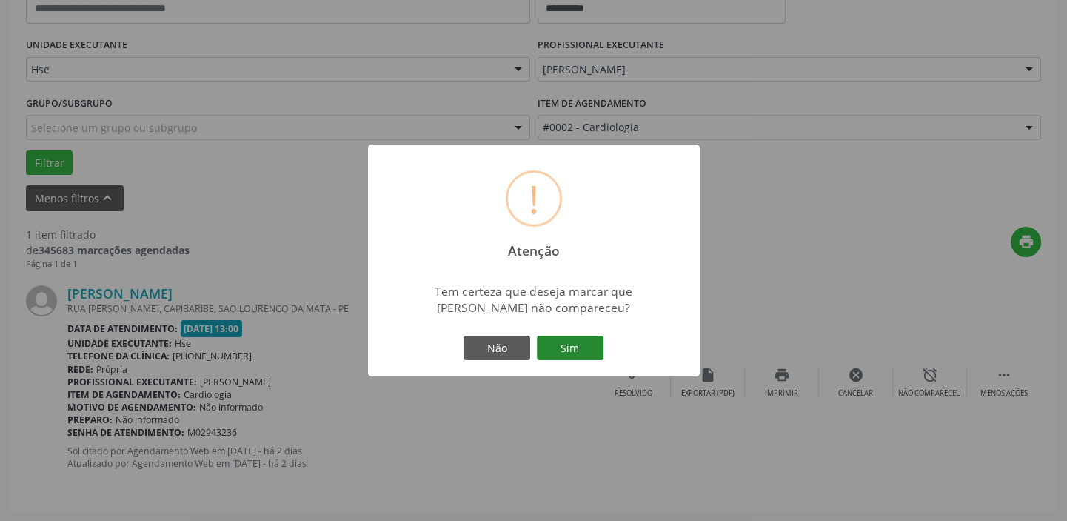
click at [574, 349] on button "Sim" at bounding box center [570, 348] width 67 height 25
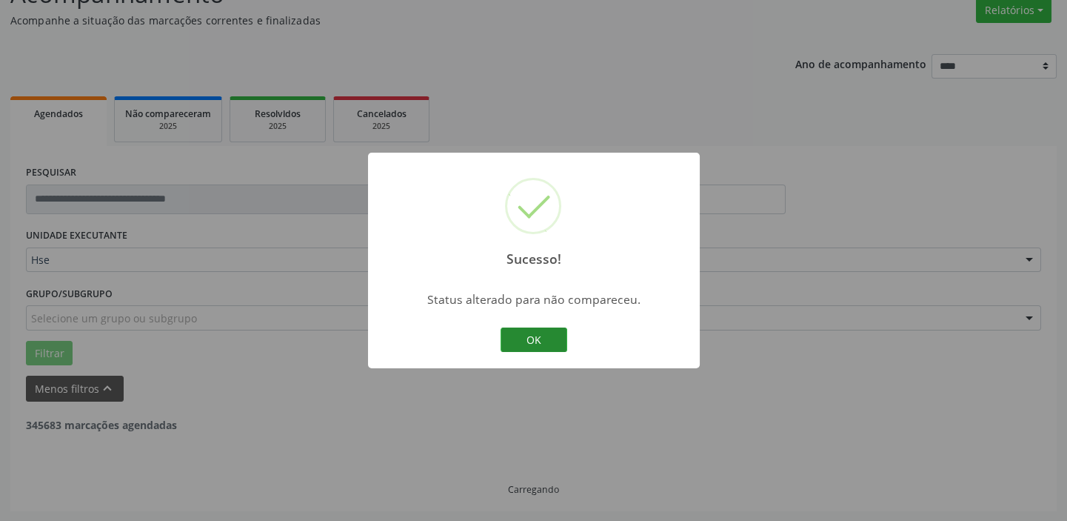
scroll to position [77, 0]
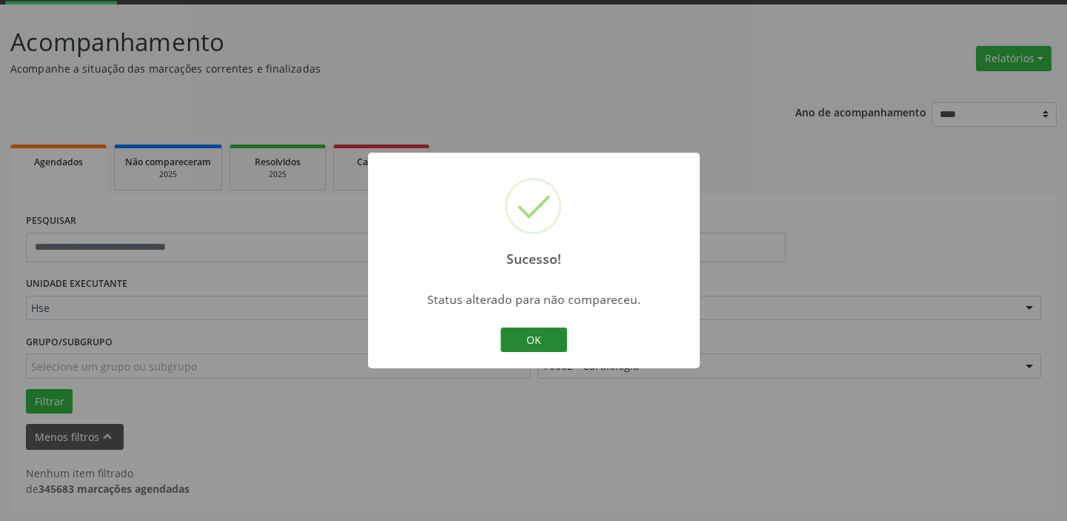
click at [541, 332] on button "OK" at bounding box center [534, 339] width 67 height 25
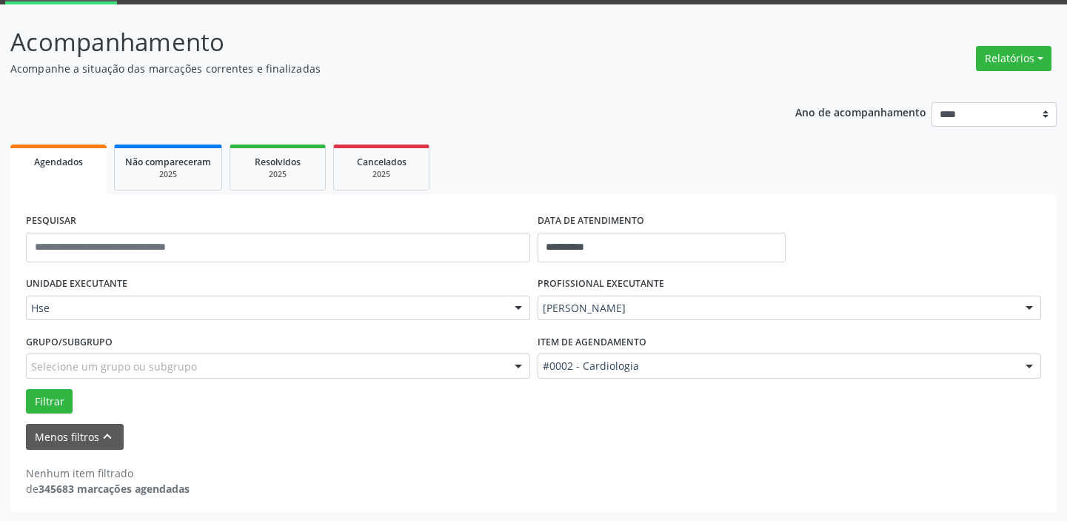
click at [480, 435] on div "Menos filtros keyboard_arrow_up" at bounding box center [533, 437] width 1023 height 26
